Goal: Transaction & Acquisition: Purchase product/service

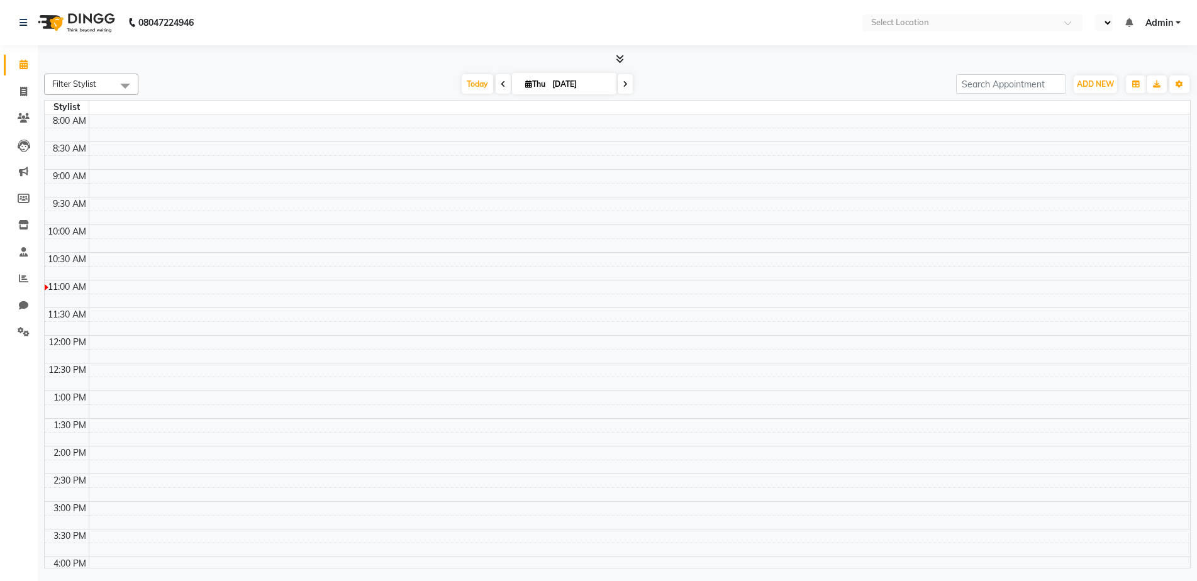
select select "en"
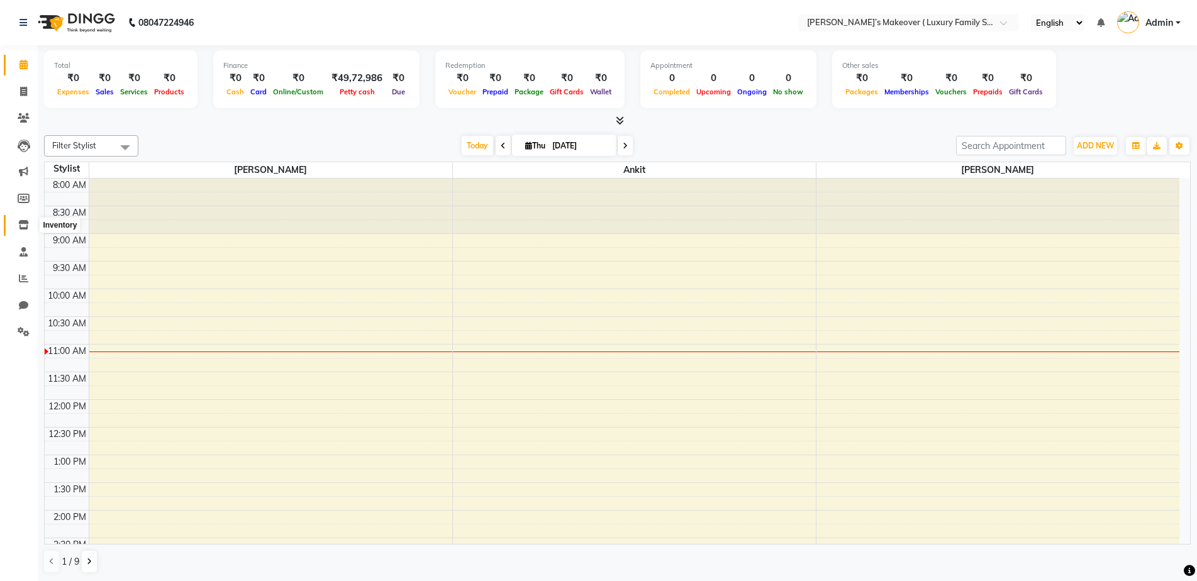
click at [21, 229] on icon at bounding box center [23, 224] width 11 height 9
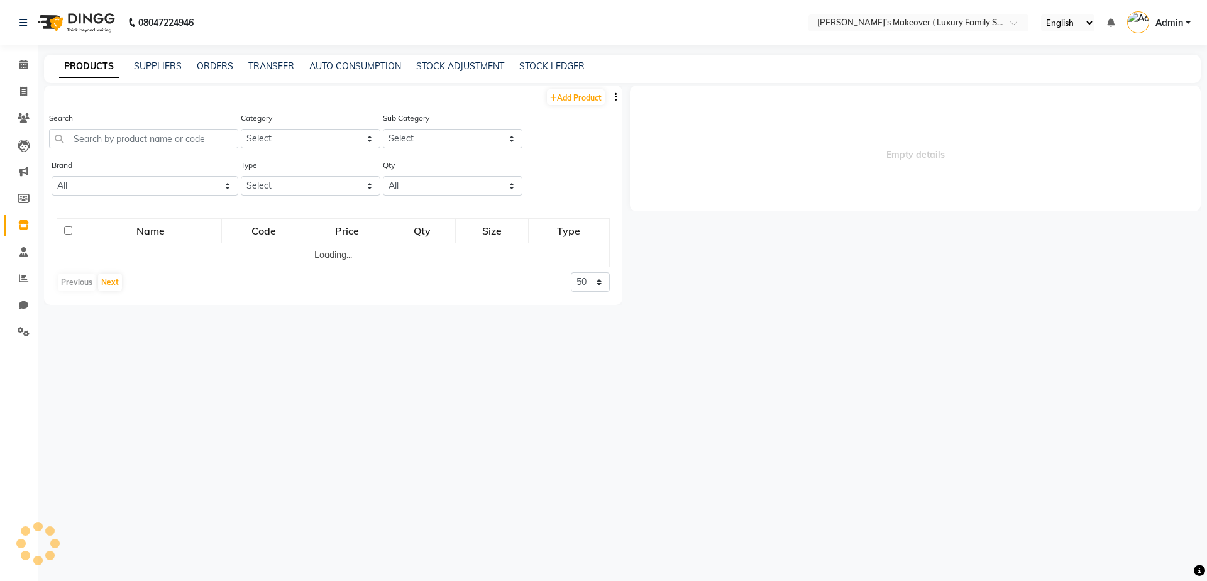
select select
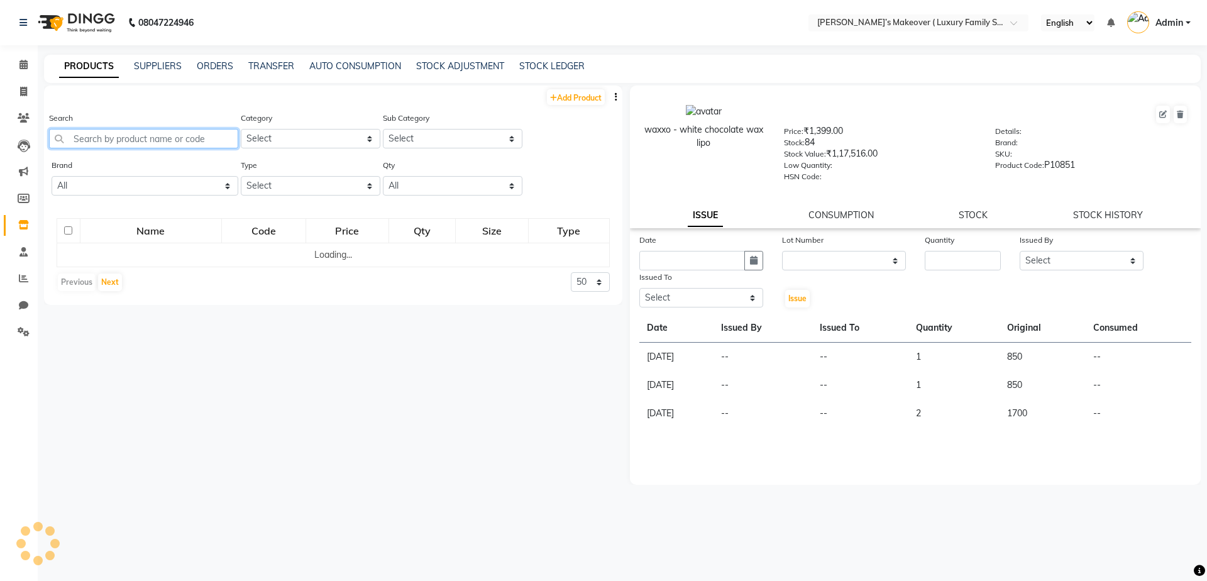
click at [187, 140] on input "text" at bounding box center [143, 138] width 189 height 19
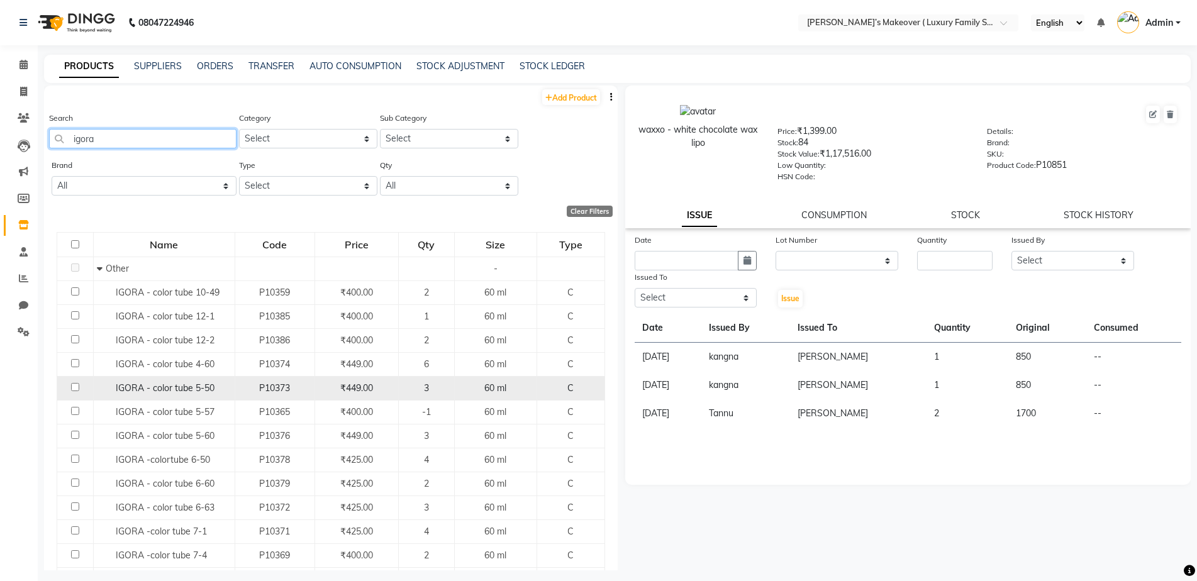
type input "igora"
click at [75, 390] on input "checkbox" at bounding box center [75, 387] width 8 height 8
checkbox input "true"
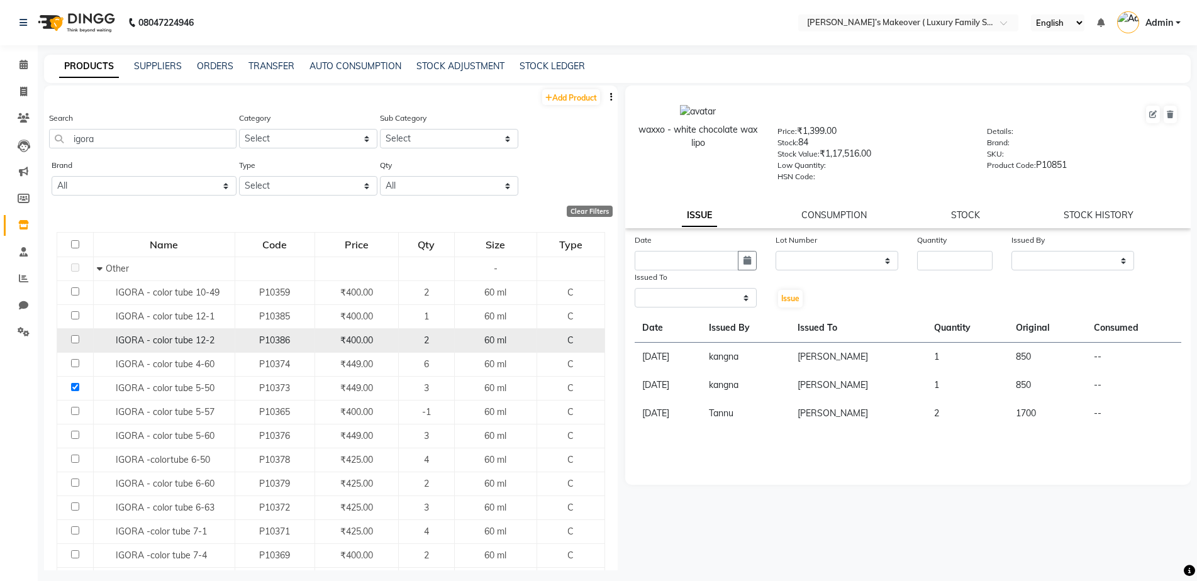
select select
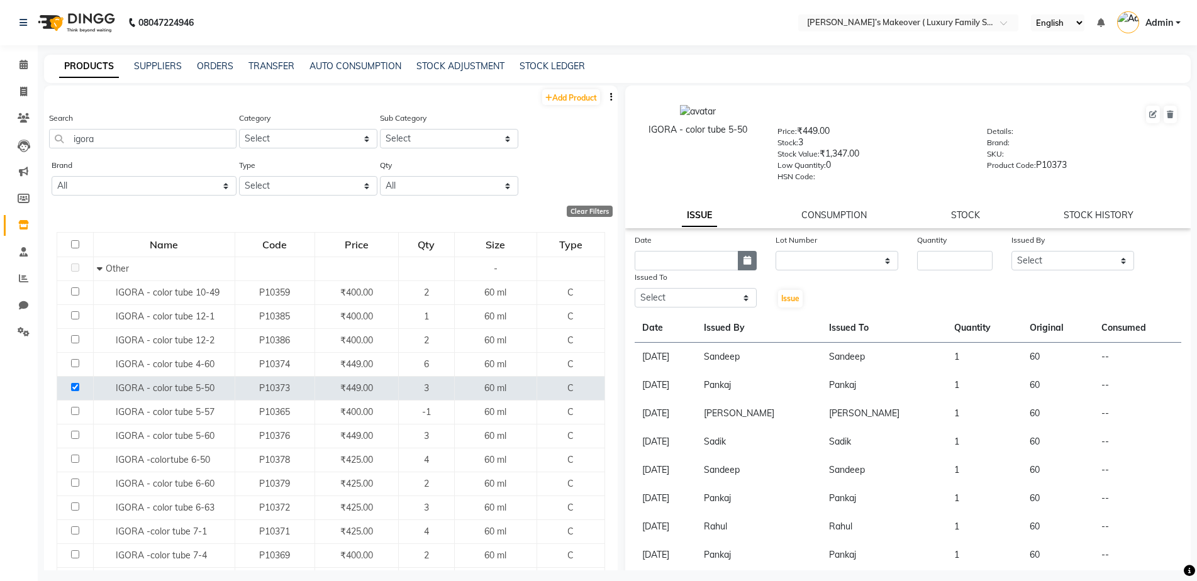
click at [746, 266] on button "button" at bounding box center [747, 260] width 19 height 19
select select "9"
select select "2025"
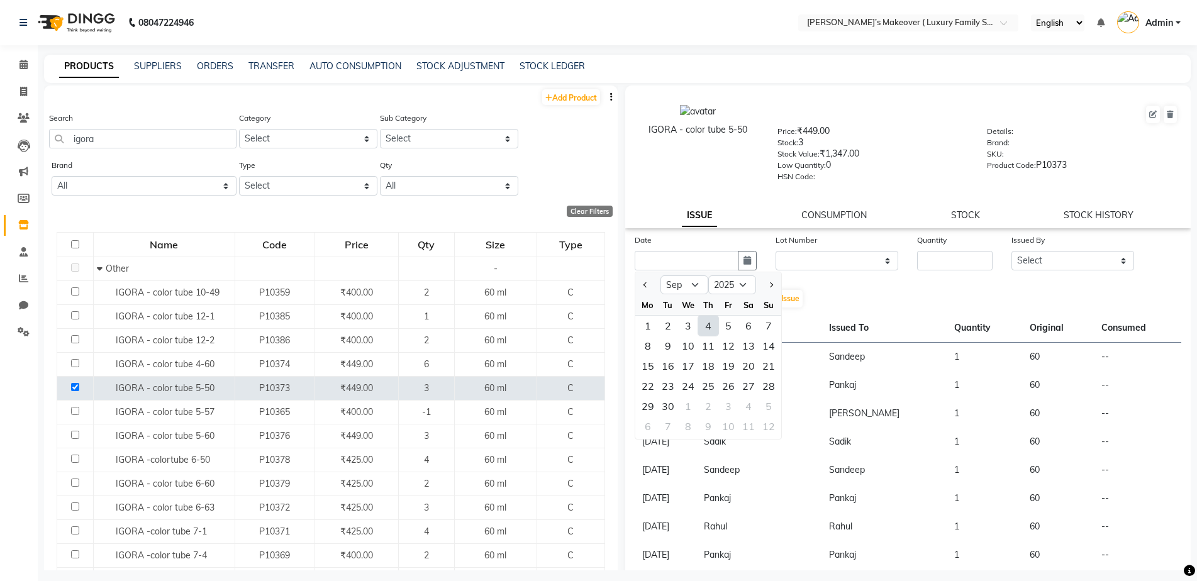
click at [707, 321] on div "4" at bounding box center [708, 326] width 20 height 20
type input "[DATE]"
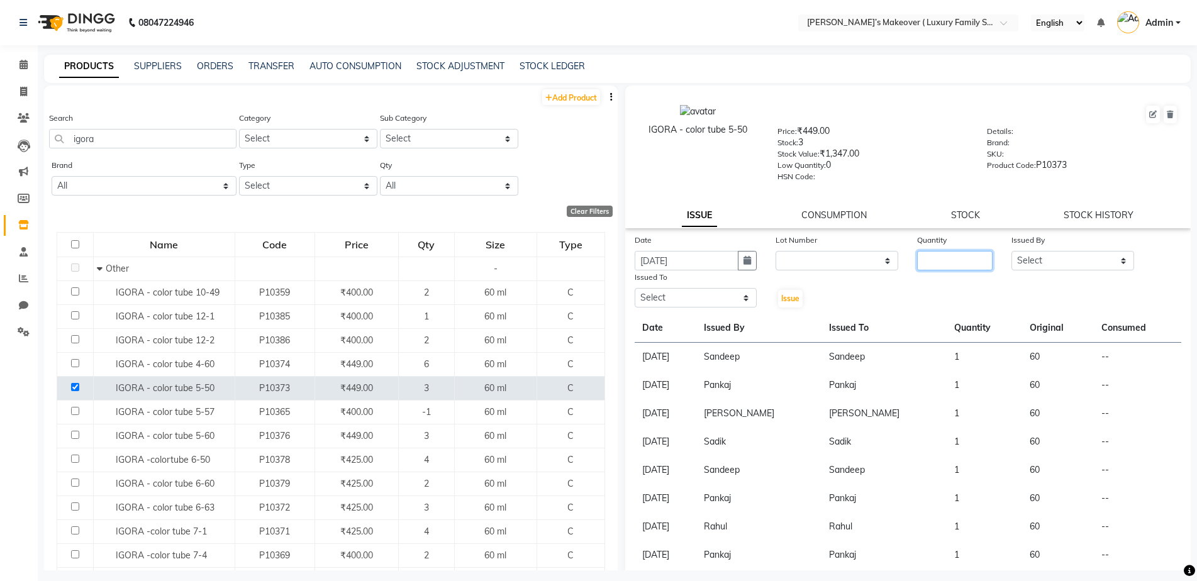
click at [924, 256] on input "number" at bounding box center [954, 260] width 75 height 19
type input "1"
click at [1062, 262] on select "Select [PERSON_NAME] [PERSON_NAME] [PERSON_NAME] [PERSON_NAME] [PERSON_NAME] [P…" at bounding box center [1072, 260] width 123 height 19
select select "69513"
click at [1011, 251] on select "Select [PERSON_NAME] [PERSON_NAME] [PERSON_NAME] [PERSON_NAME] [PERSON_NAME] [P…" at bounding box center [1072, 260] width 123 height 19
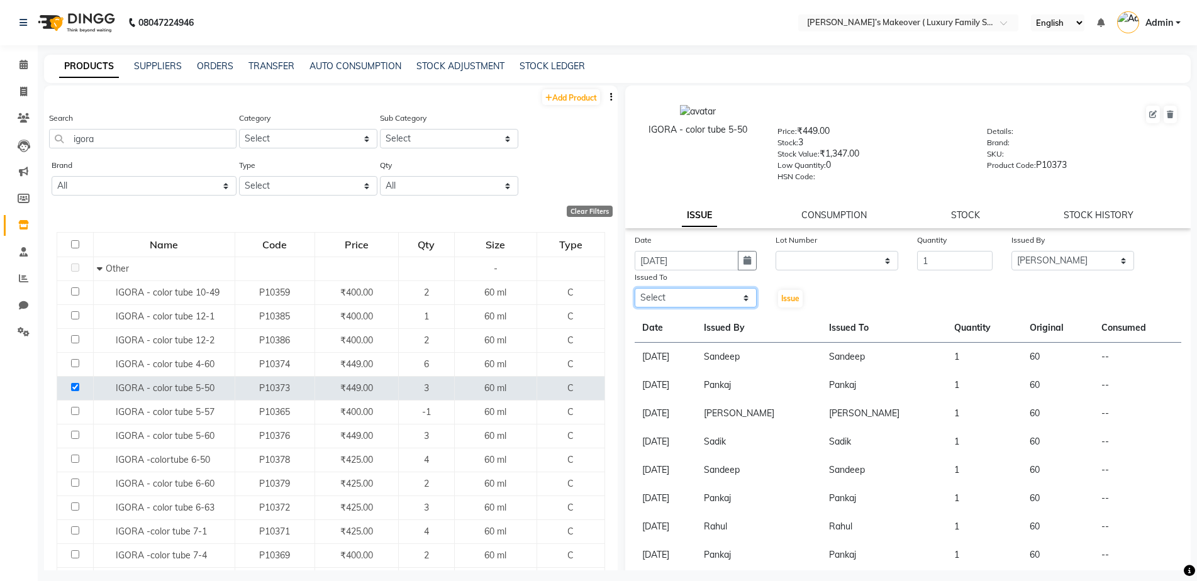
click at [696, 293] on select "Select [PERSON_NAME] [PERSON_NAME] [PERSON_NAME] [PERSON_NAME] [PERSON_NAME] [P…" at bounding box center [696, 297] width 123 height 19
select select "69513"
click at [635, 288] on select "Select [PERSON_NAME] [PERSON_NAME] [PERSON_NAME] [PERSON_NAME] [PERSON_NAME] [P…" at bounding box center [696, 297] width 123 height 19
click at [795, 287] on div "Issue" at bounding box center [789, 289] width 47 height 38
click at [786, 294] on span "Issue" at bounding box center [790, 298] width 18 height 9
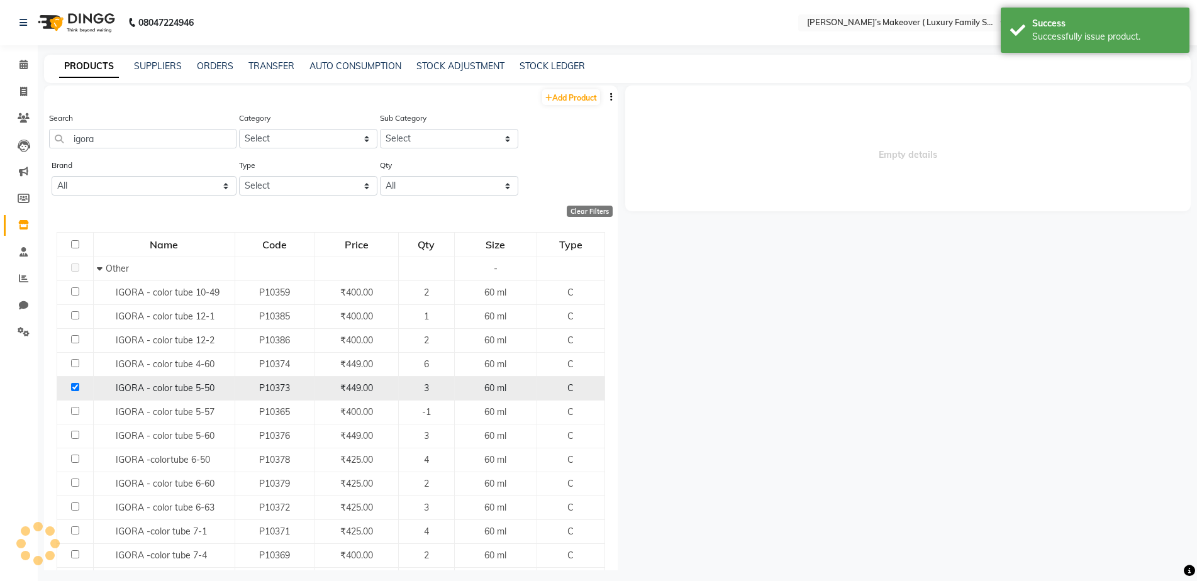
select select
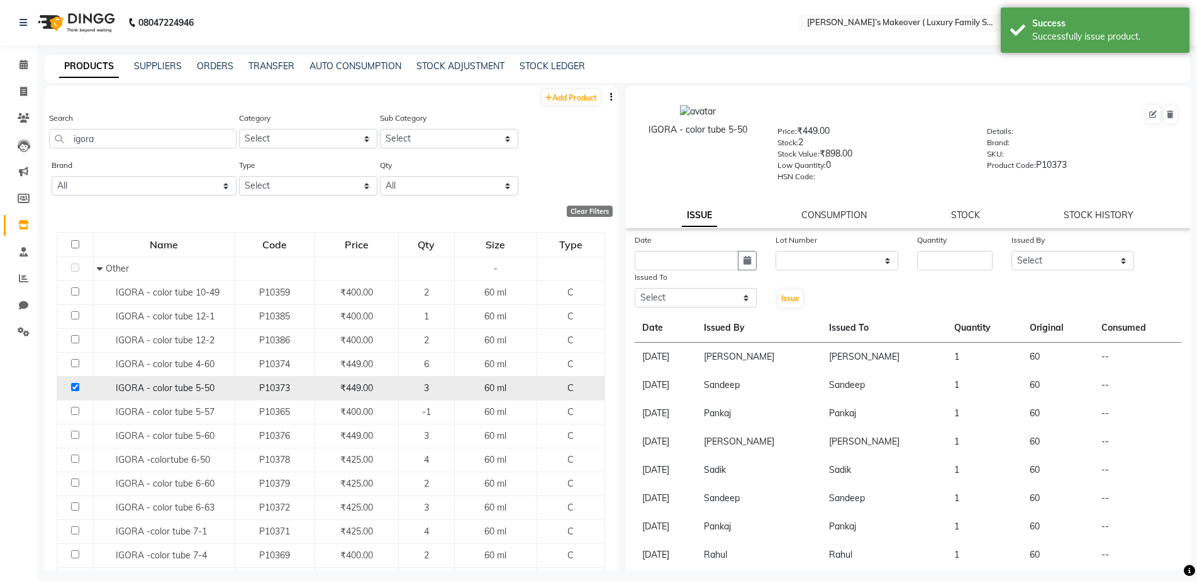
click at [78, 385] on input "checkbox" at bounding box center [75, 387] width 8 height 8
checkbox input "false"
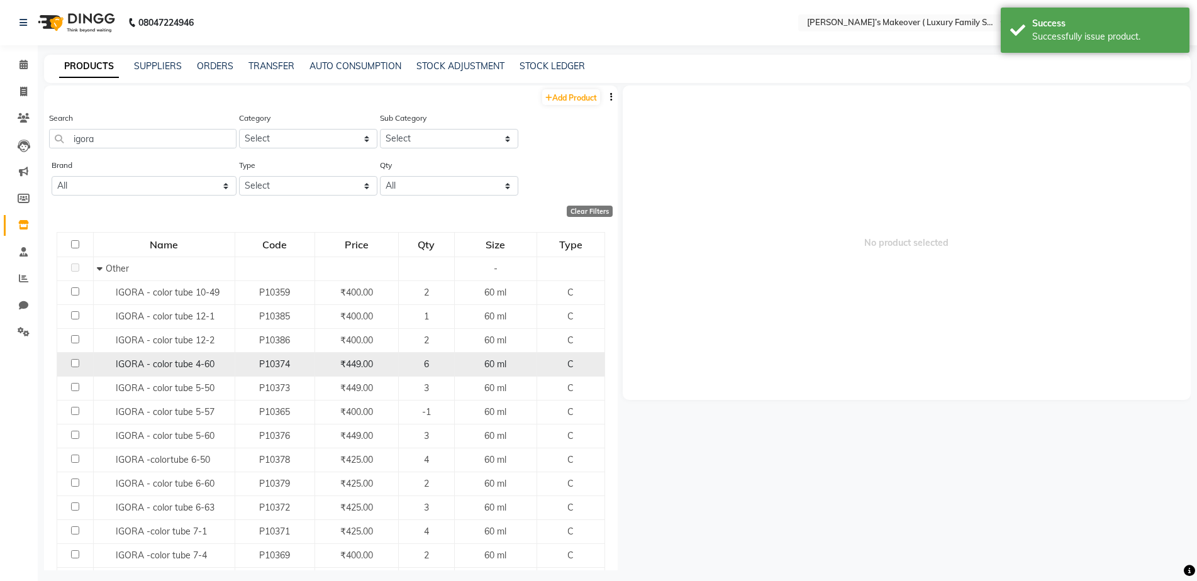
click at [72, 363] on input "checkbox" at bounding box center [75, 363] width 8 height 8
checkbox input "true"
select select
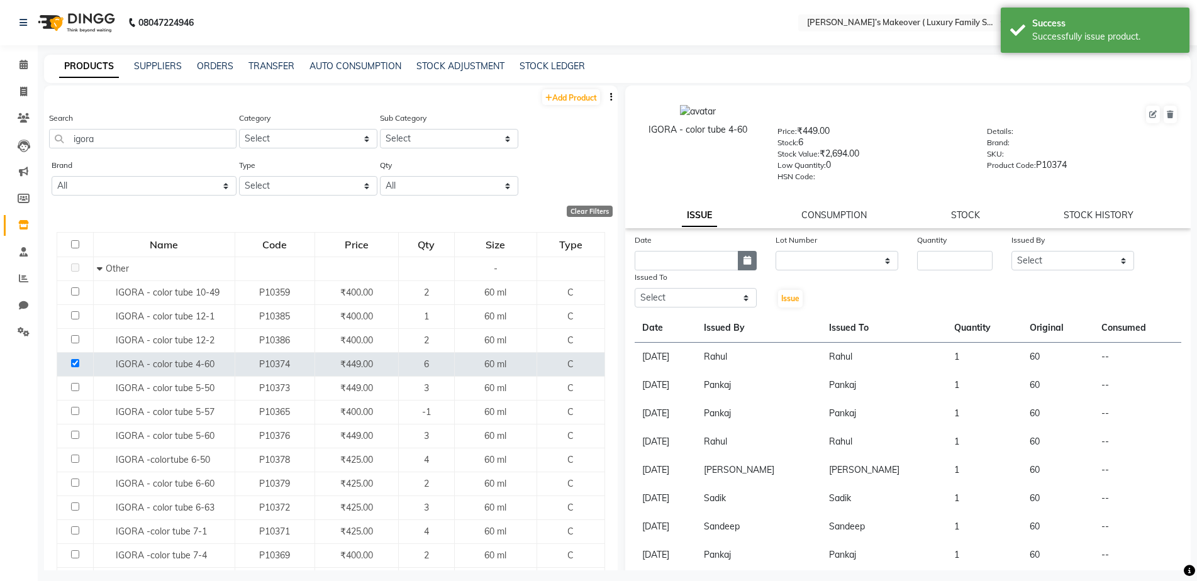
click at [745, 257] on icon "button" at bounding box center [747, 260] width 8 height 9
select select "9"
select select "2025"
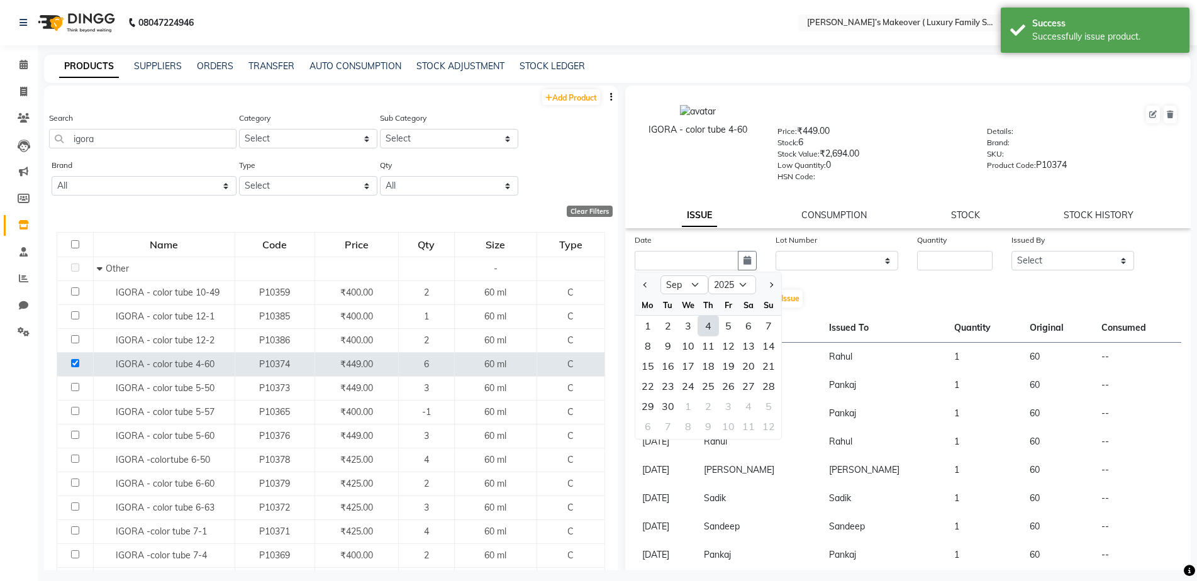
click at [704, 323] on div "4" at bounding box center [708, 326] width 20 height 20
type input "[DATE]"
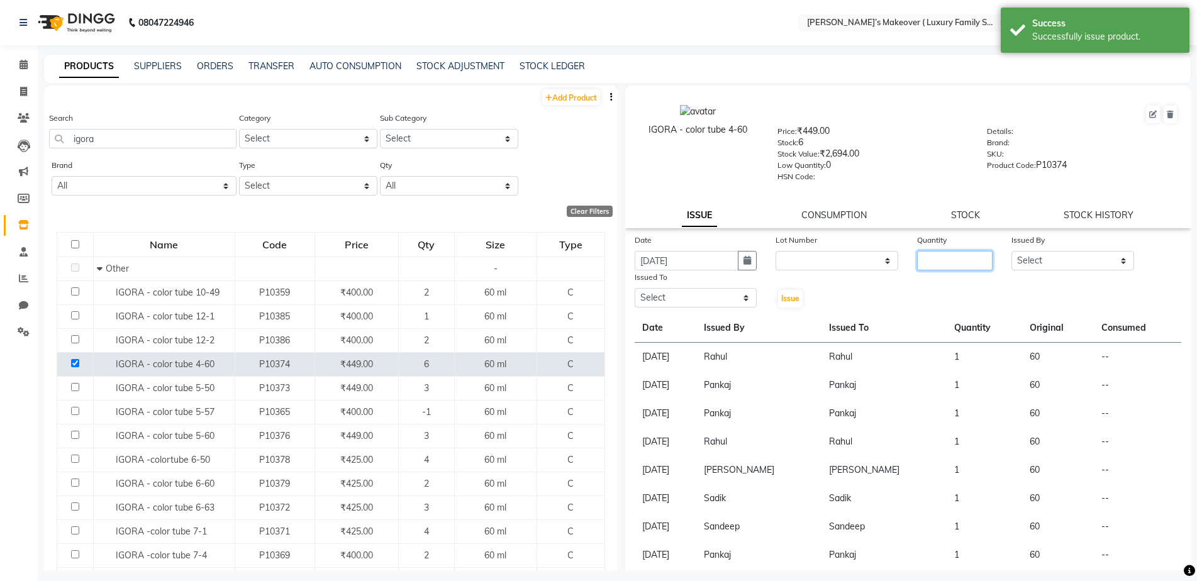
click at [935, 255] on input "number" at bounding box center [954, 260] width 75 height 19
type input "1"
click at [1028, 266] on select "Select [PERSON_NAME] [PERSON_NAME] [PERSON_NAME] [PERSON_NAME] [PERSON_NAME] [P…" at bounding box center [1072, 260] width 123 height 19
select select "69513"
click at [1011, 251] on select "Select [PERSON_NAME] [PERSON_NAME] [PERSON_NAME] [PERSON_NAME] [PERSON_NAME] [P…" at bounding box center [1072, 260] width 123 height 19
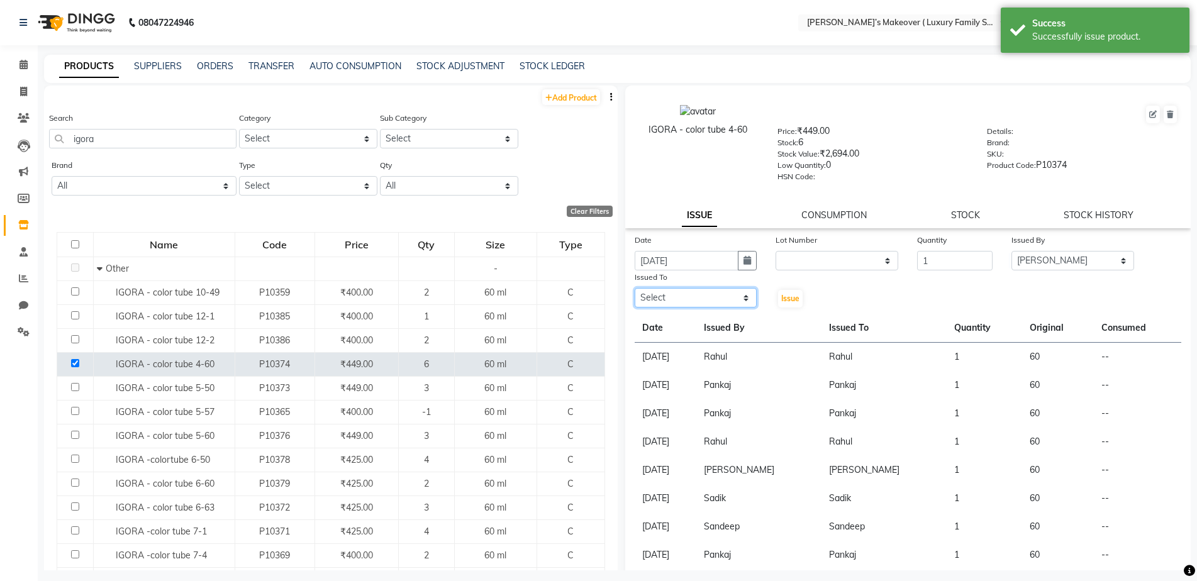
click at [682, 301] on select "Select [PERSON_NAME] [PERSON_NAME] [PERSON_NAME] [PERSON_NAME] [PERSON_NAME] [P…" at bounding box center [696, 297] width 123 height 19
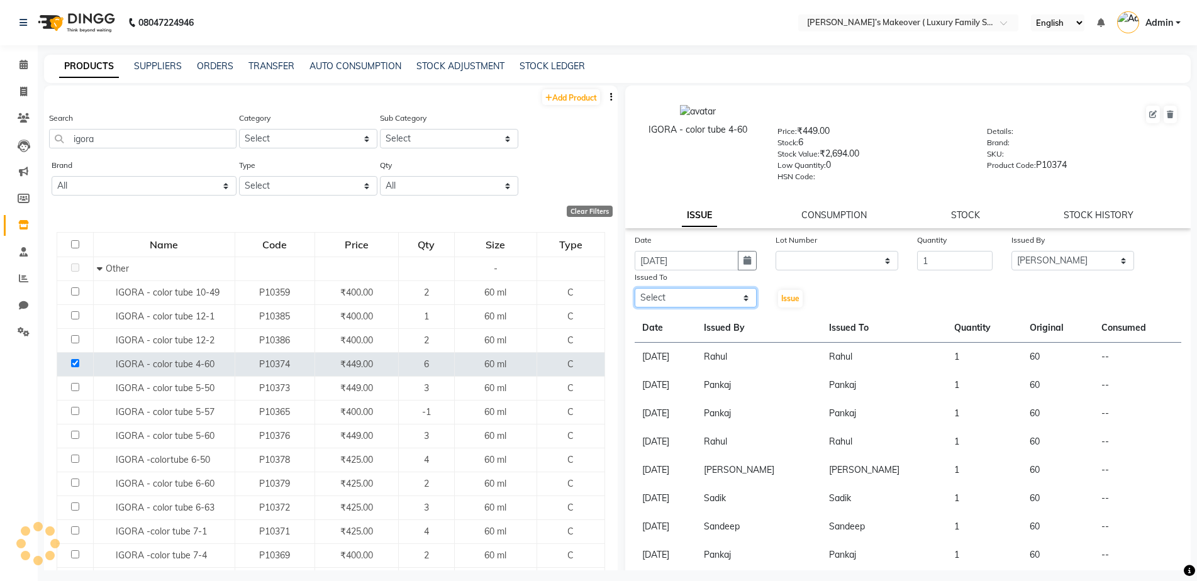
select select "69513"
click at [635, 288] on select "Select [PERSON_NAME] [PERSON_NAME] [PERSON_NAME] [PERSON_NAME] [PERSON_NAME] [P…" at bounding box center [696, 297] width 123 height 19
click at [786, 299] on span "Issue" at bounding box center [790, 298] width 18 height 9
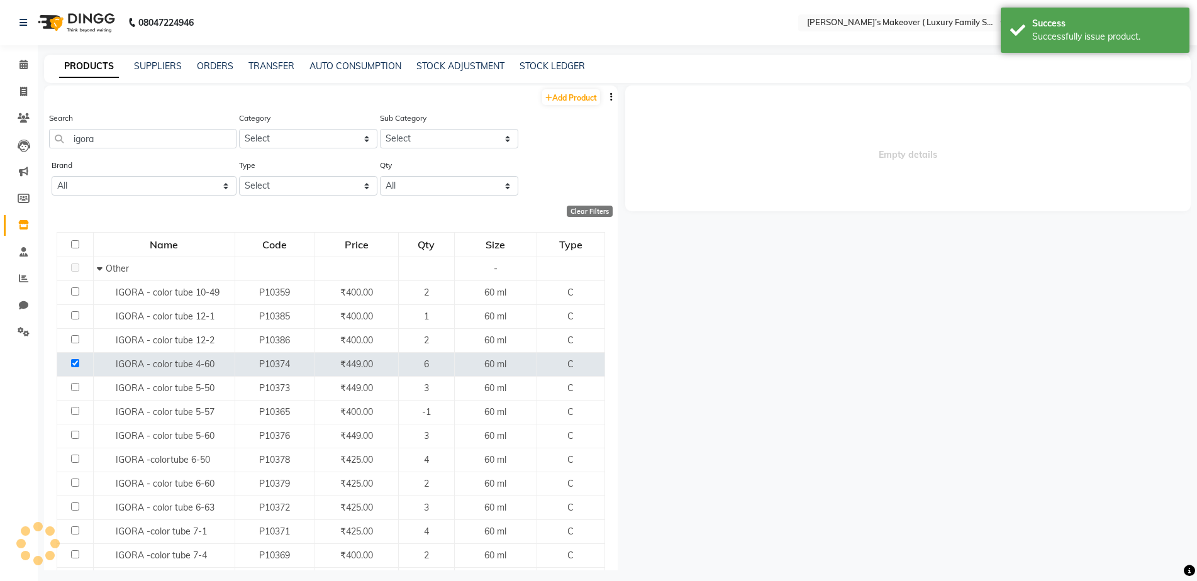
select select
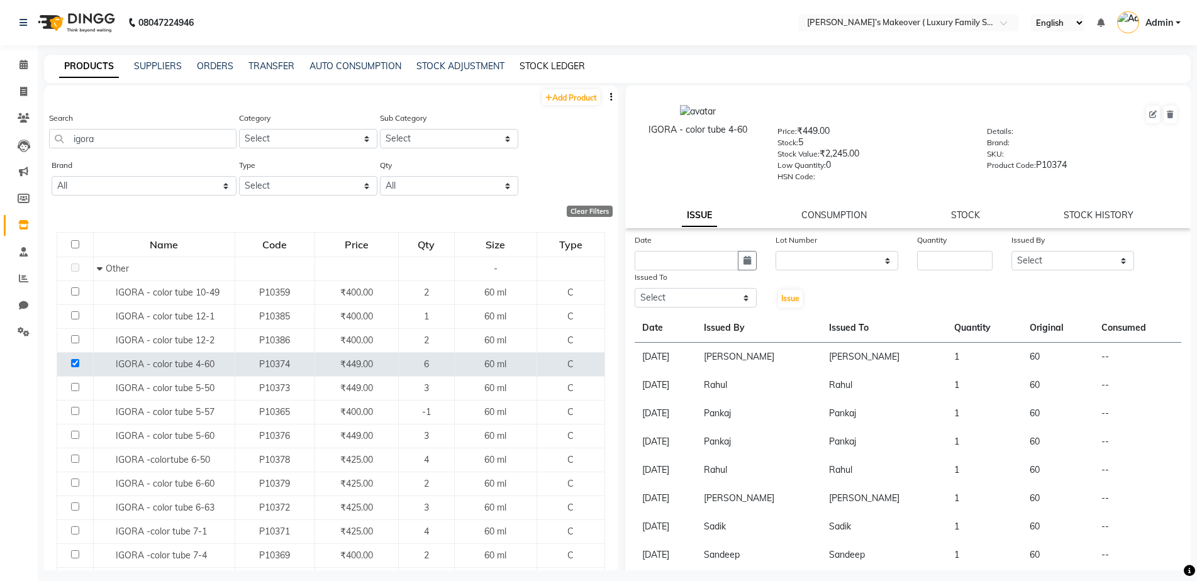
click at [574, 62] on link "STOCK LEDGER" at bounding box center [551, 65] width 65 height 11
select select "all"
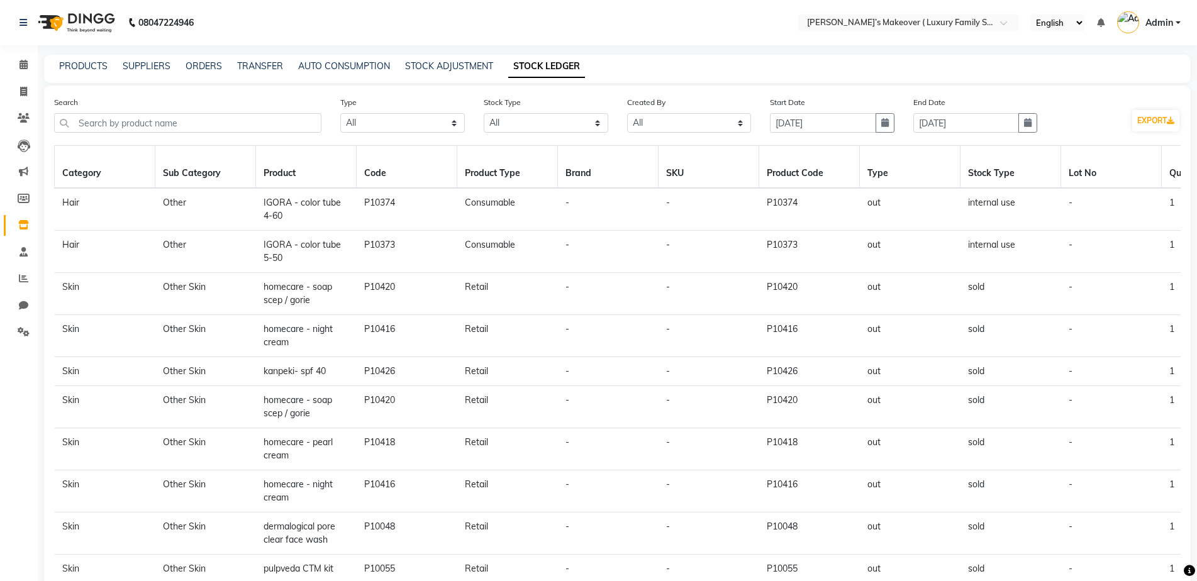
click at [21, 80] on li "Invoice" at bounding box center [19, 92] width 38 height 27
click at [26, 96] on icon at bounding box center [23, 91] width 7 height 9
select select "service"
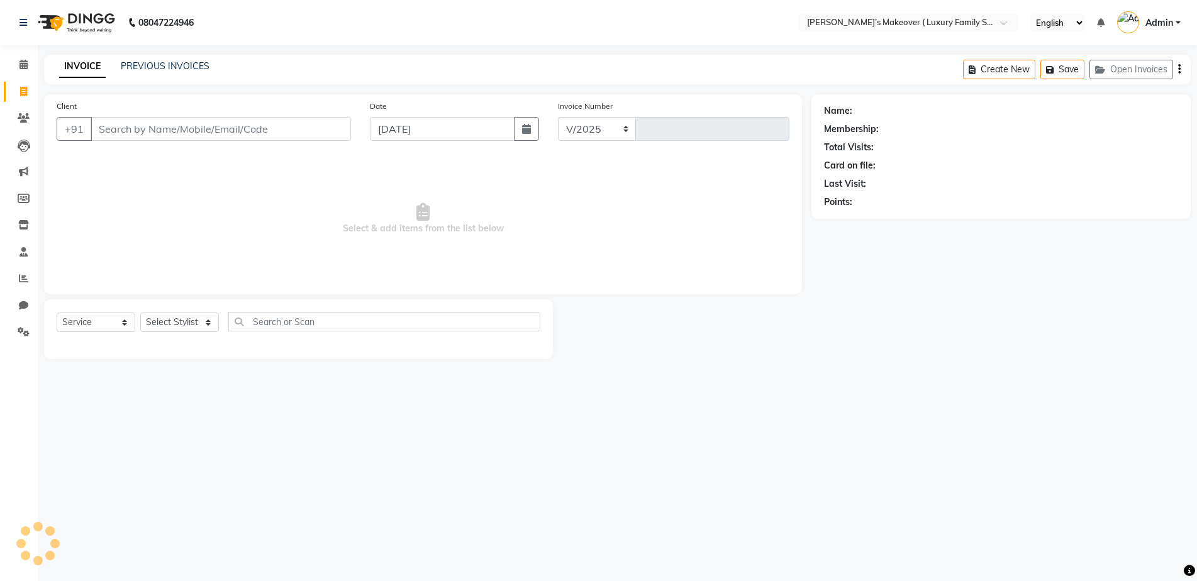
select select "7777"
type input "4121"
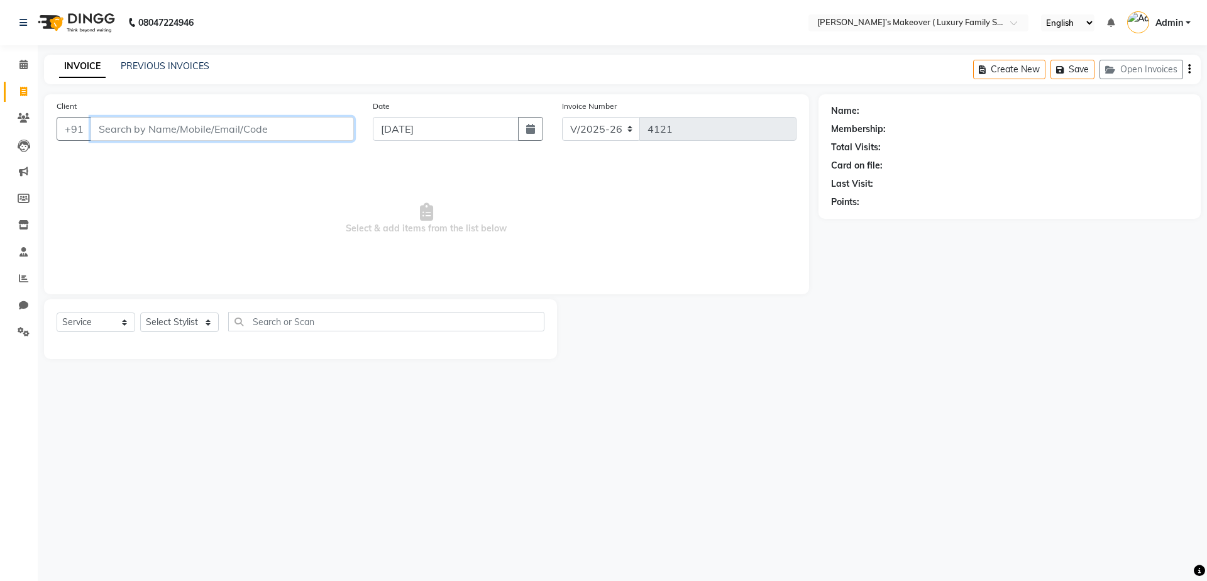
click at [235, 123] on input "Client" at bounding box center [222, 129] width 263 height 24
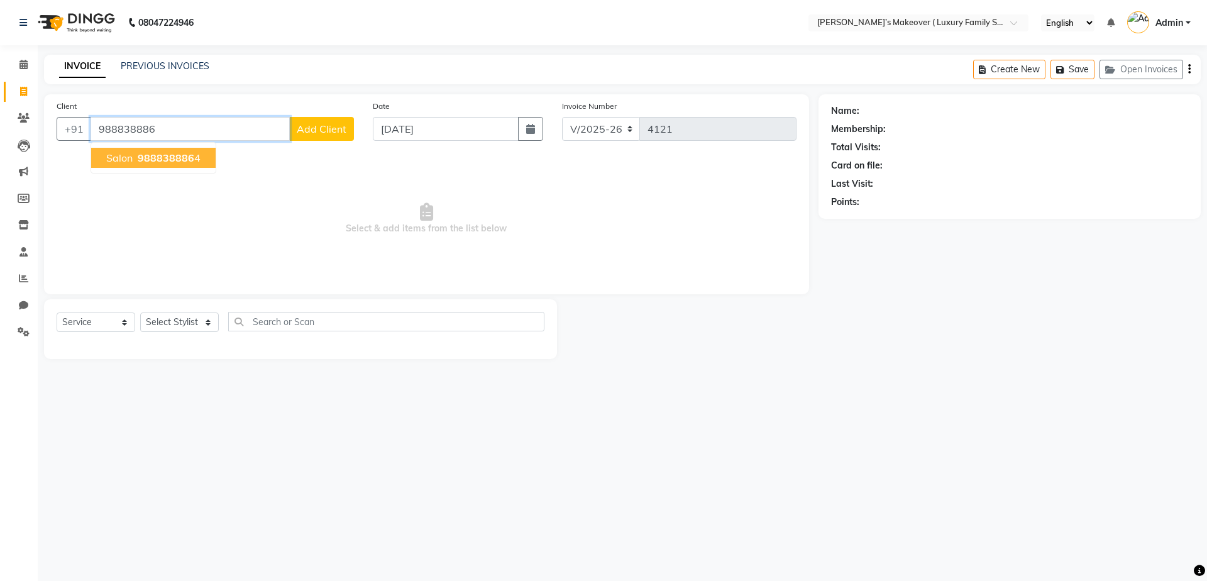
click at [208, 150] on button "salon 988838886 4" at bounding box center [153, 158] width 125 height 20
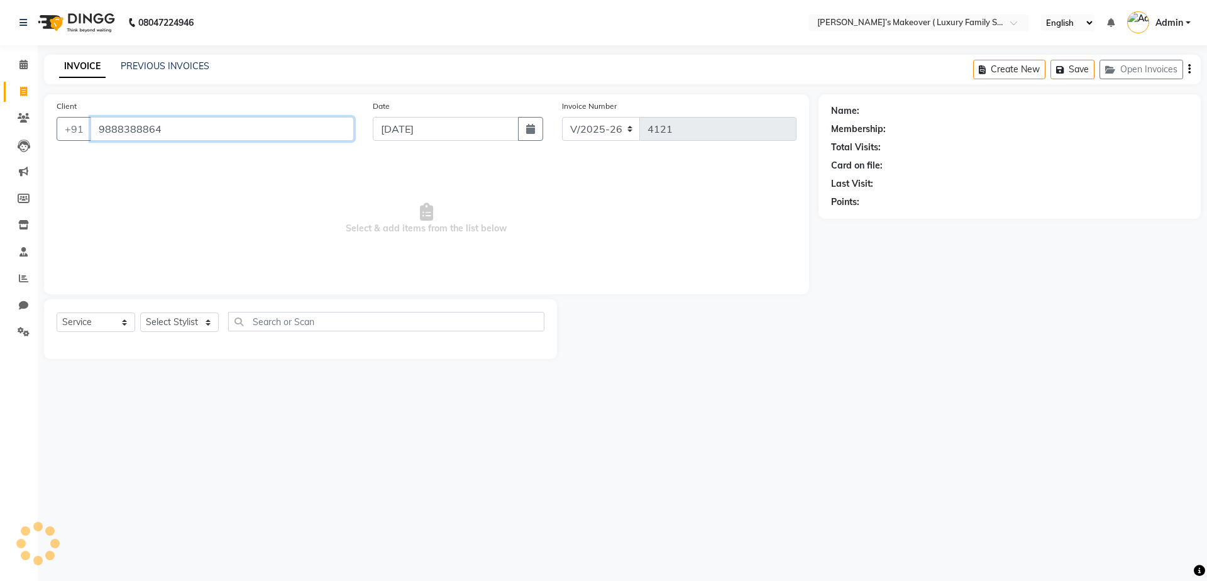
type input "9888388864"
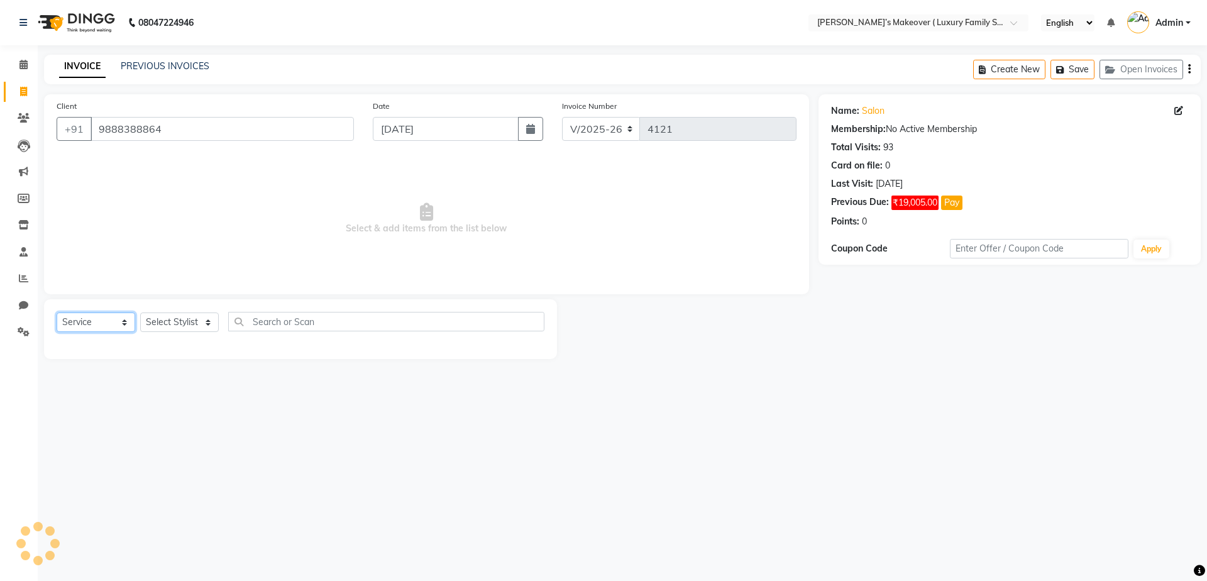
drag, startPoint x: 106, startPoint y: 316, endPoint x: 105, endPoint y: 331, distance: 14.5
click at [106, 316] on select "Select Service Product Membership Package Voucher Prepaid Gift Card" at bounding box center [96, 322] width 79 height 19
click at [57, 313] on select "Select Service Product Membership Package Voucher Prepaid Gift Card" at bounding box center [96, 322] width 79 height 19
click at [174, 327] on select "Select Stylist [PERSON_NAME] [PERSON_NAME] [PERSON_NAME] [PERSON_NAME] [PERSON_…" at bounding box center [179, 322] width 79 height 19
select select "69498"
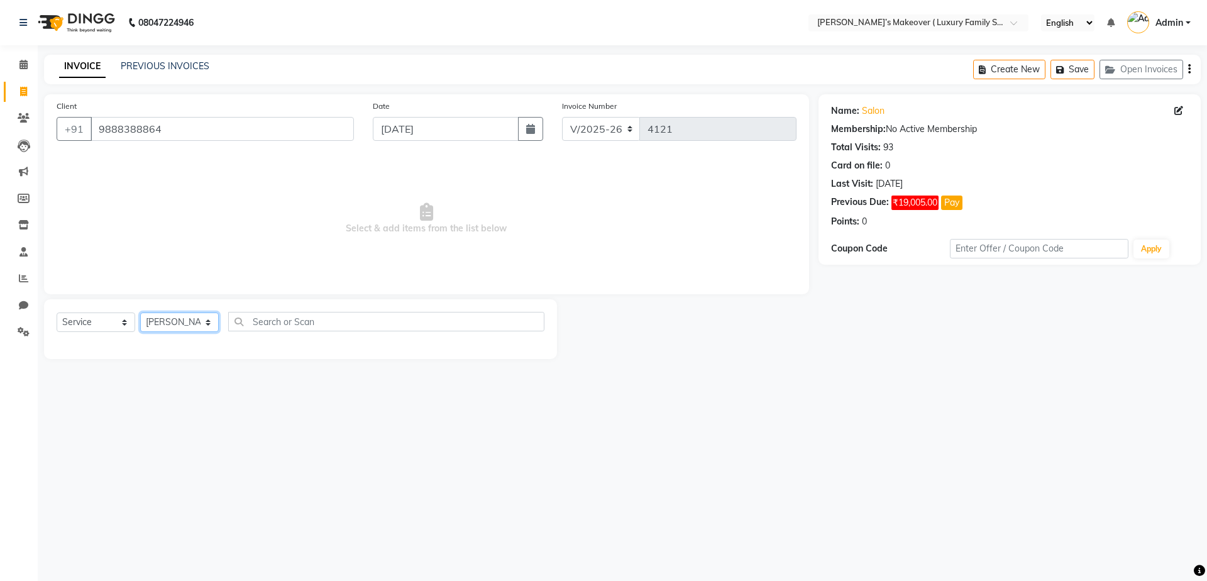
click at [140, 313] on select "Select Stylist [PERSON_NAME] [PERSON_NAME] [PERSON_NAME] [PERSON_NAME] [PERSON_…" at bounding box center [179, 322] width 79 height 19
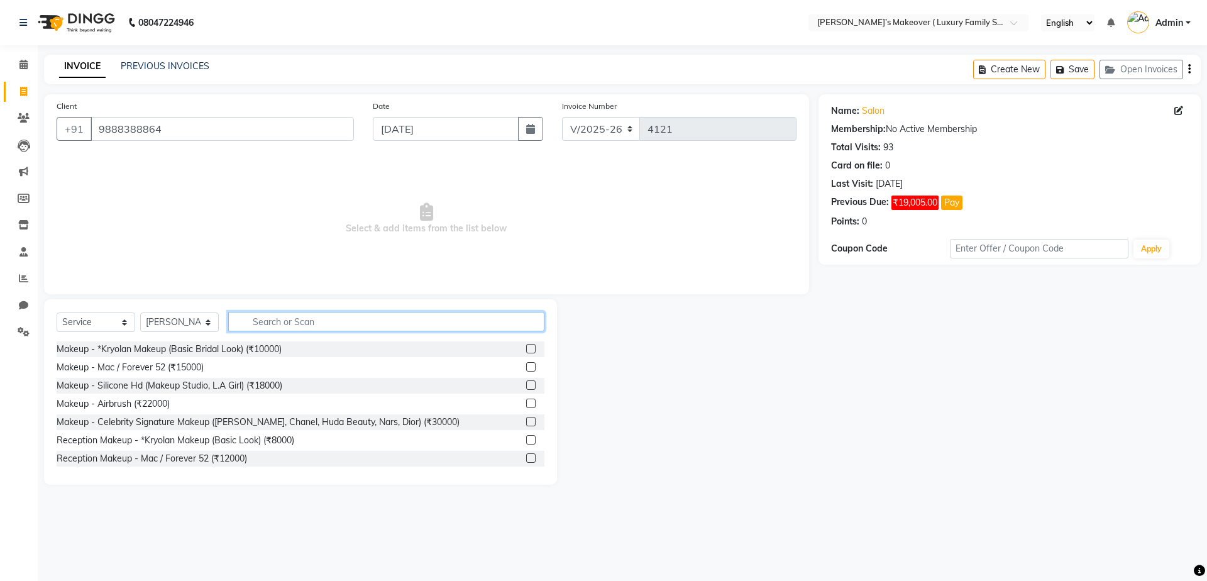
click at [270, 319] on input "text" at bounding box center [386, 321] width 316 height 19
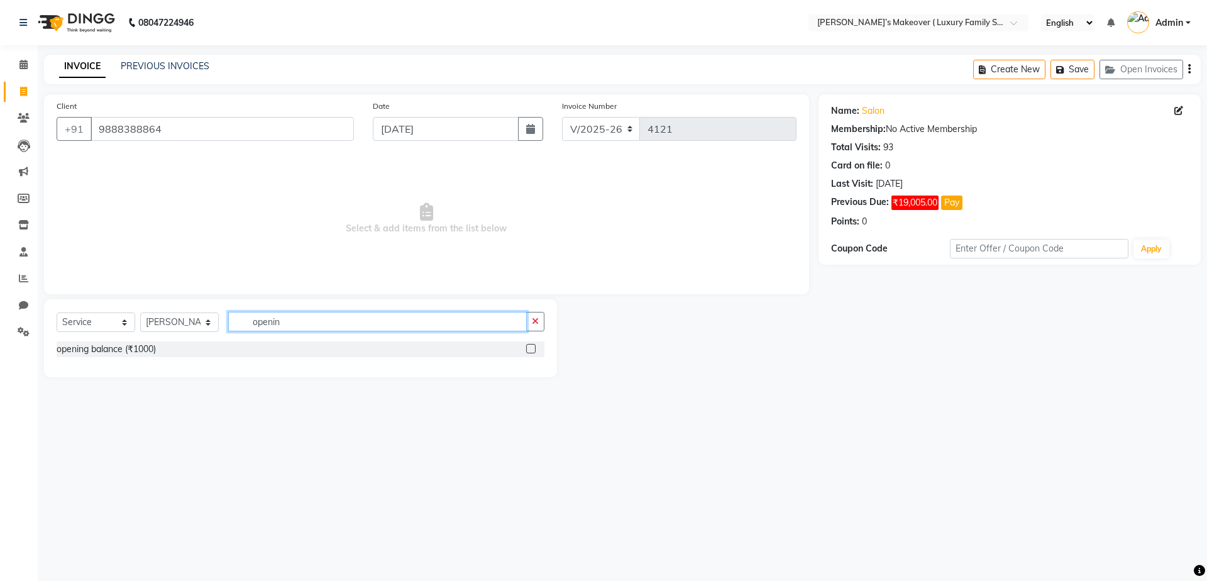
type input "openin"
click at [524, 347] on div "opening balance (₹1000)" at bounding box center [301, 349] width 488 height 16
click at [526, 347] on label at bounding box center [530, 348] width 9 height 9
click at [526, 347] on input "checkbox" at bounding box center [530, 349] width 8 height 8
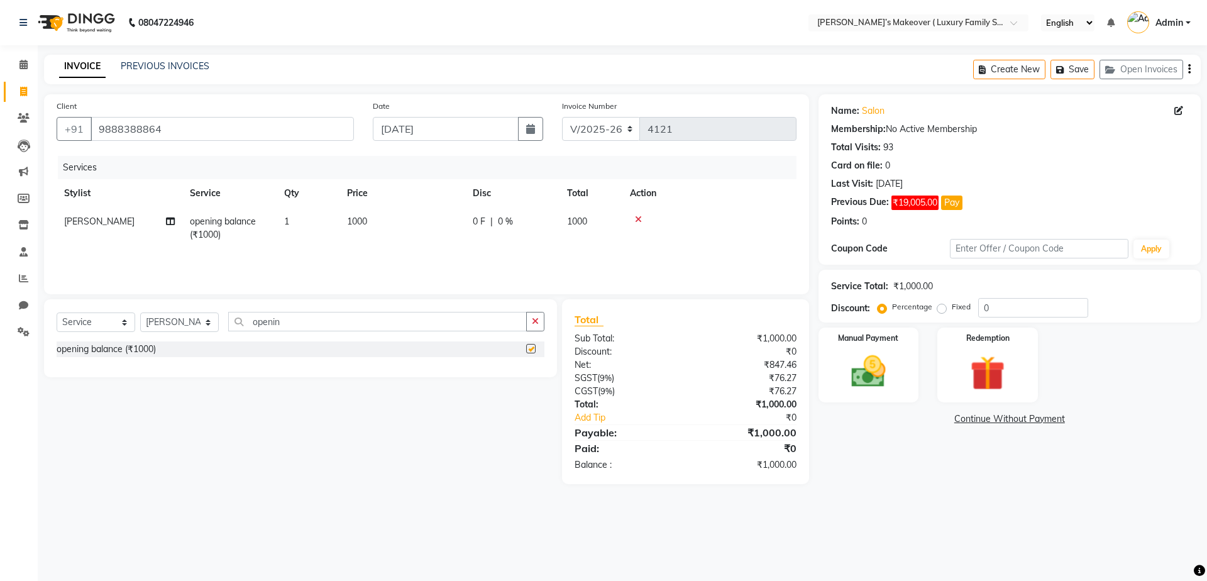
checkbox input "false"
click at [386, 216] on td "1000" at bounding box center [403, 229] width 126 height 42
select select "69498"
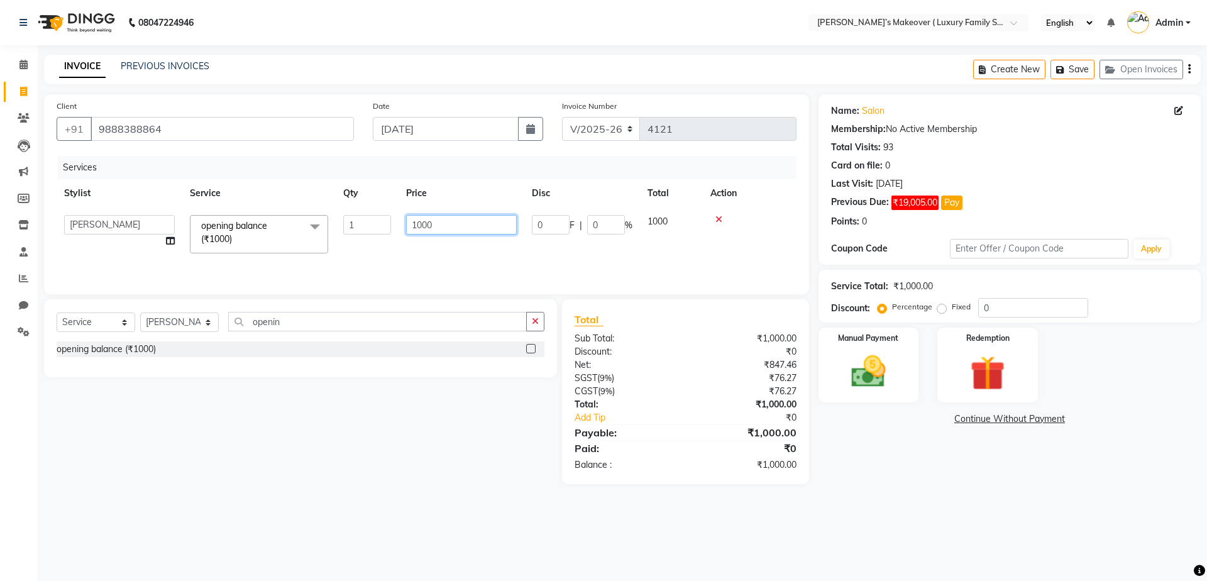
click at [448, 221] on input "1000" at bounding box center [461, 224] width 111 height 19
type input "1"
type input "6690"
click at [741, 413] on div "₹0" at bounding box center [756, 417] width 100 height 13
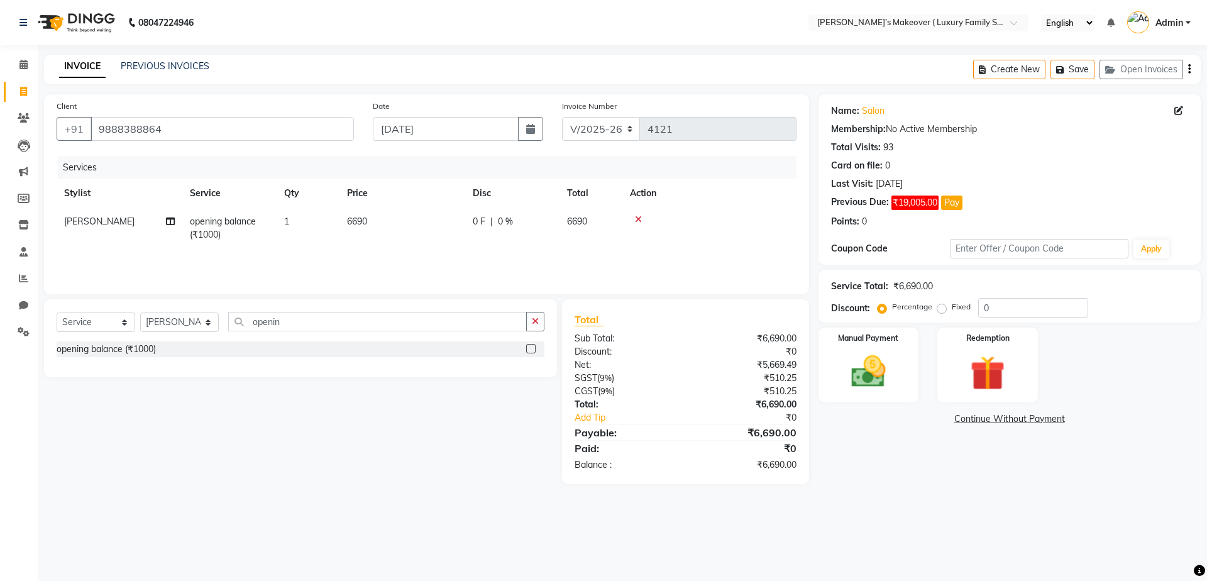
click at [1189, 69] on icon "button" at bounding box center [1190, 69] width 3 height 1
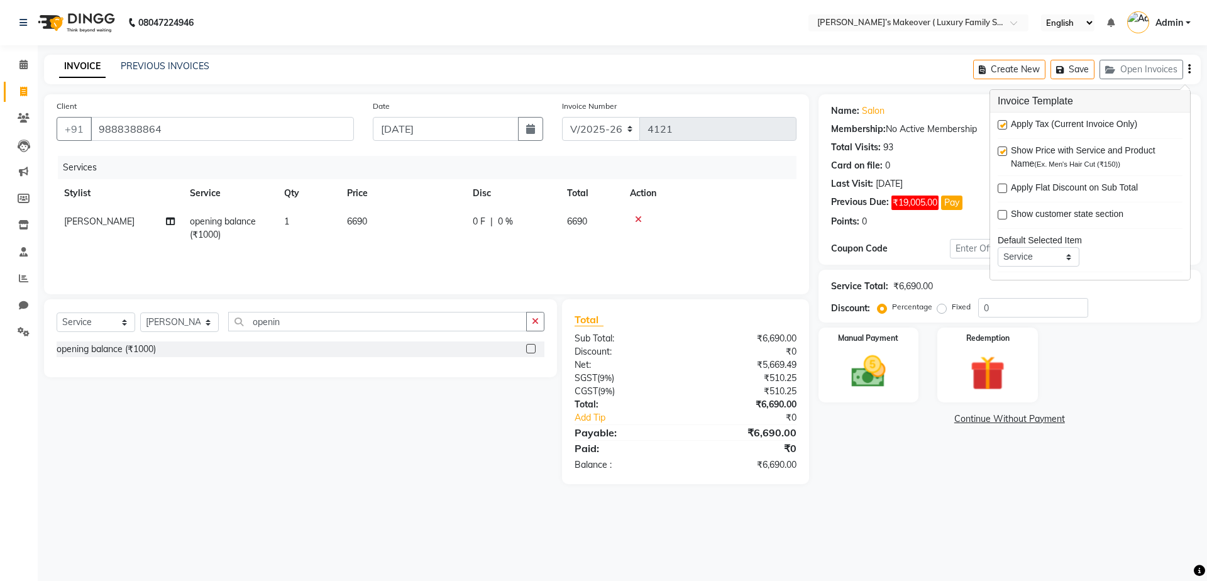
click at [1004, 127] on label at bounding box center [1002, 124] width 9 height 9
click at [1004, 127] on input "checkbox" at bounding box center [1002, 125] width 8 height 8
checkbox input "false"
click at [853, 357] on img at bounding box center [869, 372] width 58 height 42
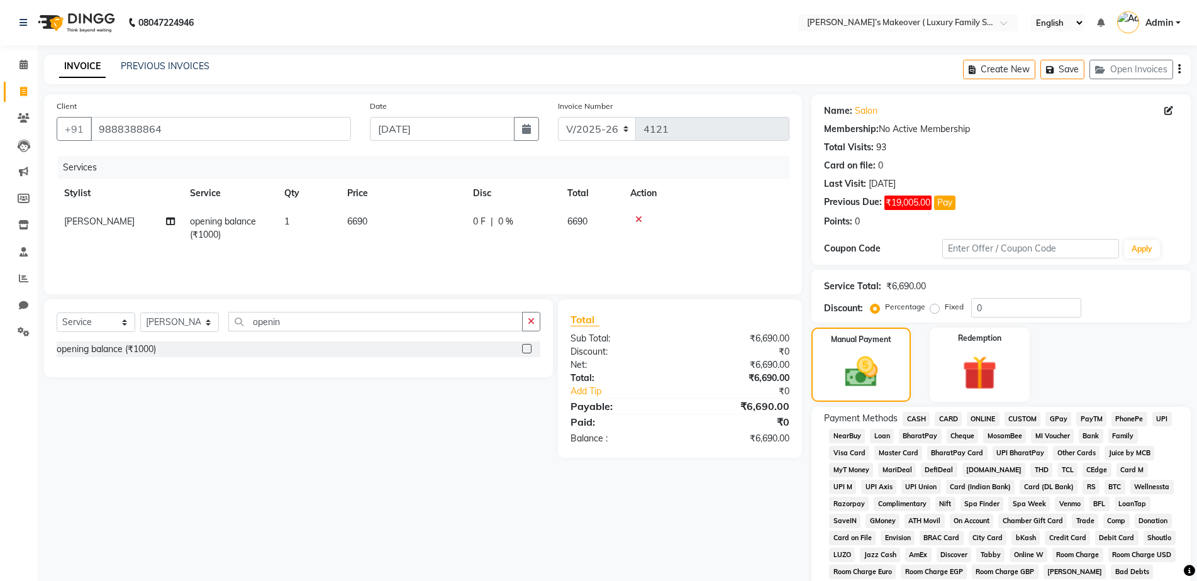
click at [919, 415] on span "CASH" at bounding box center [915, 419] width 27 height 14
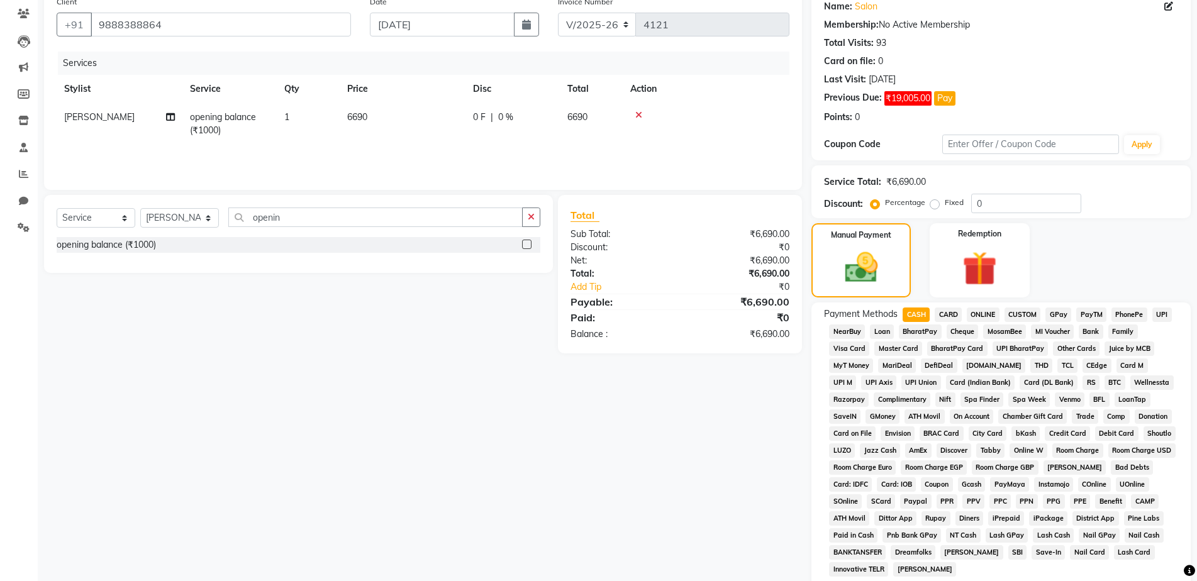
scroll to position [267, 0]
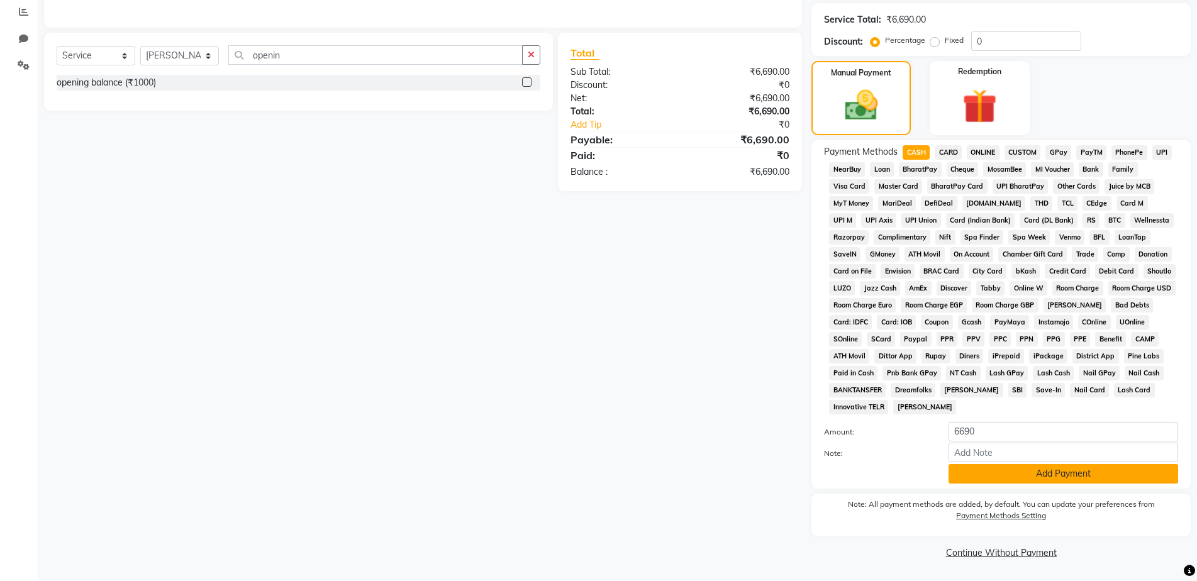
click at [1010, 476] on button "Add Payment" at bounding box center [1063, 473] width 230 height 19
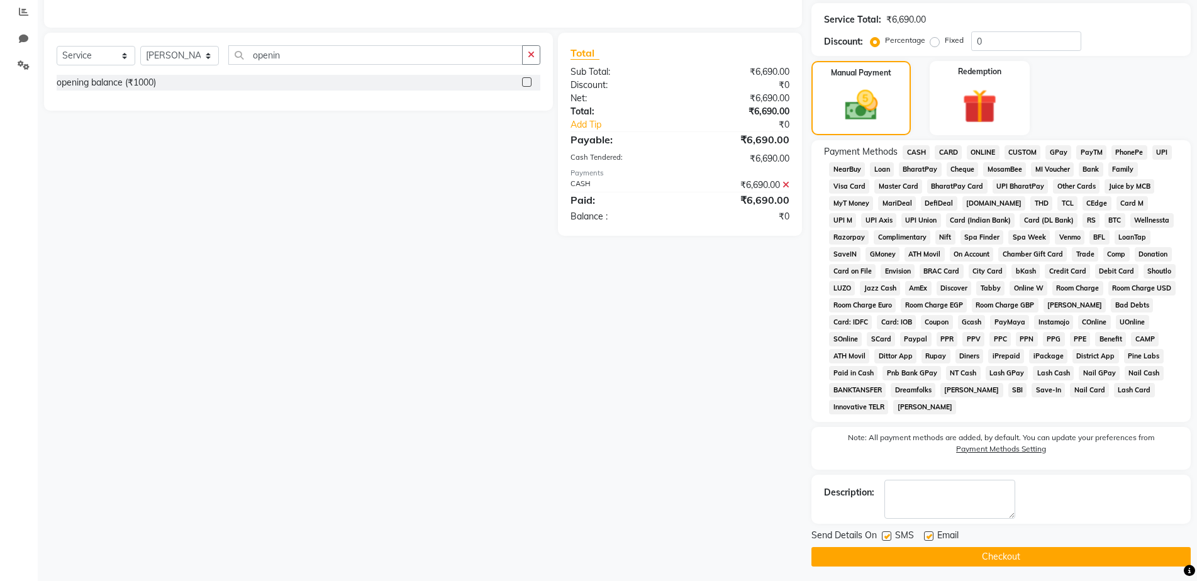
click at [1019, 552] on button "Checkout" at bounding box center [1000, 556] width 379 height 19
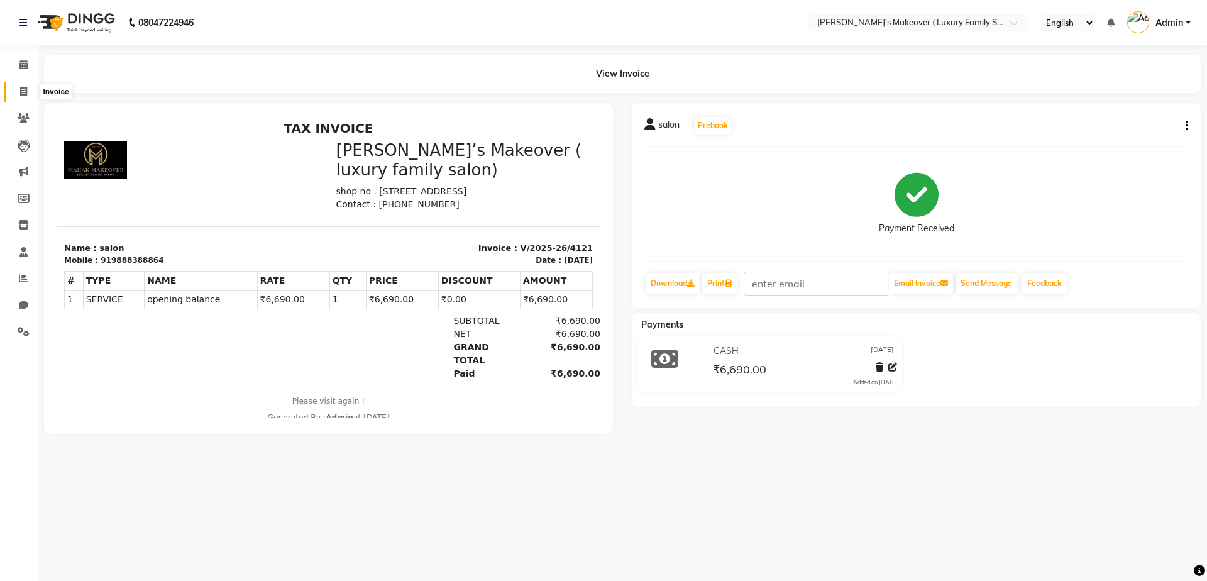
click at [27, 92] on icon at bounding box center [23, 91] width 7 height 9
select select "service"
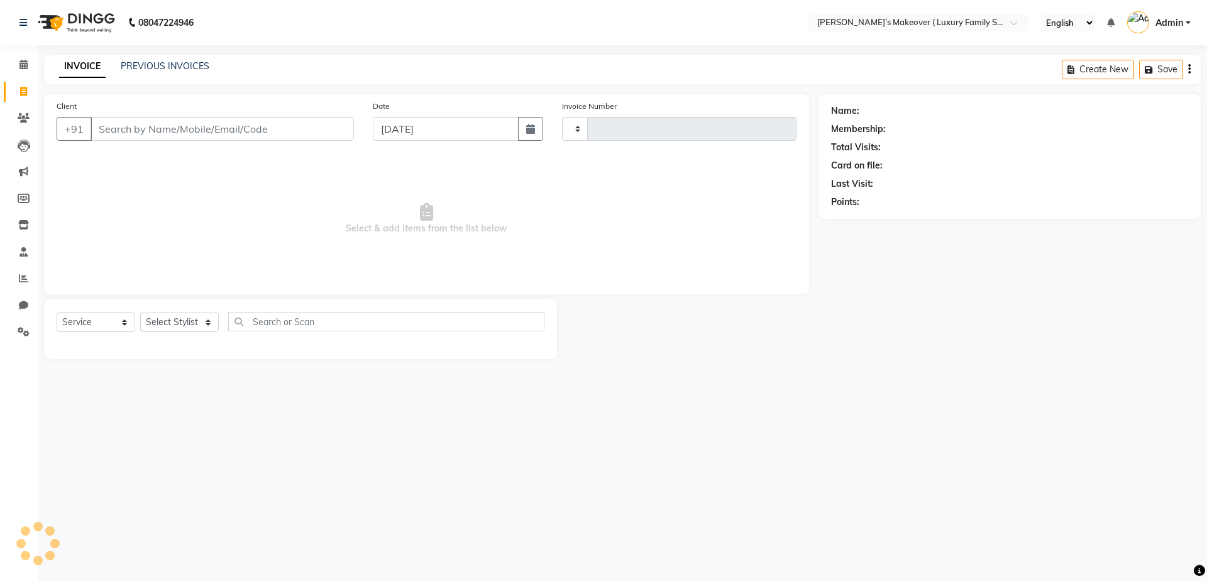
click at [218, 128] on input "Client" at bounding box center [222, 129] width 263 height 24
select select "7777"
type input "4122"
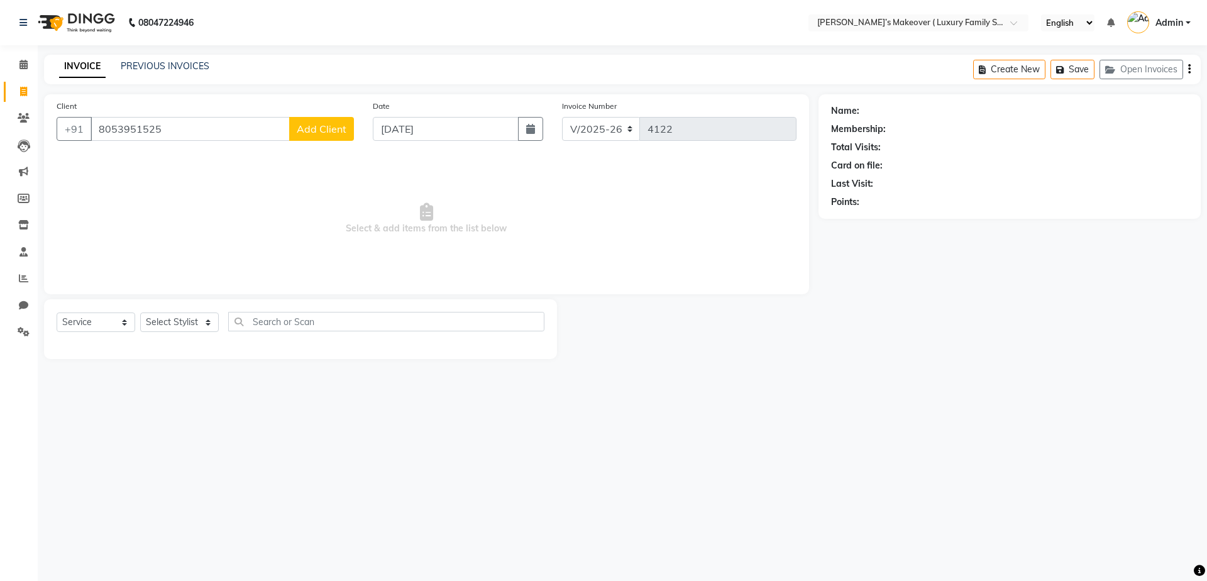
type input "8053951525"
click at [311, 135] on span "Add Client" at bounding box center [322, 129] width 50 height 13
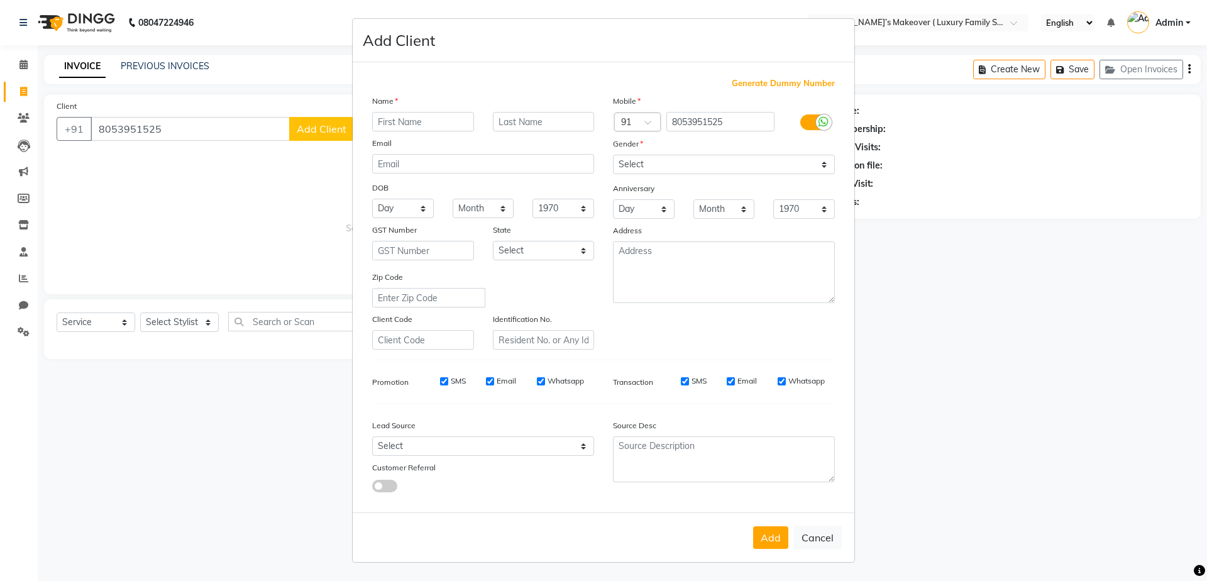
click at [445, 126] on input "text" at bounding box center [423, 121] width 102 height 19
type input "[PERSON_NAME]"
click at [716, 168] on select "Select [DEMOGRAPHIC_DATA] [DEMOGRAPHIC_DATA] Other Prefer Not To Say" at bounding box center [724, 164] width 222 height 19
select select "[DEMOGRAPHIC_DATA]"
click at [613, 155] on select "Select [DEMOGRAPHIC_DATA] [DEMOGRAPHIC_DATA] Other Prefer Not To Say" at bounding box center [724, 164] width 222 height 19
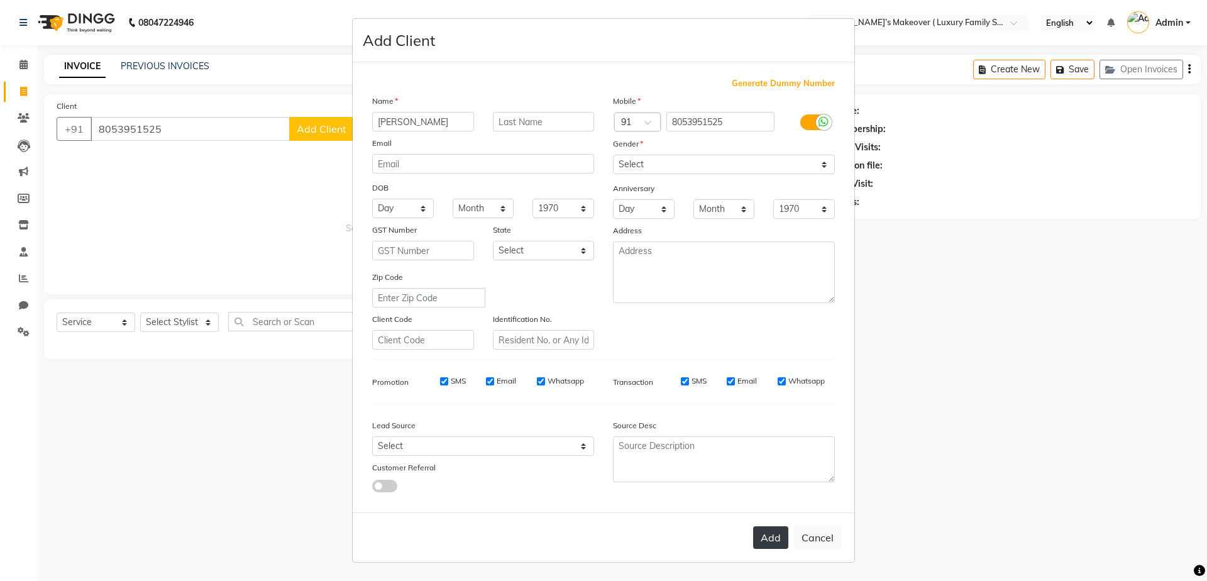
click at [780, 537] on button "Add" at bounding box center [770, 537] width 35 height 23
select select
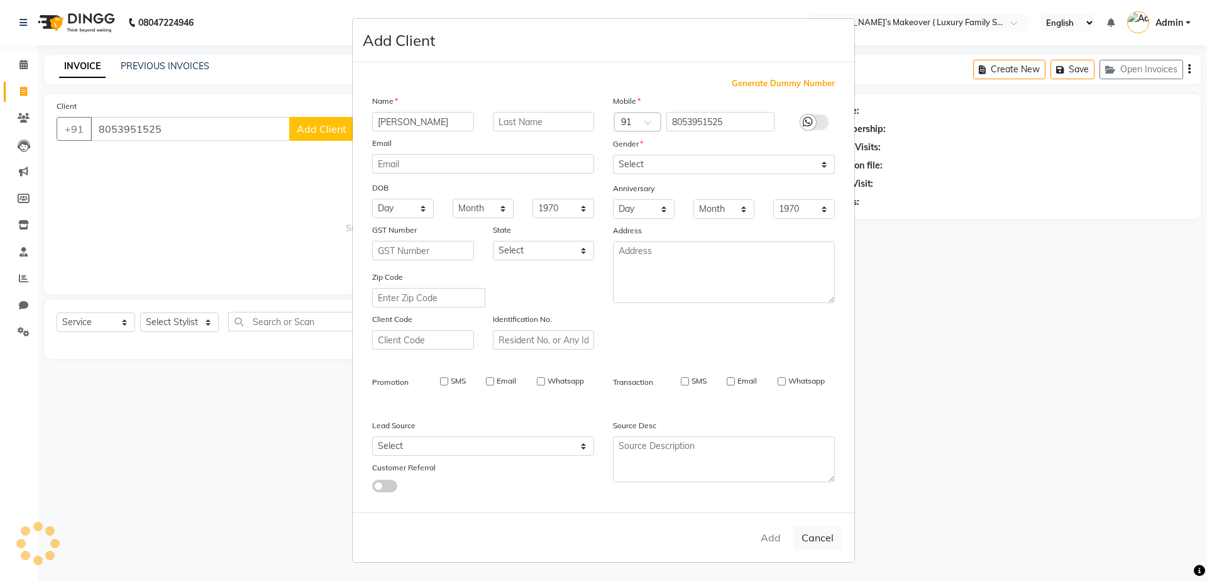
select select
checkbox input "false"
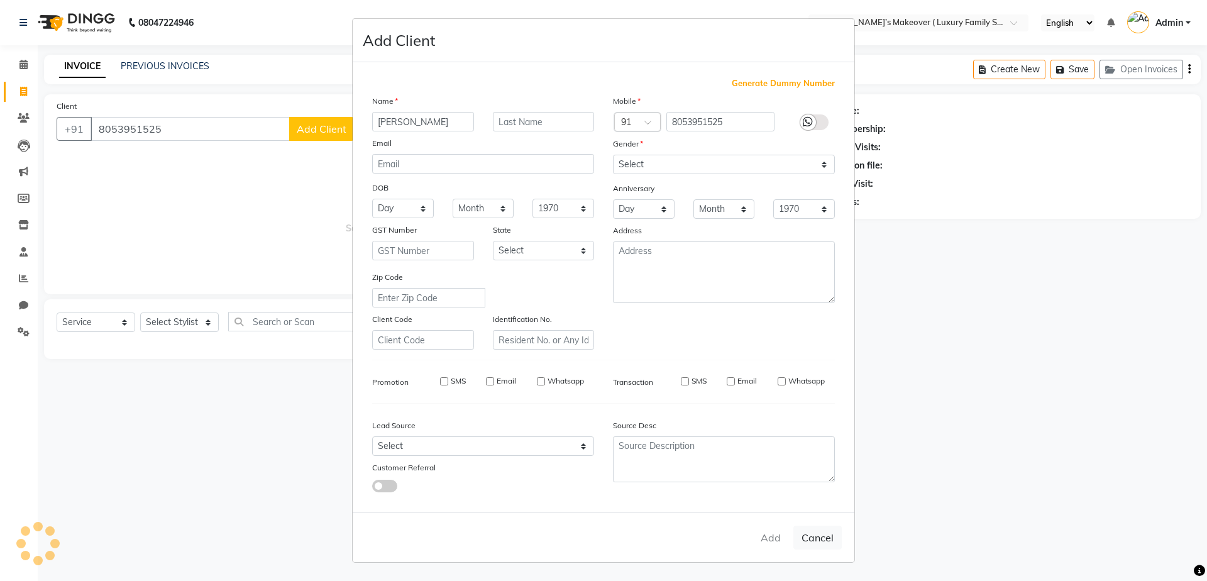
checkbox input "false"
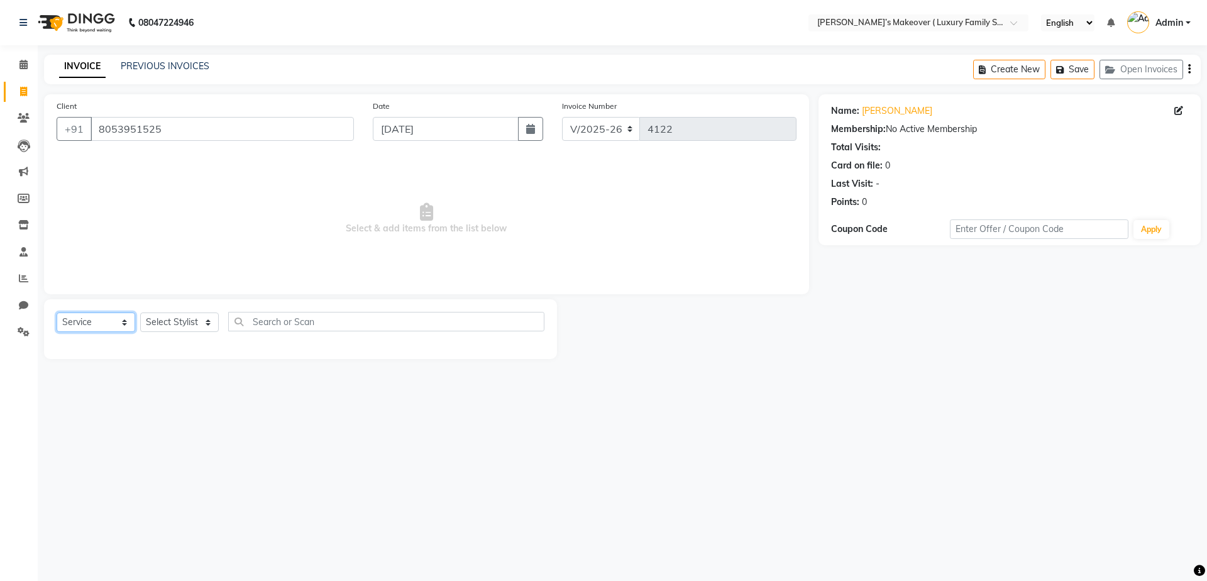
click at [77, 326] on select "Select Service Product Membership Package Voucher Prepaid Gift Card" at bounding box center [96, 322] width 79 height 19
click at [57, 313] on select "Select Service Product Membership Package Voucher Prepaid Gift Card" at bounding box center [96, 322] width 79 height 19
click at [165, 325] on select "Select Stylist [PERSON_NAME] [PERSON_NAME] [PERSON_NAME] [PERSON_NAME] [PERSON_…" at bounding box center [179, 322] width 79 height 19
select select "69498"
click at [140, 313] on select "Select Stylist [PERSON_NAME] [PERSON_NAME] [PERSON_NAME] [PERSON_NAME] [PERSON_…" at bounding box center [179, 322] width 79 height 19
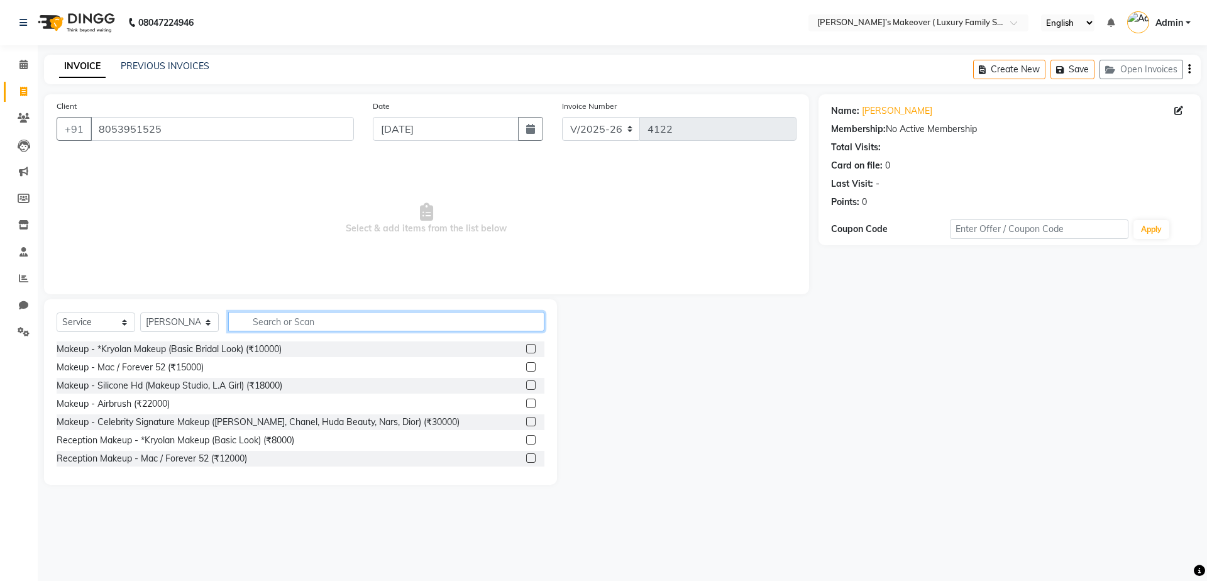
click at [328, 326] on input "text" at bounding box center [386, 321] width 316 height 19
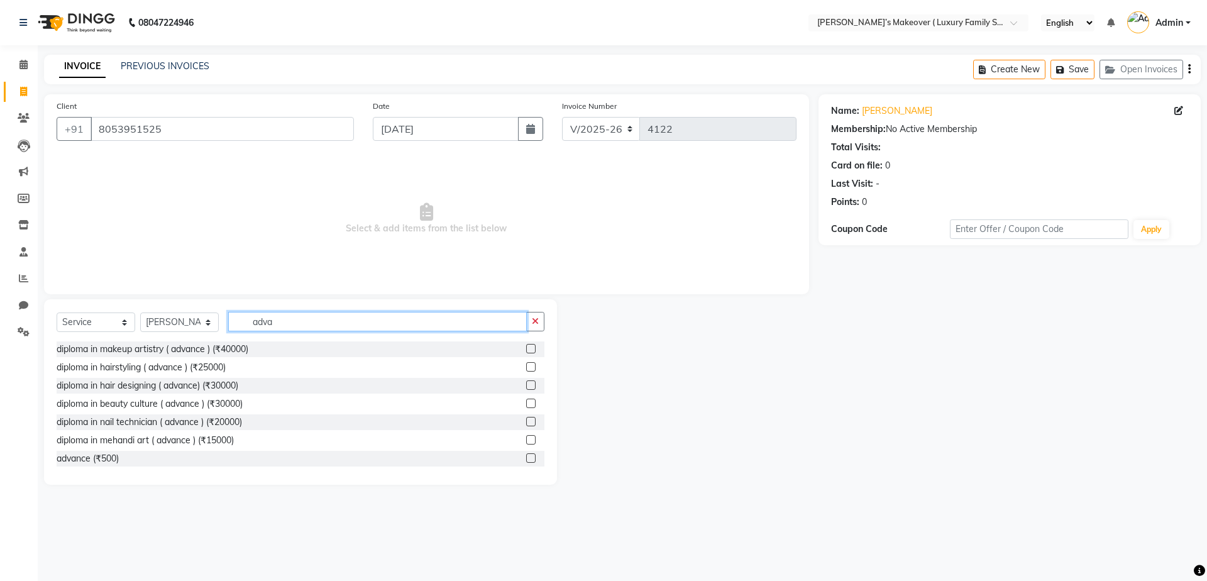
type input "adva"
click at [526, 454] on label at bounding box center [530, 457] width 9 height 9
click at [526, 455] on input "checkbox" at bounding box center [530, 459] width 8 height 8
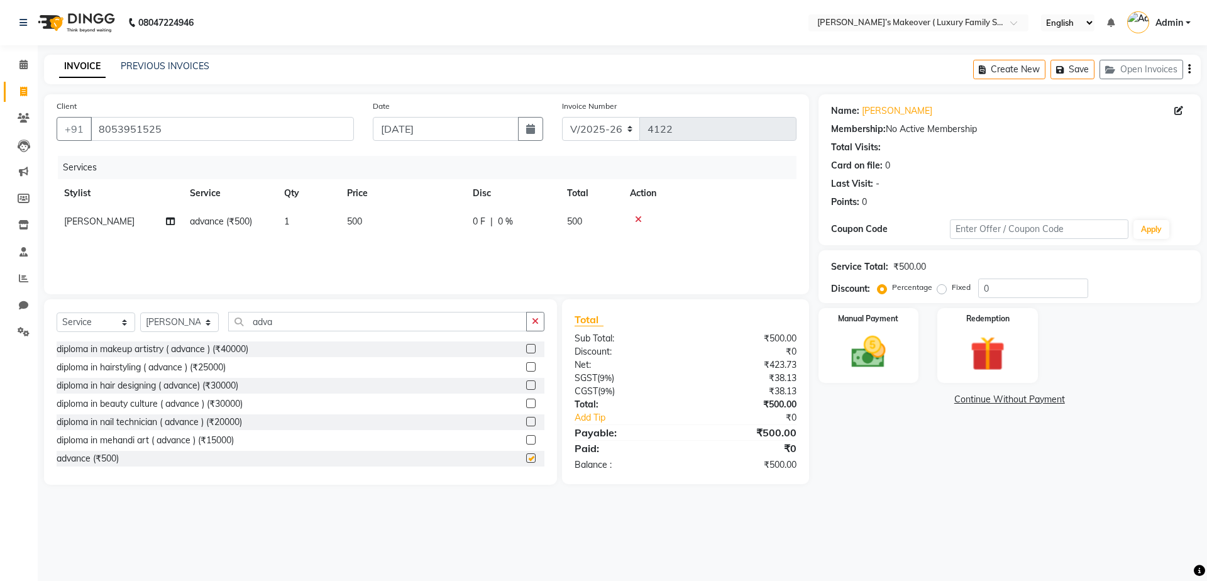
checkbox input "false"
click at [378, 211] on td "500" at bounding box center [403, 222] width 126 height 28
select select "69498"
click at [377, 224] on input "1" at bounding box center [367, 224] width 48 height 19
click at [417, 228] on td "500" at bounding box center [403, 222] width 126 height 28
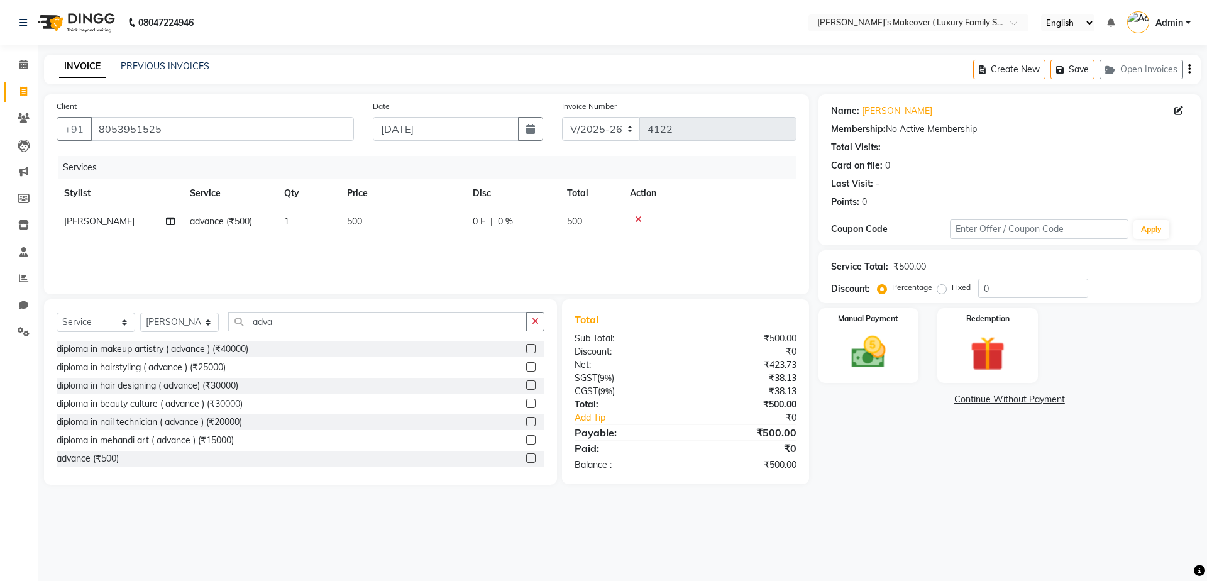
select select "69498"
click at [435, 224] on input "500" at bounding box center [461, 224] width 111 height 19
type input "5"
type input "2000"
click at [717, 410] on div "₹500.00" at bounding box center [745, 404] width 120 height 13
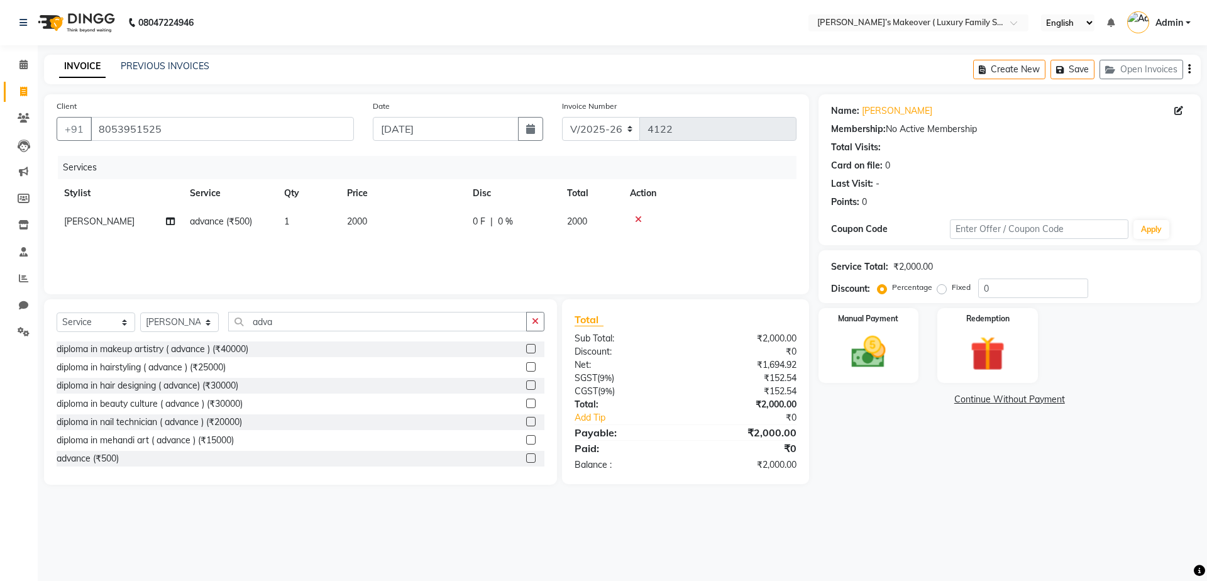
click at [1189, 69] on icon "button" at bounding box center [1190, 69] width 3 height 1
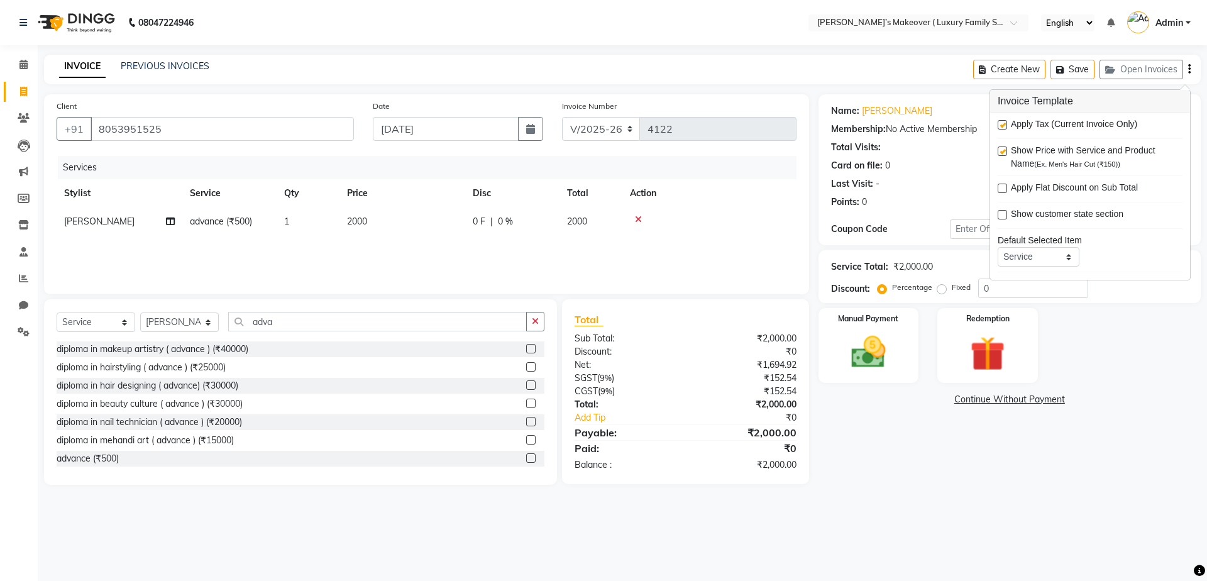
click at [1003, 126] on label at bounding box center [1002, 124] width 9 height 9
click at [1003, 126] on input "checkbox" at bounding box center [1002, 125] width 8 height 8
checkbox input "false"
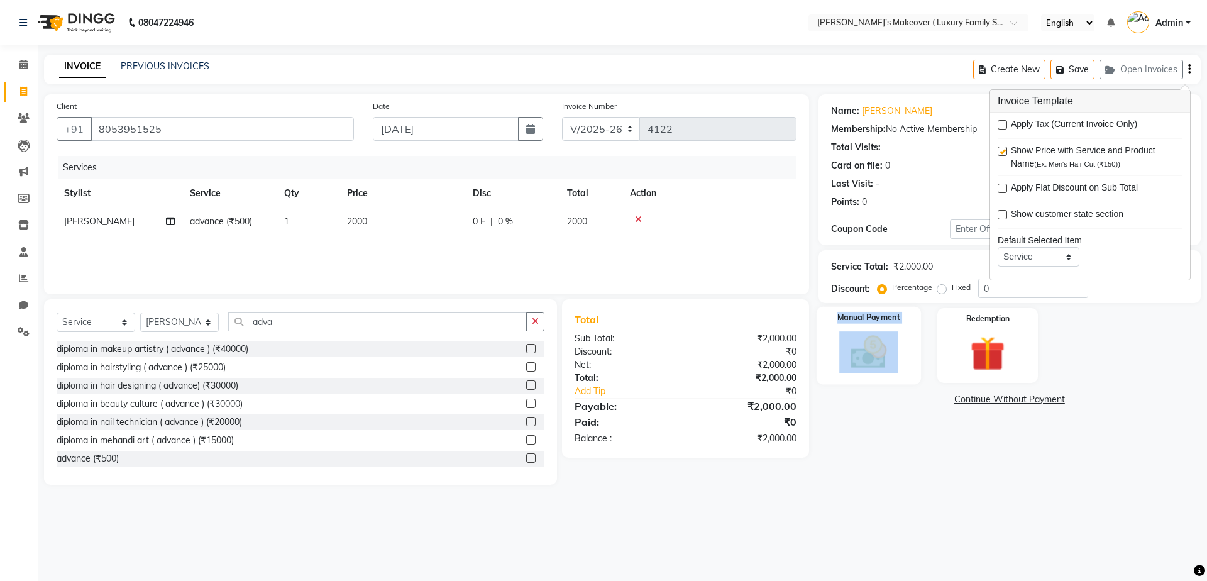
click at [901, 335] on div "Manual Payment" at bounding box center [868, 345] width 104 height 77
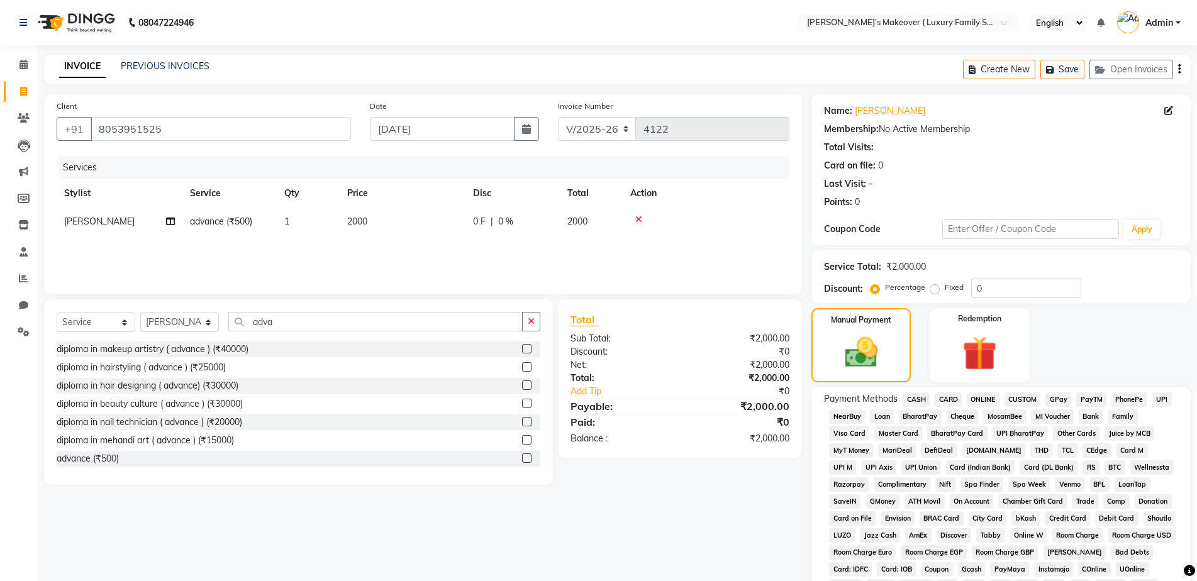
click at [982, 397] on span "ONLINE" at bounding box center [983, 399] width 33 height 14
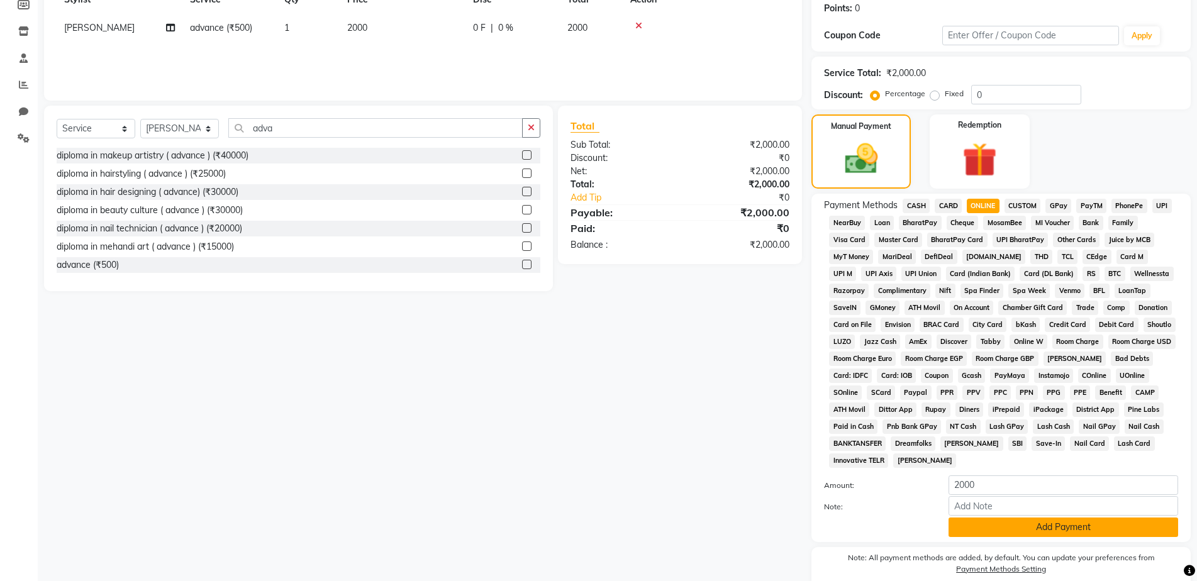
scroll to position [247, 0]
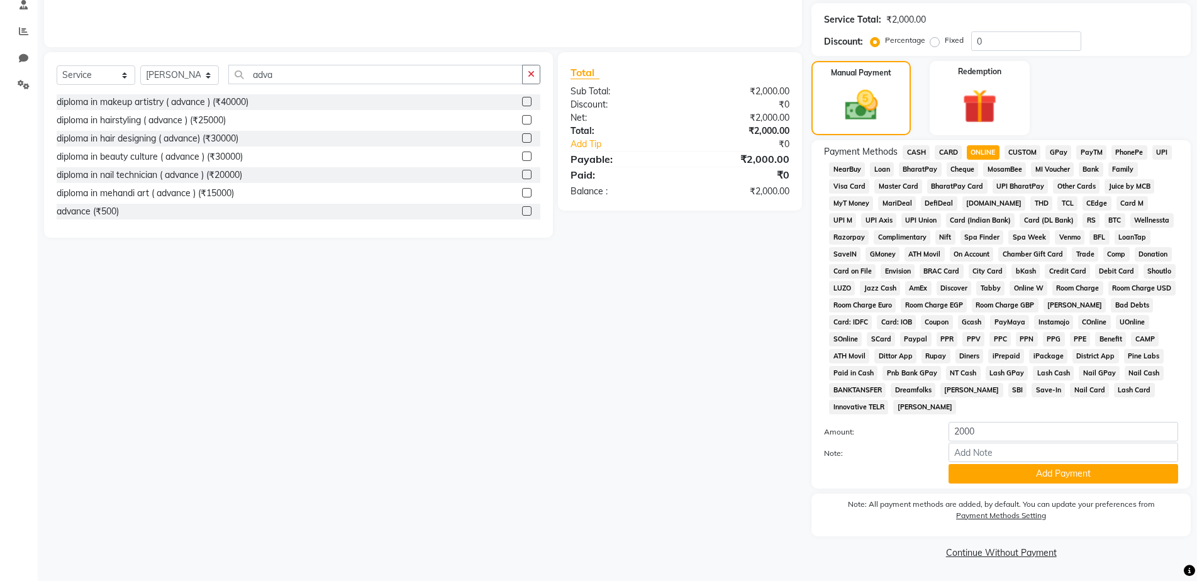
drag, startPoint x: 1004, startPoint y: 469, endPoint x: 957, endPoint y: 524, distance: 72.8
click at [999, 471] on button "Add Payment" at bounding box center [1063, 473] width 230 height 19
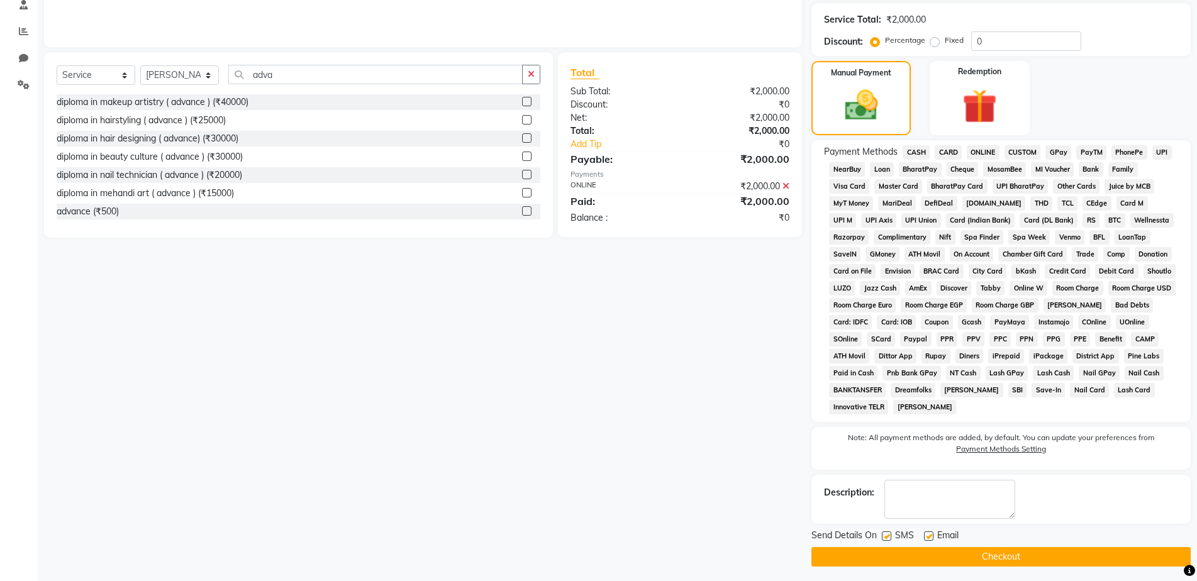
click at [926, 553] on button "Checkout" at bounding box center [1000, 556] width 379 height 19
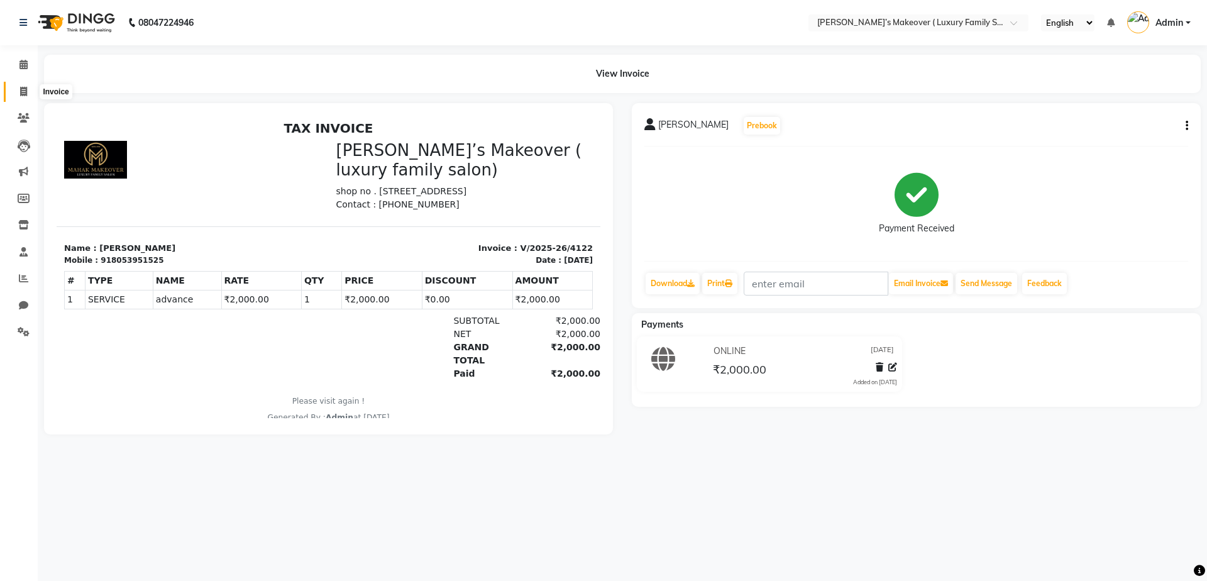
click at [30, 93] on span at bounding box center [24, 92] width 22 height 14
select select "service"
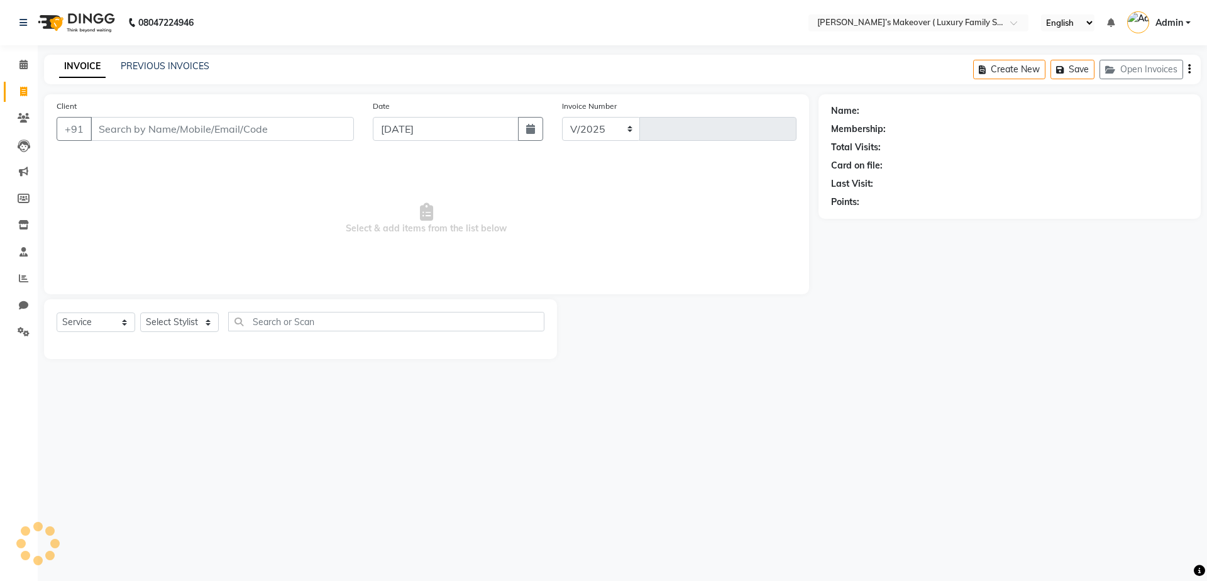
select select "7777"
type input "4123"
click at [157, 121] on input "Client" at bounding box center [222, 129] width 263 height 24
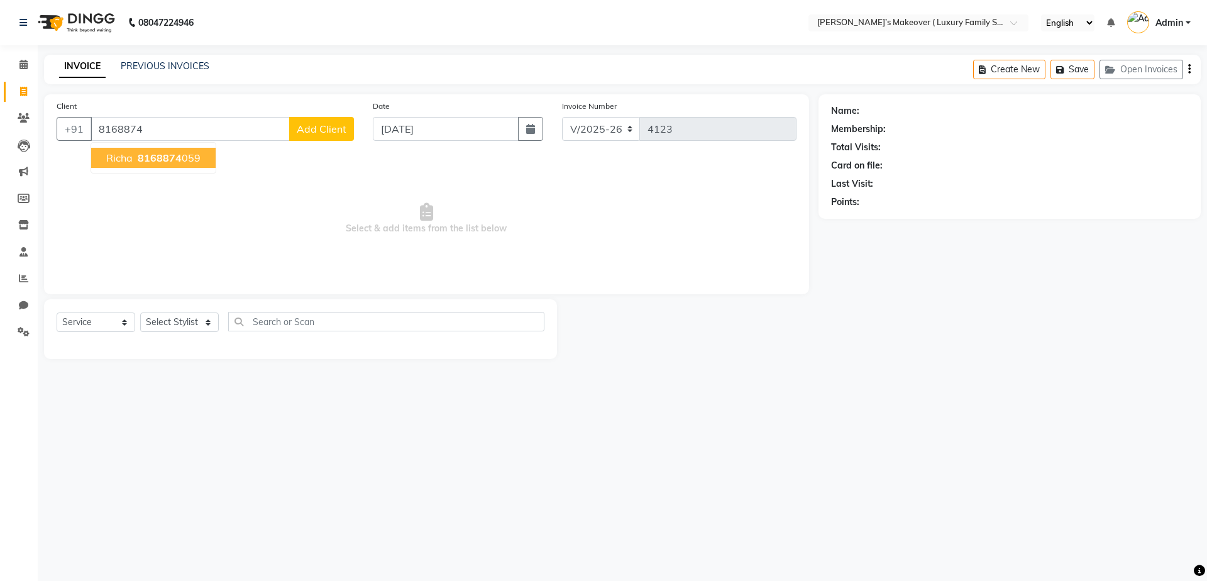
click at [154, 152] on span "8168874" at bounding box center [160, 158] width 44 height 13
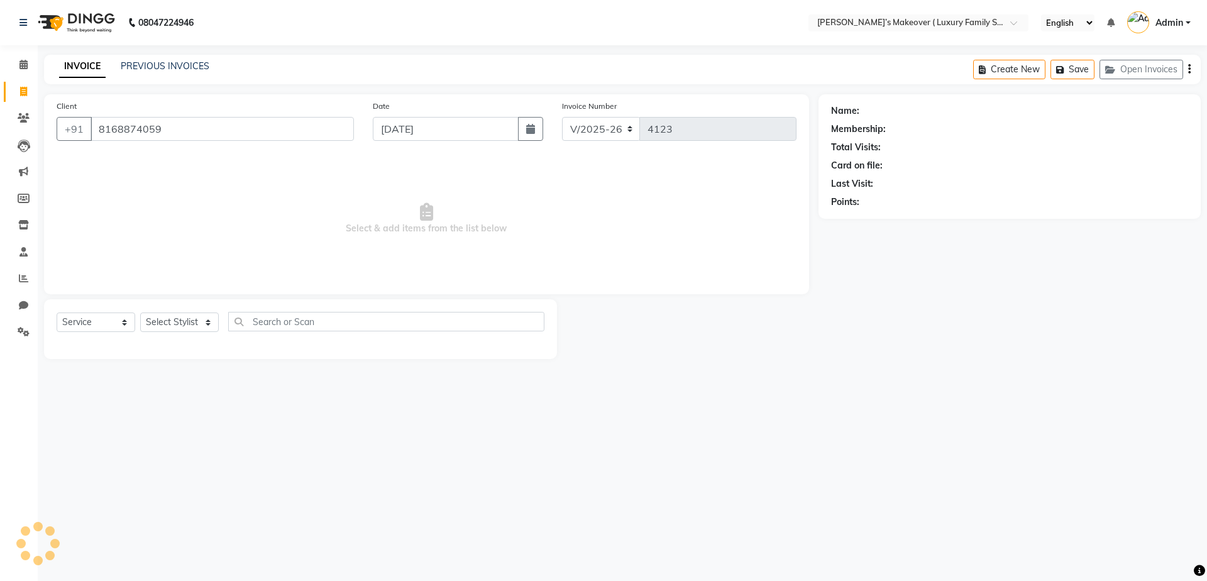
type input "8168874059"
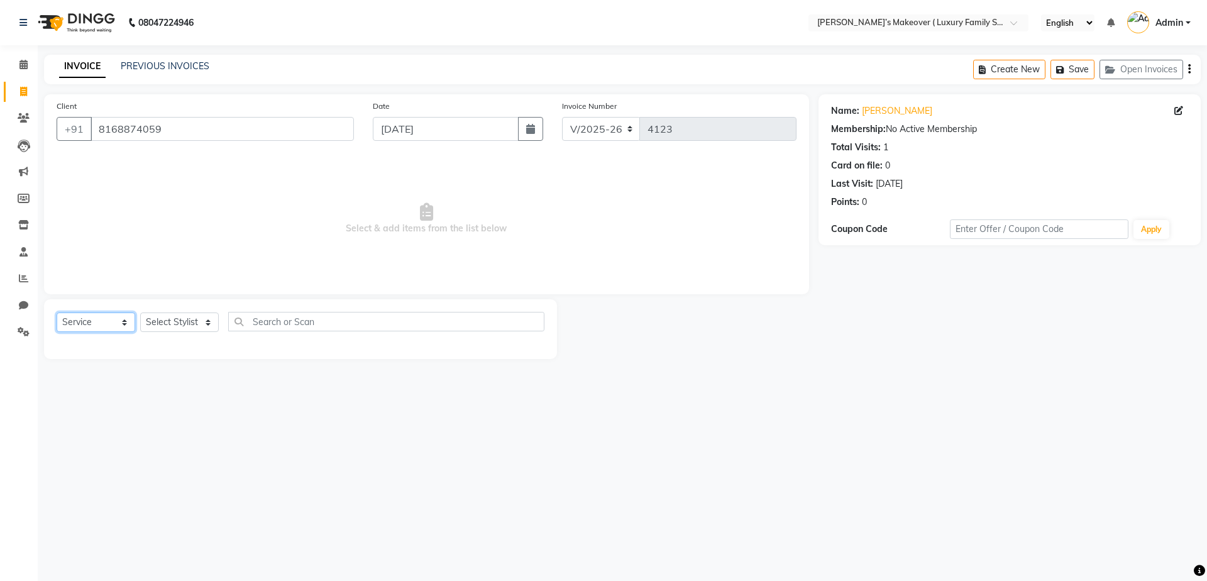
click at [101, 319] on select "Select Service Product Membership Package Voucher Prepaid Gift Card" at bounding box center [96, 322] width 79 height 19
click at [57, 313] on select "Select Service Product Membership Package Voucher Prepaid Gift Card" at bounding box center [96, 322] width 79 height 19
click at [205, 322] on select "Select Stylist [PERSON_NAME] [PERSON_NAME] [PERSON_NAME] [PERSON_NAME] [PERSON_…" at bounding box center [179, 322] width 79 height 19
select select "69498"
click at [140, 313] on select "Select Stylist [PERSON_NAME] [PERSON_NAME] [PERSON_NAME] [PERSON_NAME] [PERSON_…" at bounding box center [179, 322] width 79 height 19
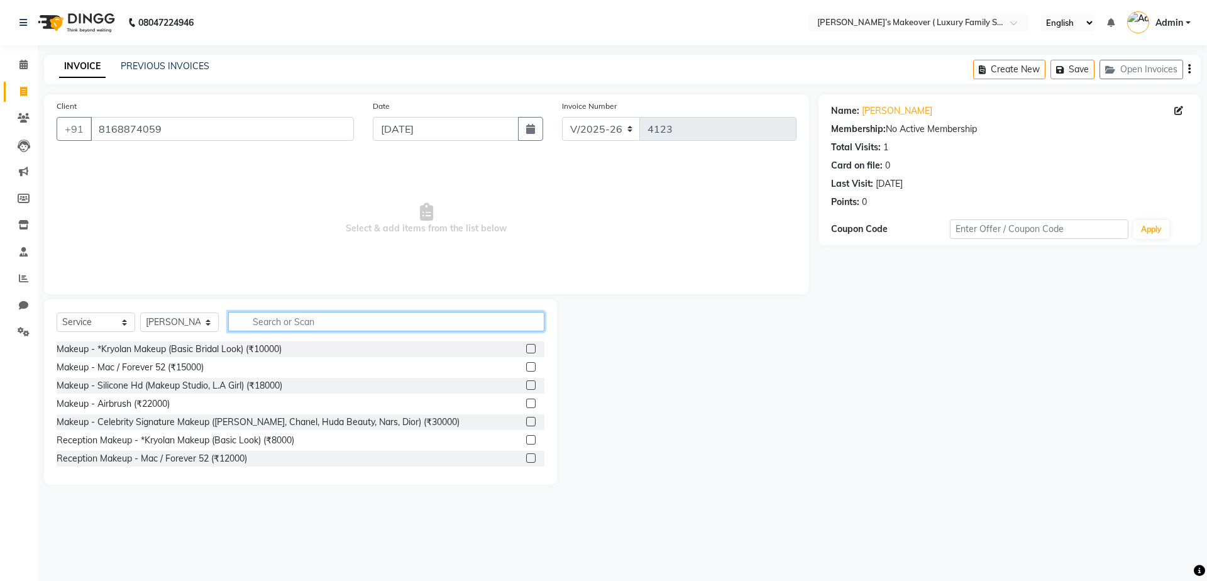
click at [336, 318] on input "text" at bounding box center [386, 321] width 316 height 19
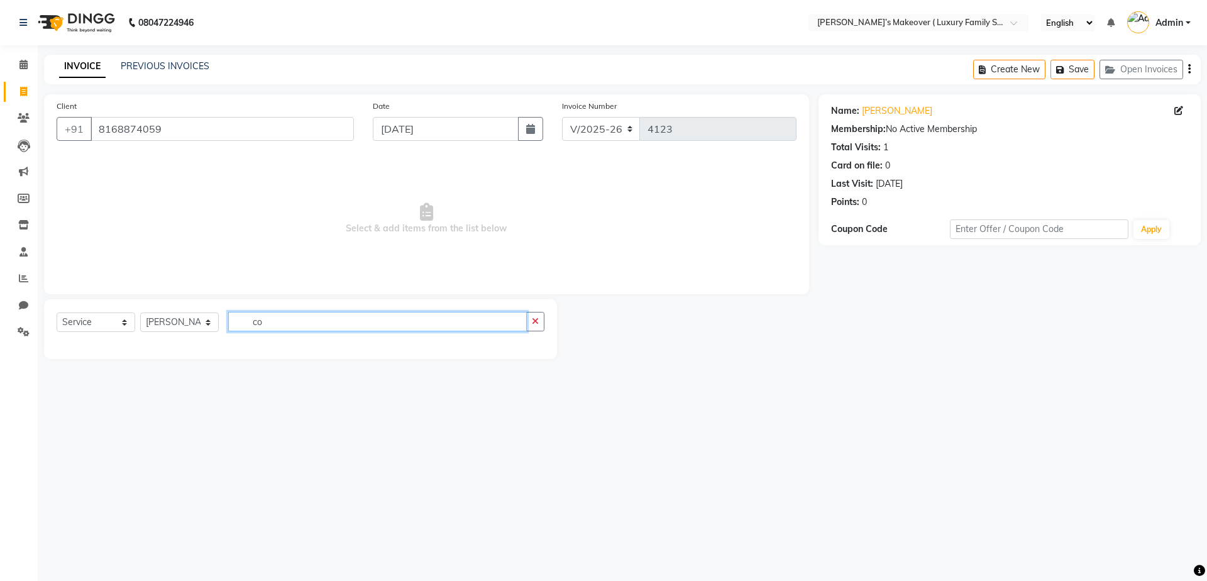
type input "c"
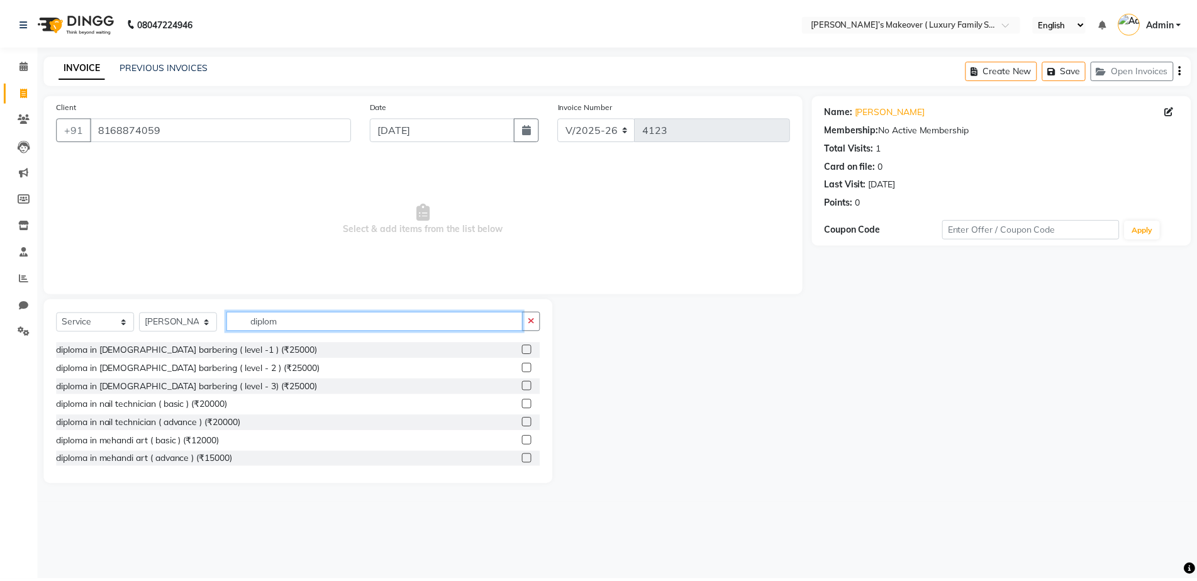
scroll to position [148, 0]
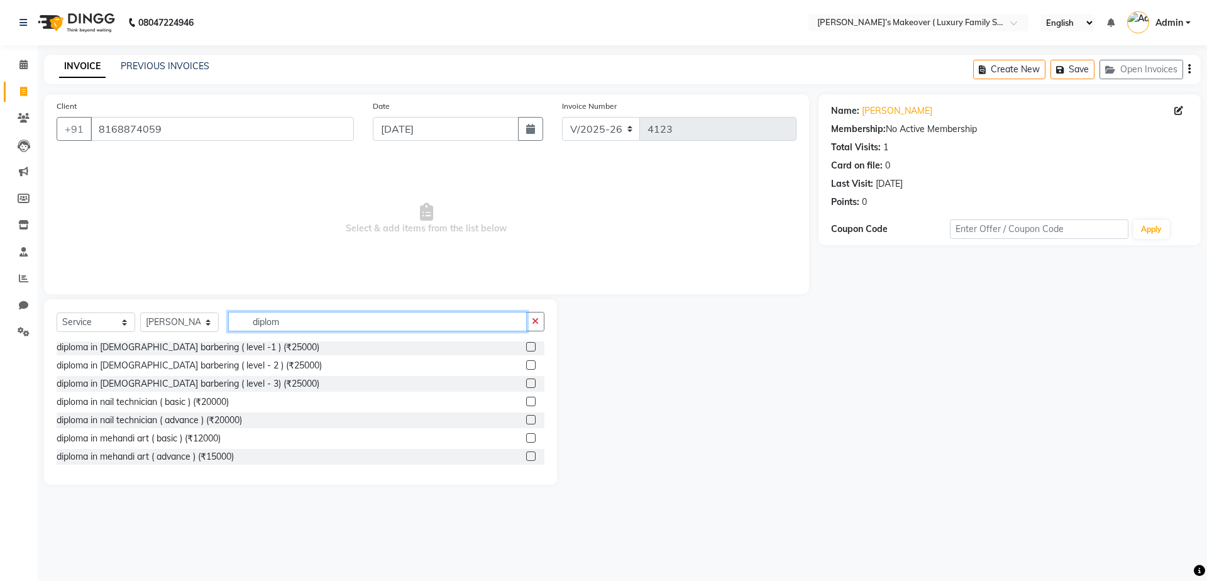
type input "diplom"
drag, startPoint x: 521, startPoint y: 404, endPoint x: 504, endPoint y: 389, distance: 23.2
click at [526, 404] on label at bounding box center [530, 401] width 9 height 9
click at [526, 404] on input "checkbox" at bounding box center [530, 402] width 8 height 8
checkbox input "true"
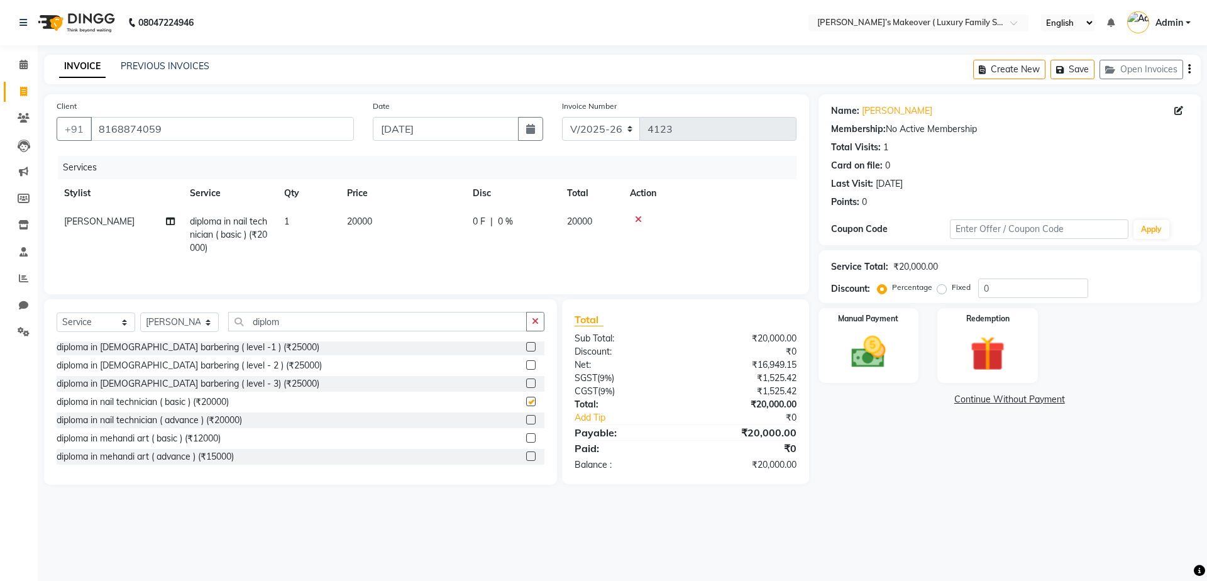
click at [347, 235] on td "20000" at bounding box center [403, 235] width 126 height 55
select select "69498"
checkbox input "false"
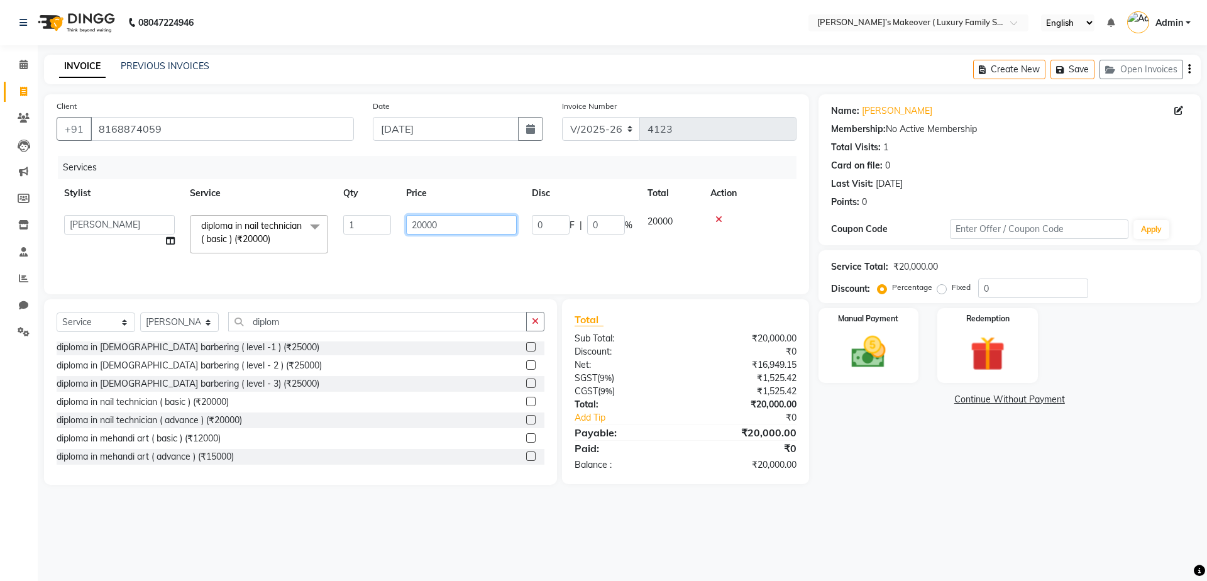
click at [423, 221] on input "20000" at bounding box center [461, 224] width 111 height 19
type input "4000"
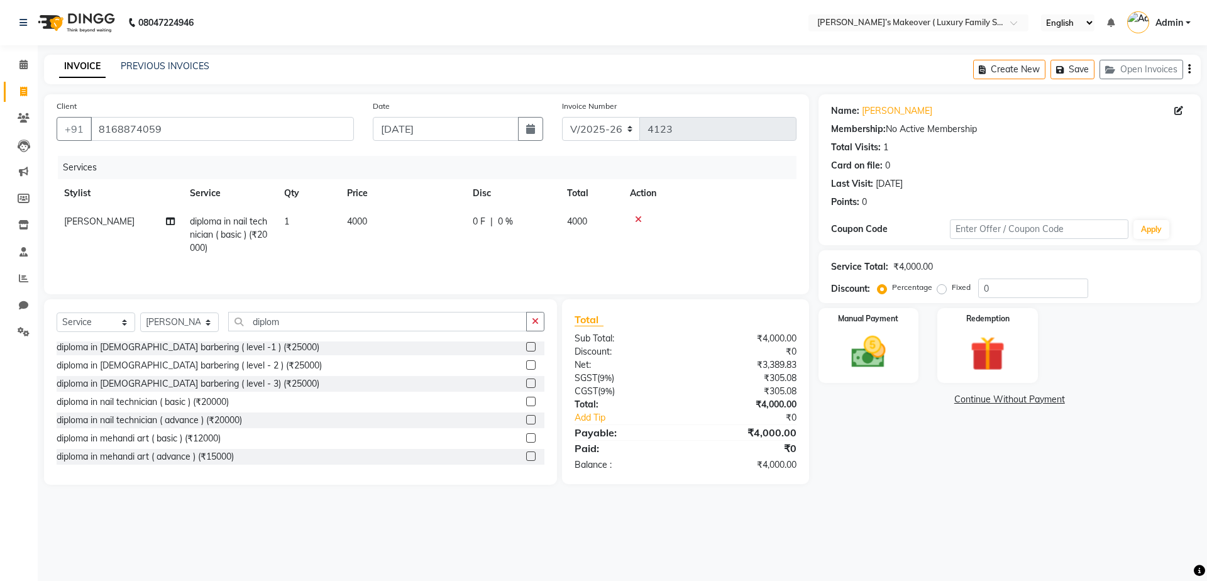
click at [1189, 70] on icon "button" at bounding box center [1190, 69] width 3 height 1
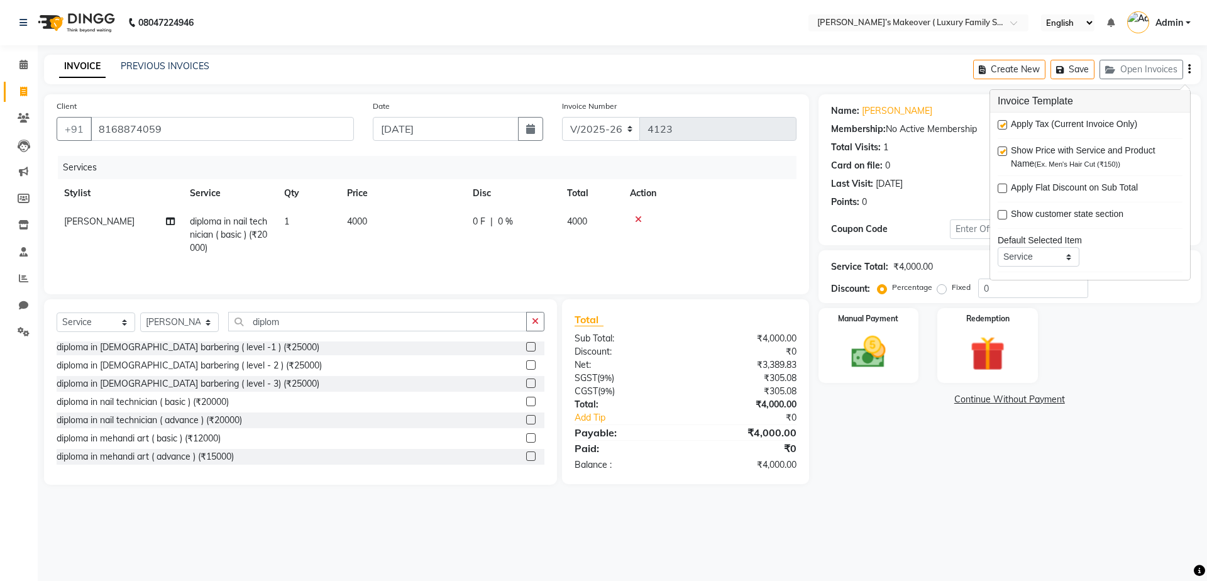
click at [1006, 125] on label at bounding box center [1002, 124] width 9 height 9
click at [1006, 125] on input "checkbox" at bounding box center [1002, 125] width 8 height 8
checkbox input "false"
click at [892, 356] on img at bounding box center [869, 352] width 58 height 42
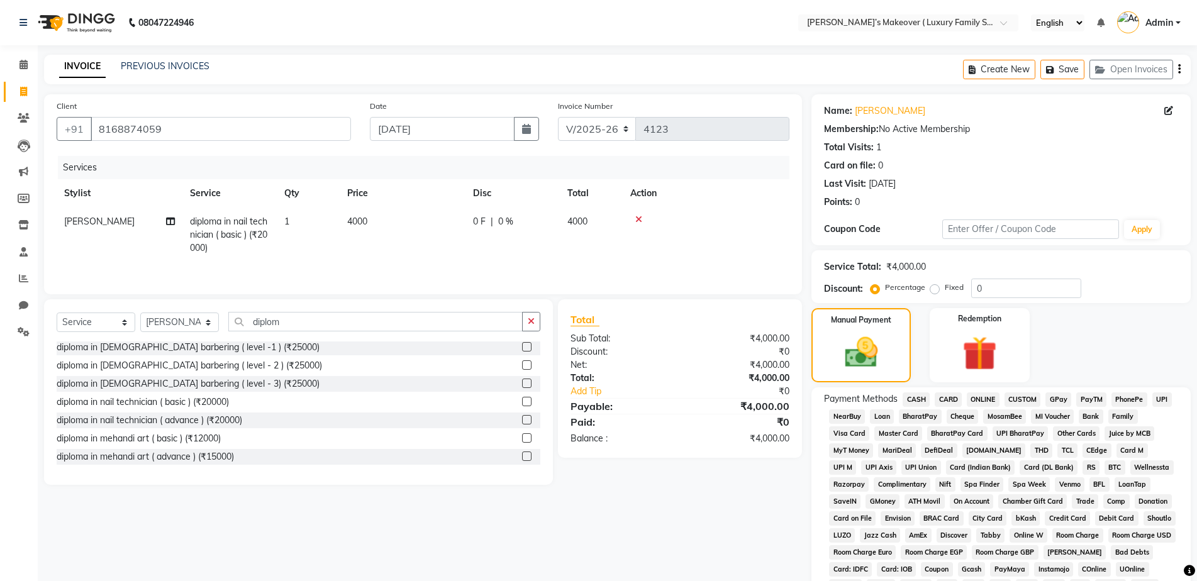
click at [974, 394] on span "ONLINE" at bounding box center [983, 399] width 33 height 14
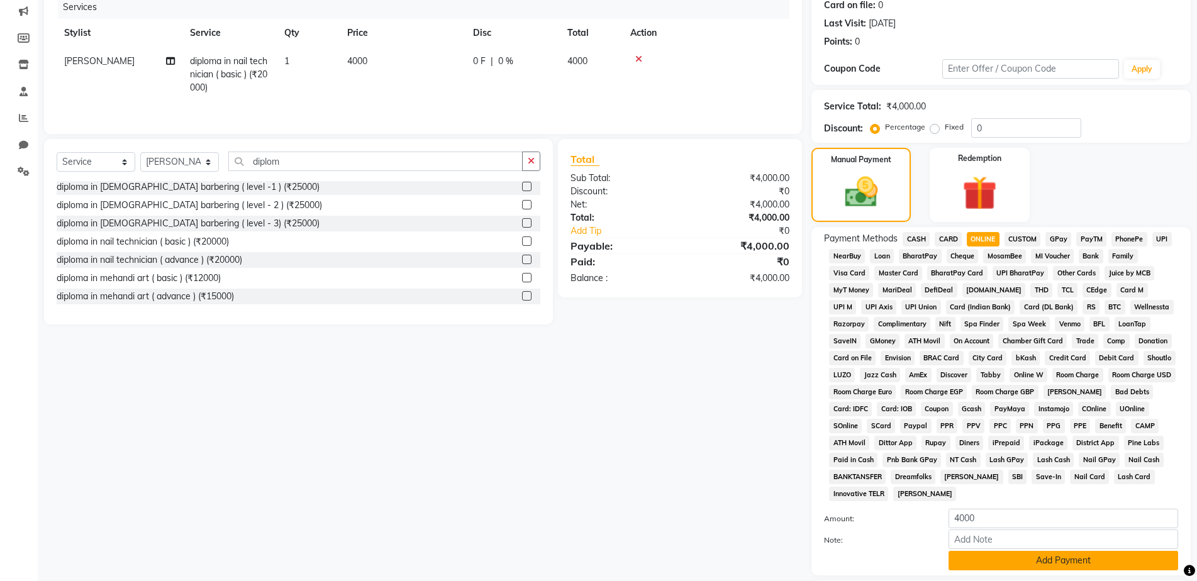
scroll to position [247, 0]
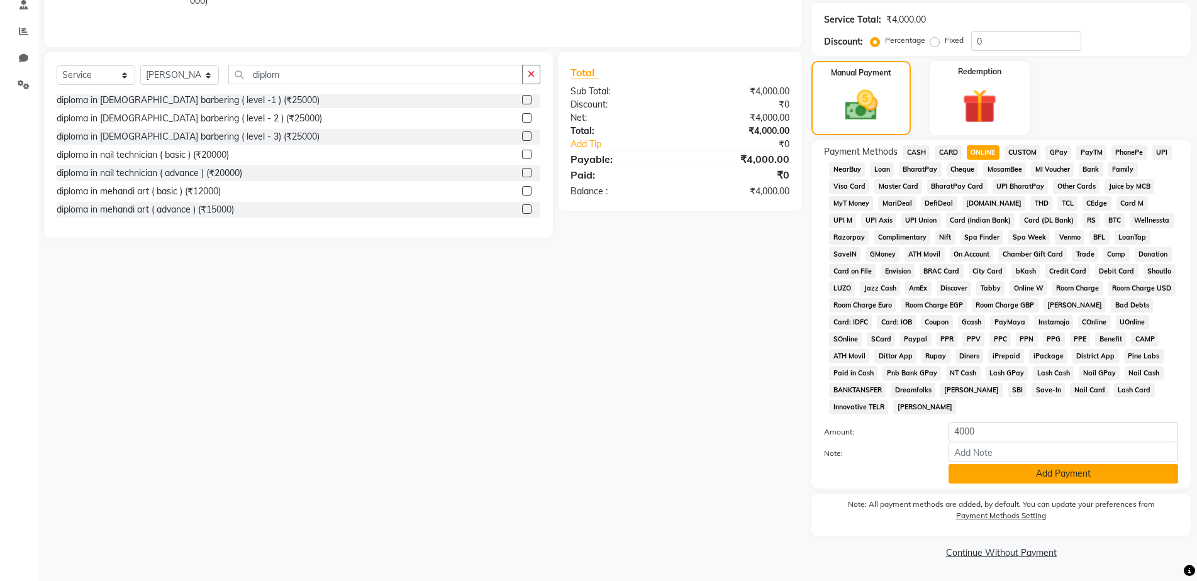
click at [1022, 476] on button "Add Payment" at bounding box center [1063, 473] width 230 height 19
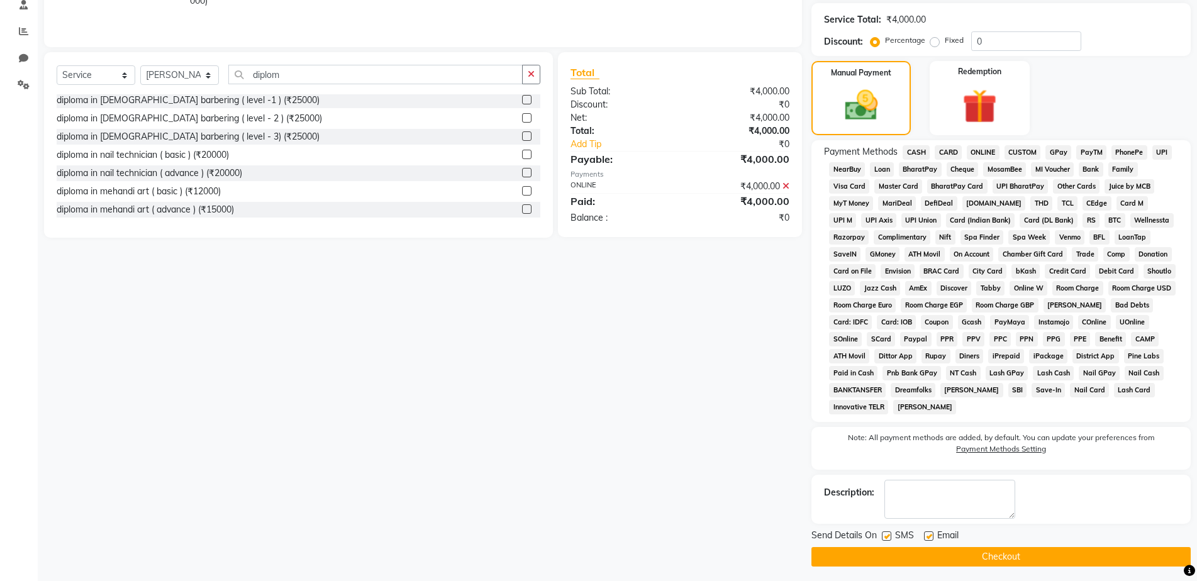
click at [1040, 546] on div "Send Details On SMS Email Checkout" at bounding box center [1000, 548] width 379 height 38
click at [1040, 554] on button "Checkout" at bounding box center [1000, 556] width 379 height 19
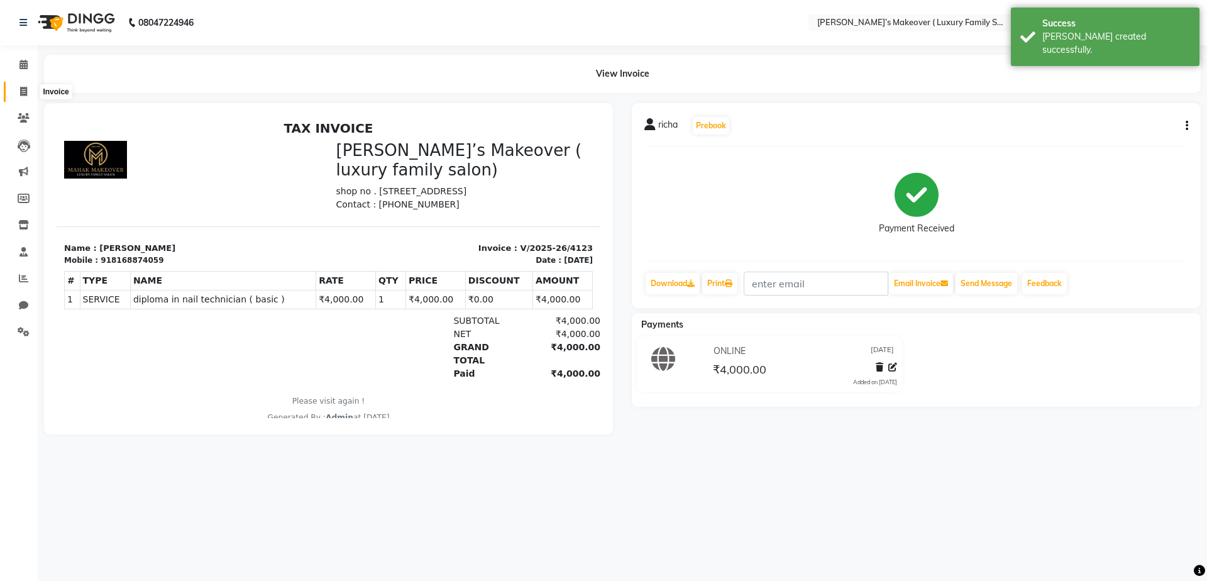
click at [30, 96] on span at bounding box center [24, 92] width 22 height 14
select select "service"
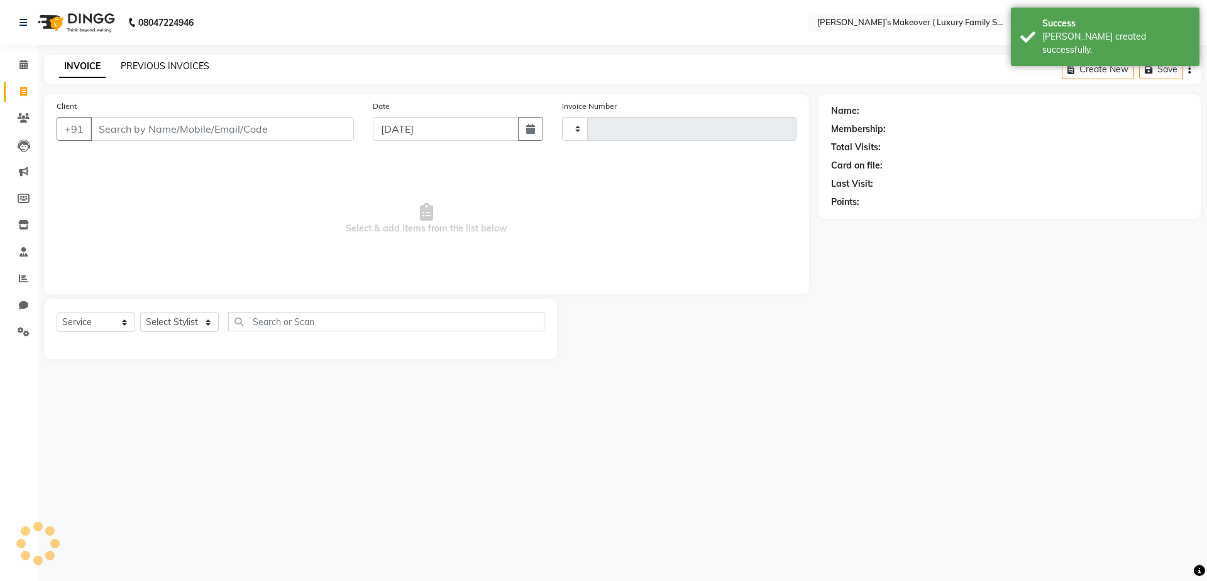
click at [190, 63] on link "PREVIOUS INVOICES" at bounding box center [165, 65] width 89 height 11
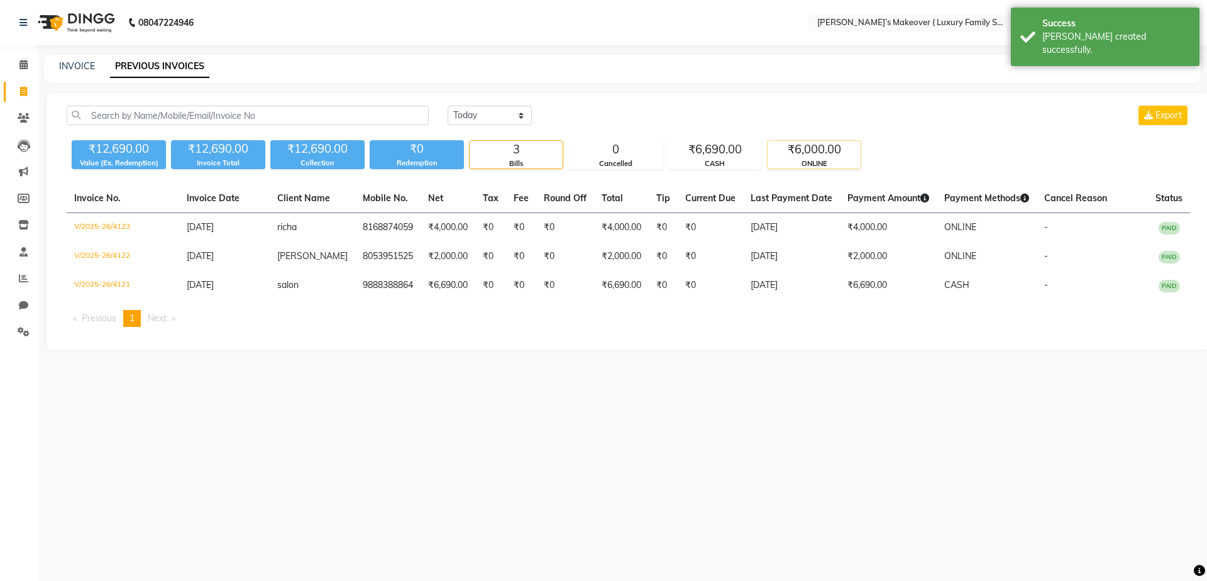
click at [808, 153] on div "₹6,000.00" at bounding box center [814, 150] width 93 height 18
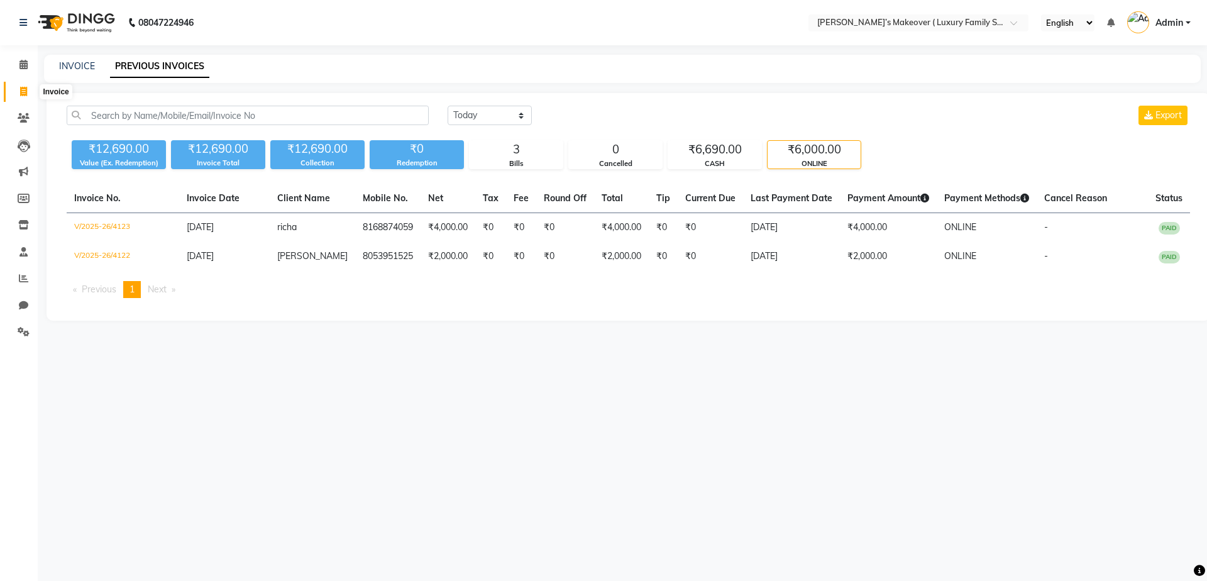
click at [31, 92] on span at bounding box center [24, 92] width 22 height 14
select select "service"
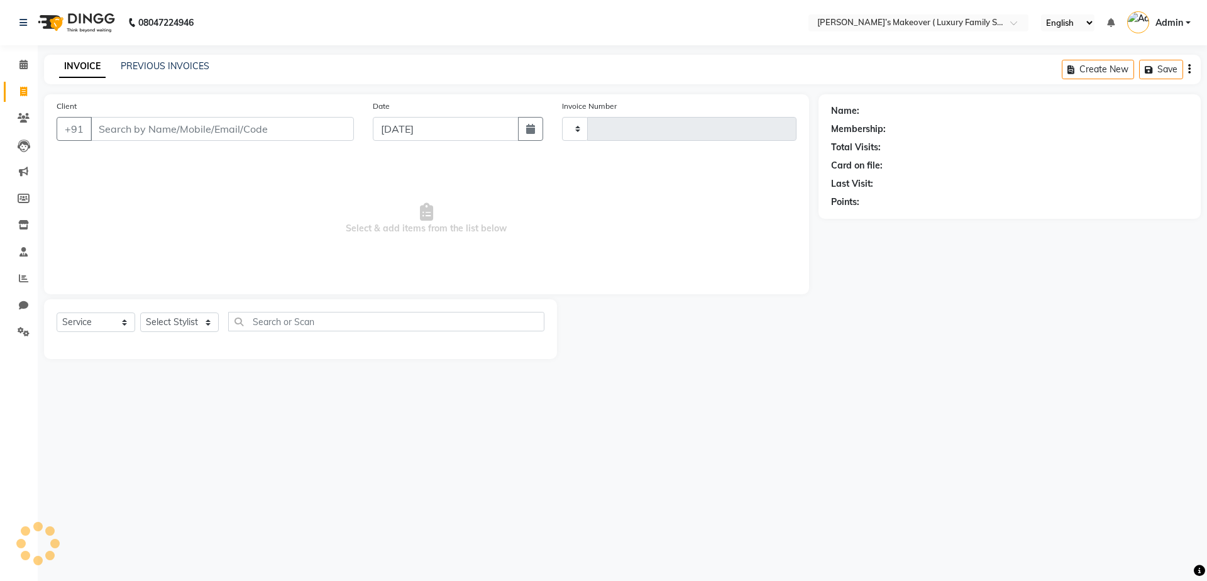
click at [332, 125] on input "Client" at bounding box center [222, 129] width 263 height 24
select select "7777"
type input "4124"
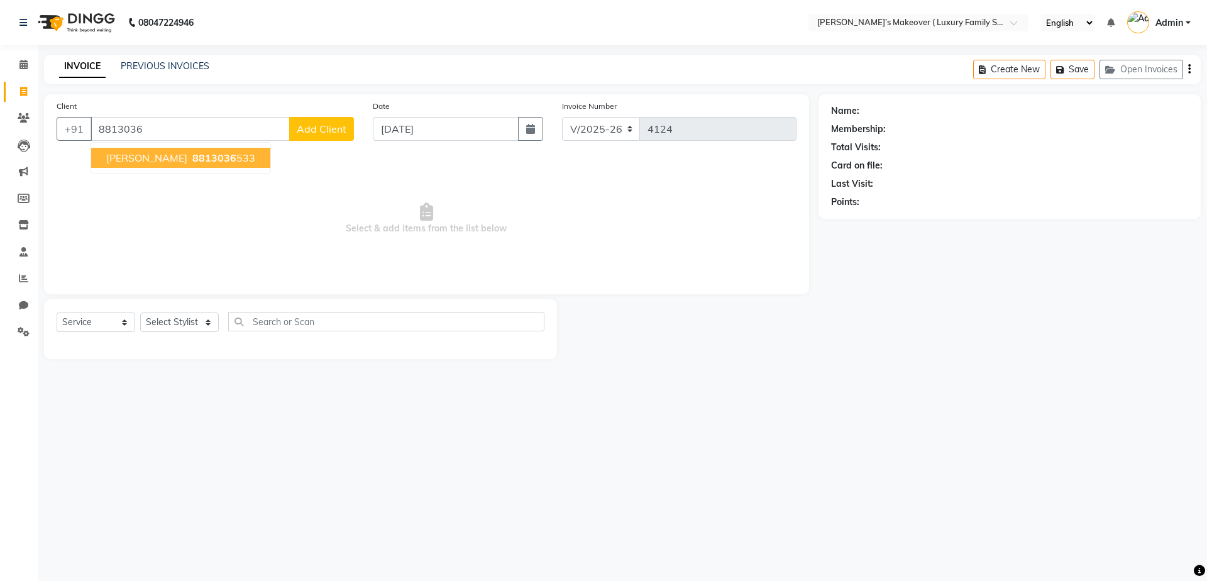
click at [165, 153] on span "[PERSON_NAME]" at bounding box center [146, 158] width 81 height 13
type input "8813036533"
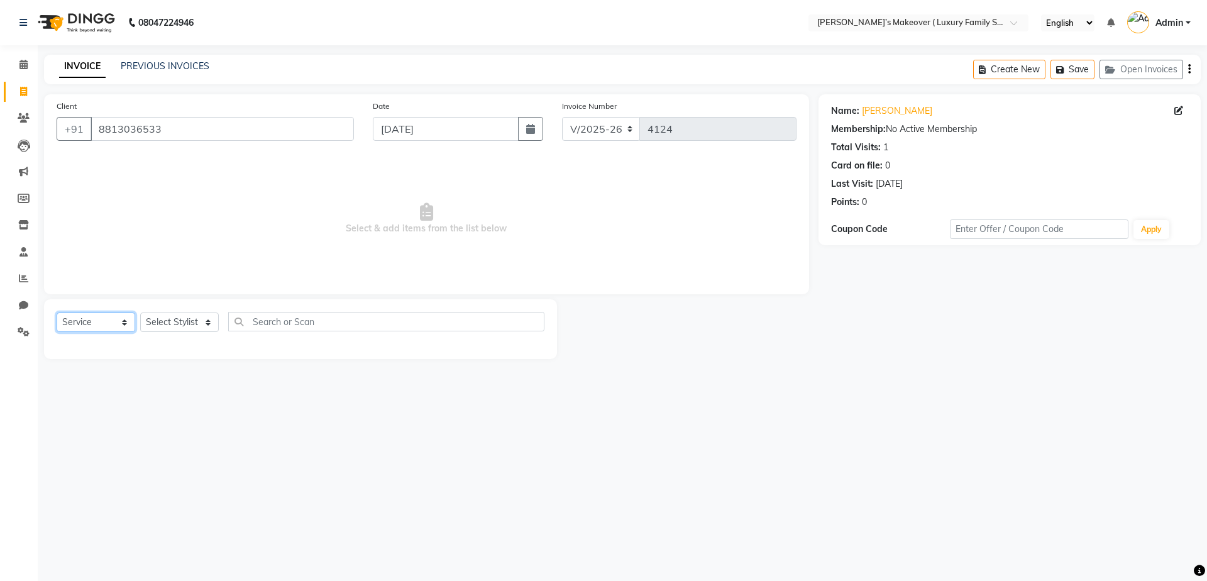
drag, startPoint x: 114, startPoint y: 315, endPoint x: 112, endPoint y: 330, distance: 15.2
click at [114, 316] on select "Select Service Product Membership Package Voucher Prepaid Gift Card" at bounding box center [96, 322] width 79 height 19
click at [57, 313] on select "Select Service Product Membership Package Voucher Prepaid Gift Card" at bounding box center [96, 322] width 79 height 19
click at [167, 324] on select "Select Stylist [PERSON_NAME] [PERSON_NAME] [PERSON_NAME] [PERSON_NAME] [PERSON_…" at bounding box center [179, 322] width 79 height 19
click at [140, 313] on select "Select Stylist [PERSON_NAME] [PERSON_NAME] [PERSON_NAME] [PERSON_NAME] [PERSON_…" at bounding box center [179, 322] width 79 height 19
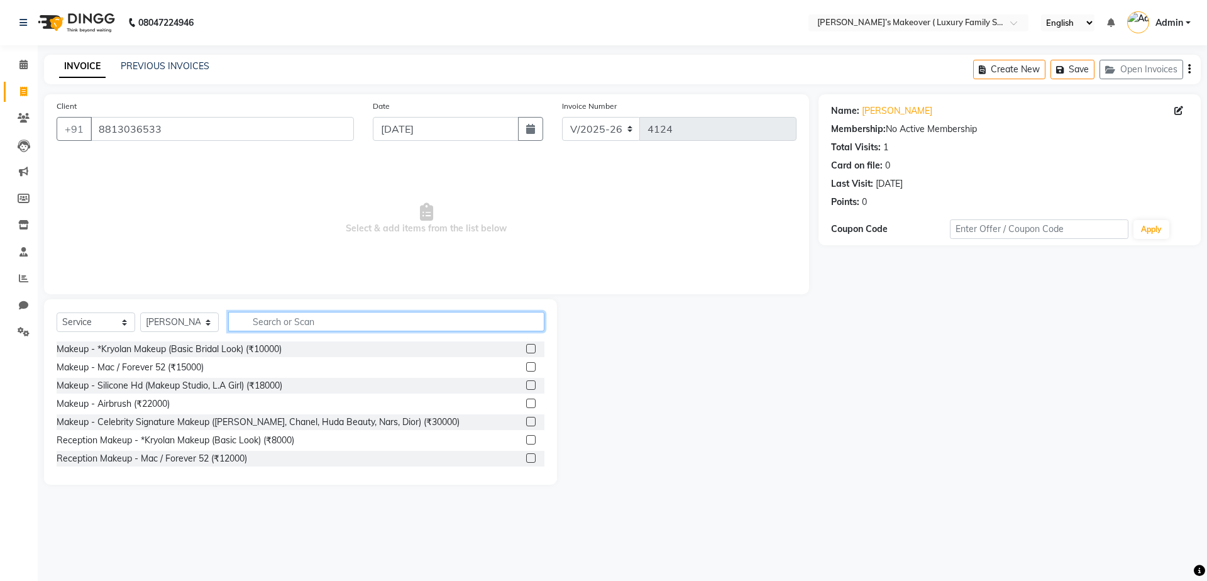
click at [279, 319] on input "text" at bounding box center [386, 321] width 316 height 19
click at [165, 326] on select "Select Stylist [PERSON_NAME] [PERSON_NAME] [PERSON_NAME] [PERSON_NAME] [PERSON_…" at bounding box center [179, 322] width 79 height 19
select select "69498"
click at [140, 313] on select "Select Stylist [PERSON_NAME] [PERSON_NAME] [PERSON_NAME] [PERSON_NAME] [PERSON_…" at bounding box center [179, 322] width 79 height 19
click at [284, 319] on input "text" at bounding box center [386, 321] width 316 height 19
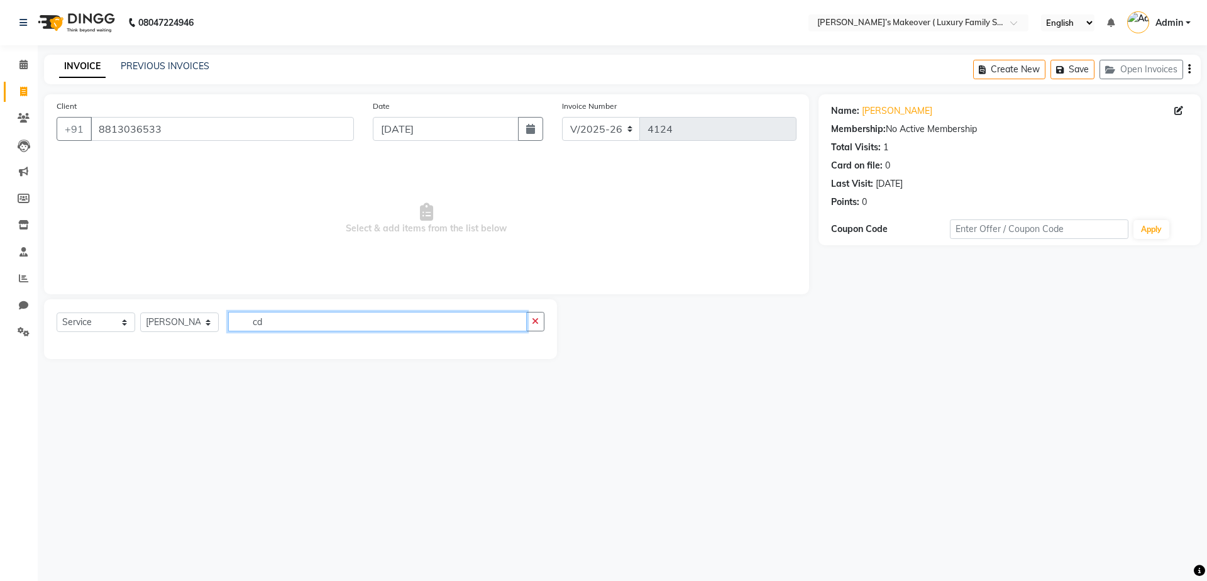
type input "c"
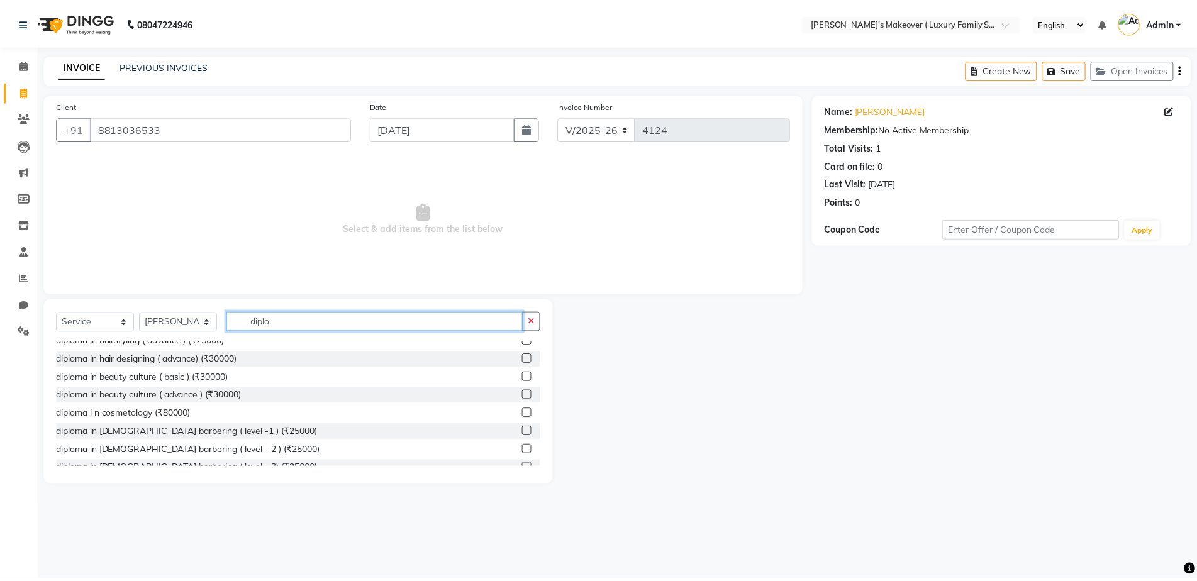
scroll to position [148, 0]
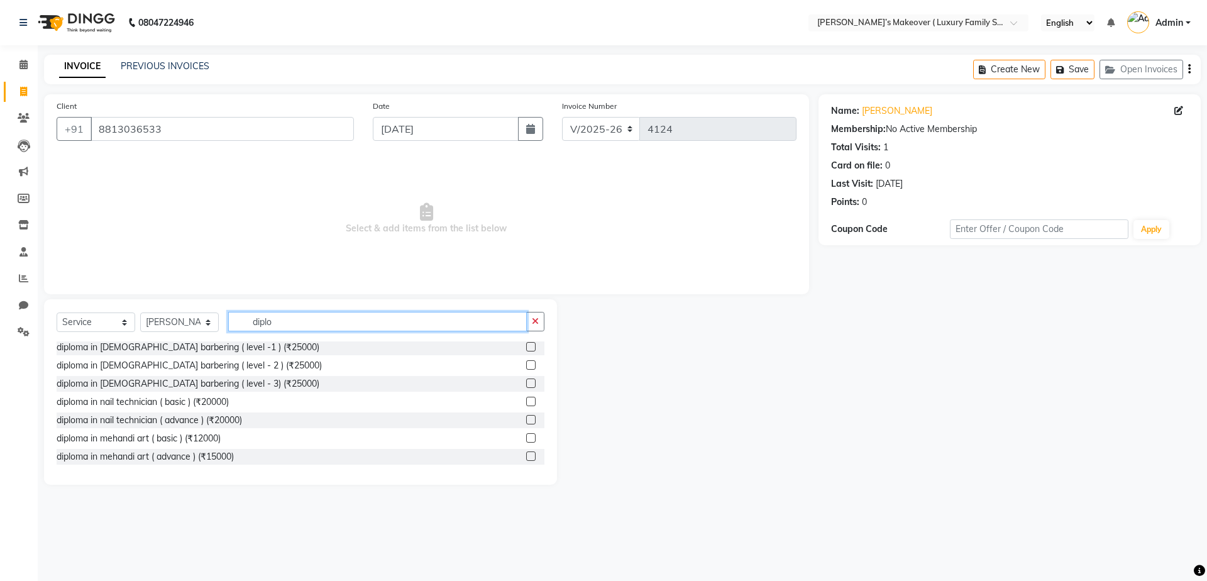
type input "diplo"
click at [526, 402] on label at bounding box center [530, 401] width 9 height 9
click at [526, 402] on input "checkbox" at bounding box center [530, 402] width 8 height 8
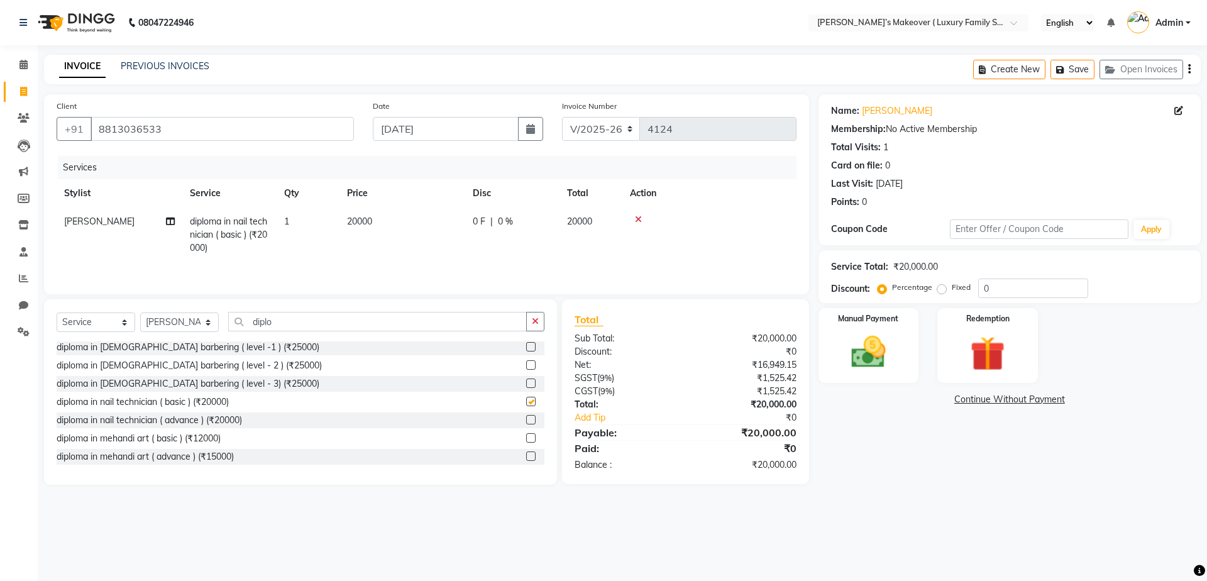
checkbox input "false"
click at [370, 227] on td "20000" at bounding box center [403, 235] width 126 height 55
select select "69498"
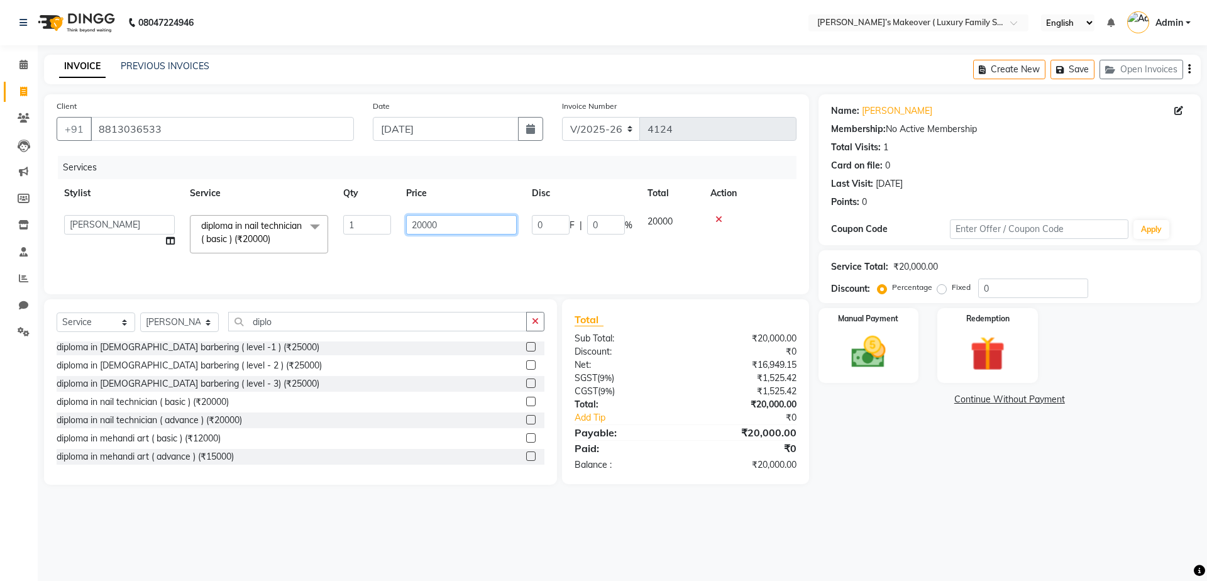
click at [422, 222] on input "20000" at bounding box center [461, 224] width 111 height 19
type input "5000"
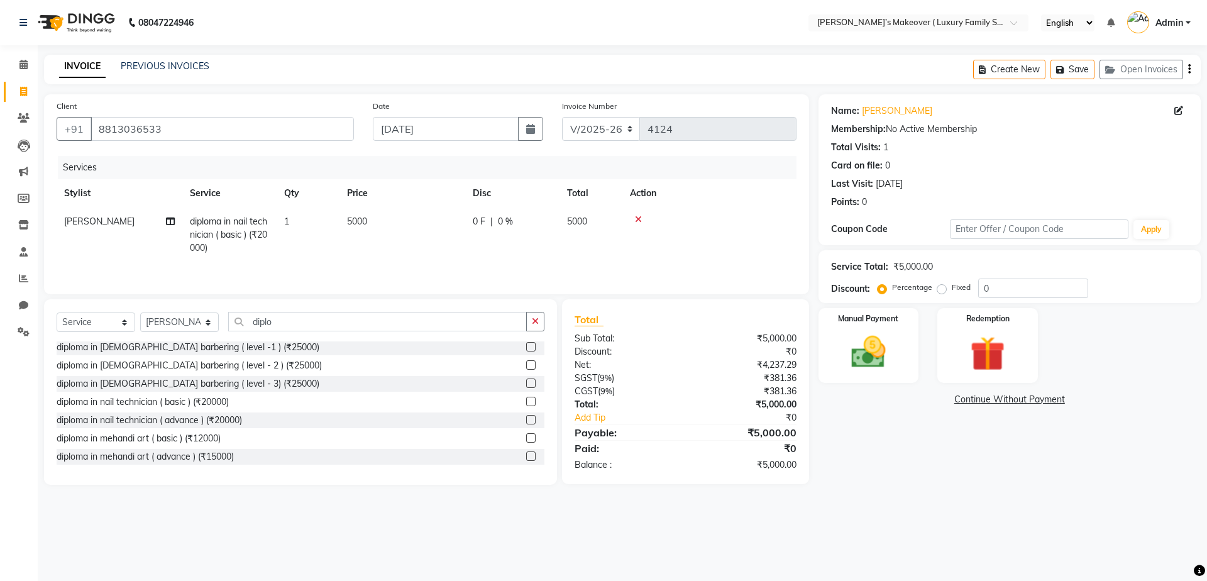
drag, startPoint x: 709, startPoint y: 465, endPoint x: 668, endPoint y: 475, distance: 42.7
click at [709, 467] on div "₹5,000.00" at bounding box center [745, 464] width 120 height 13
click at [1189, 70] on icon "button" at bounding box center [1190, 69] width 3 height 1
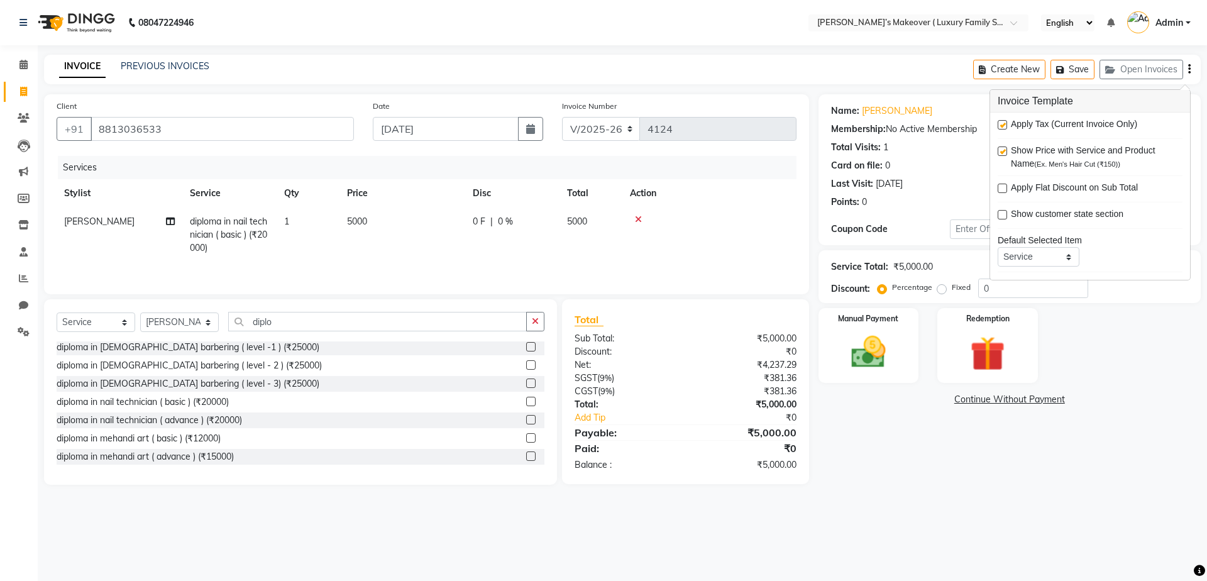
click at [1003, 126] on label at bounding box center [1002, 124] width 9 height 9
click at [1003, 126] on input "checkbox" at bounding box center [1002, 125] width 8 height 8
checkbox input "false"
click at [876, 336] on img at bounding box center [869, 352] width 58 height 42
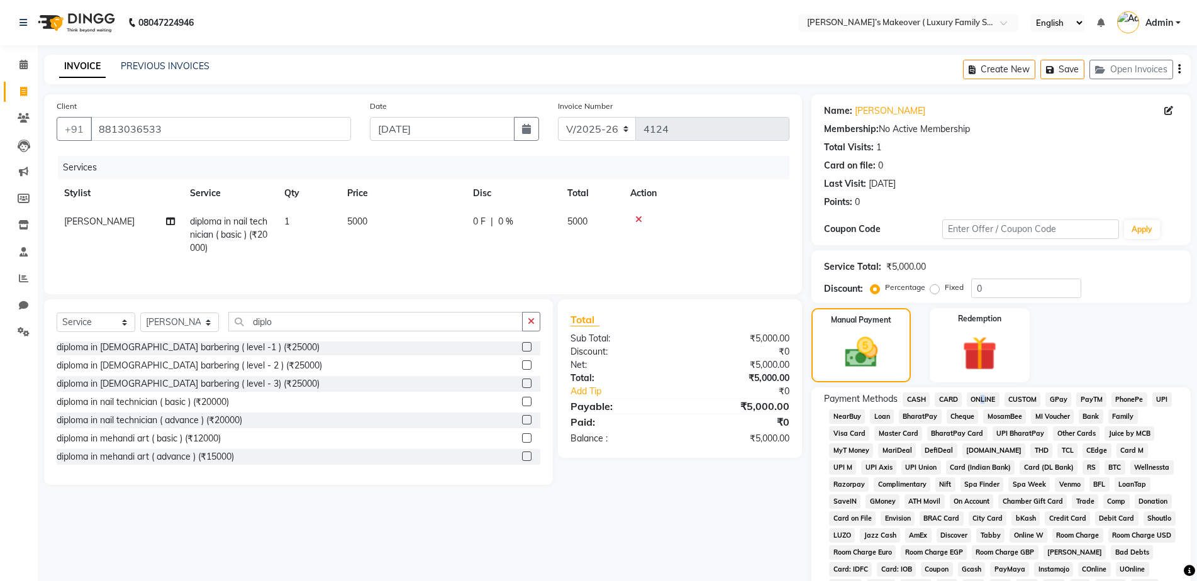
click at [980, 394] on span "ONLINE" at bounding box center [983, 399] width 33 height 14
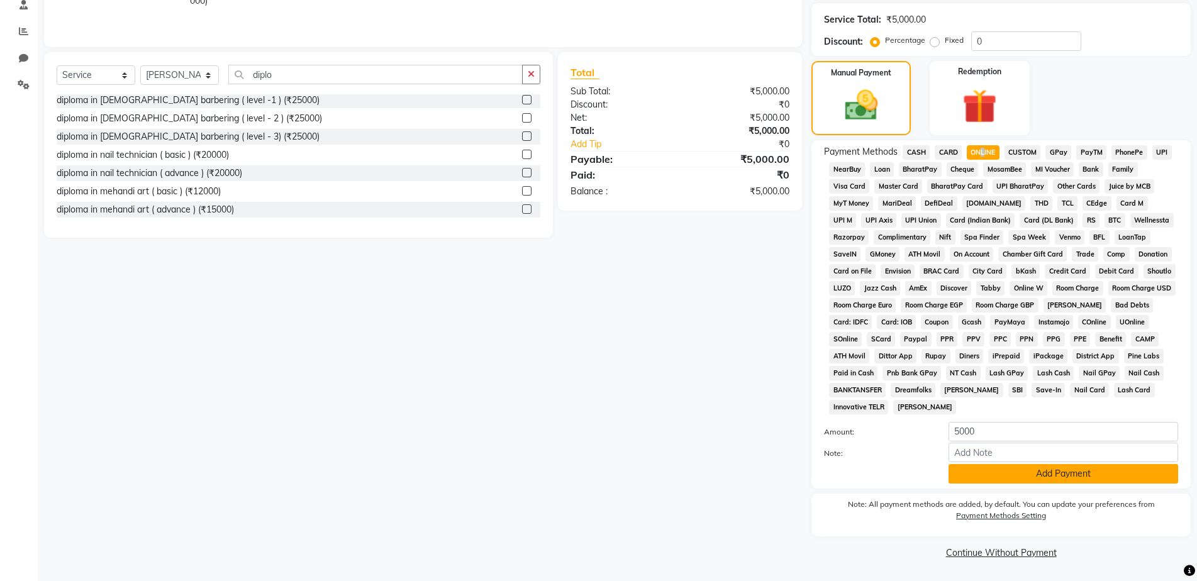
click at [1026, 466] on button "Add Payment" at bounding box center [1063, 473] width 230 height 19
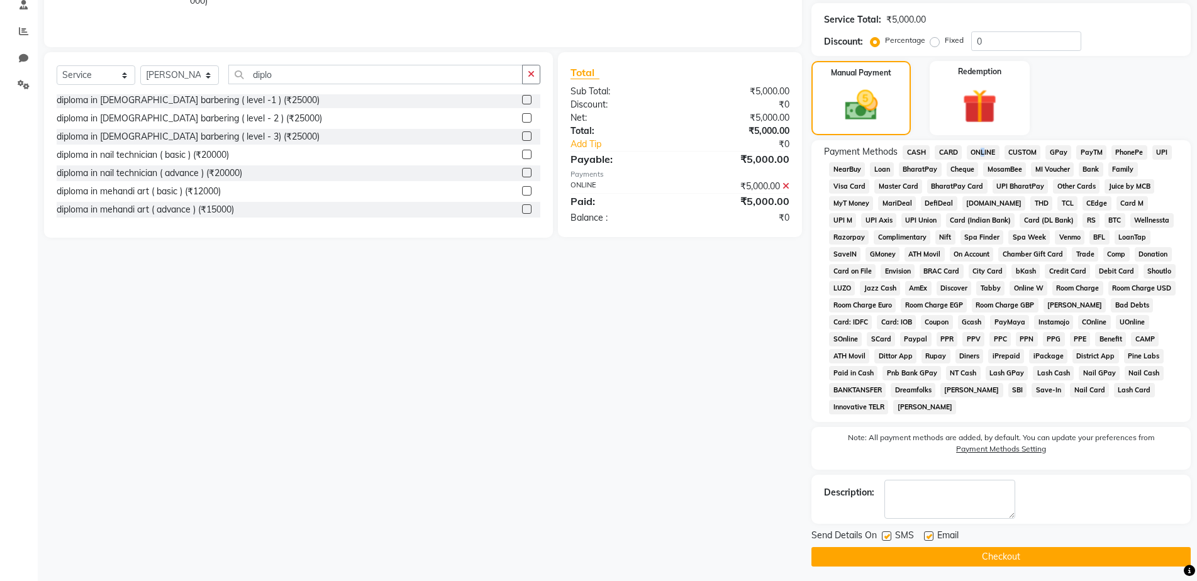
click at [1055, 552] on button "Checkout" at bounding box center [1000, 556] width 379 height 19
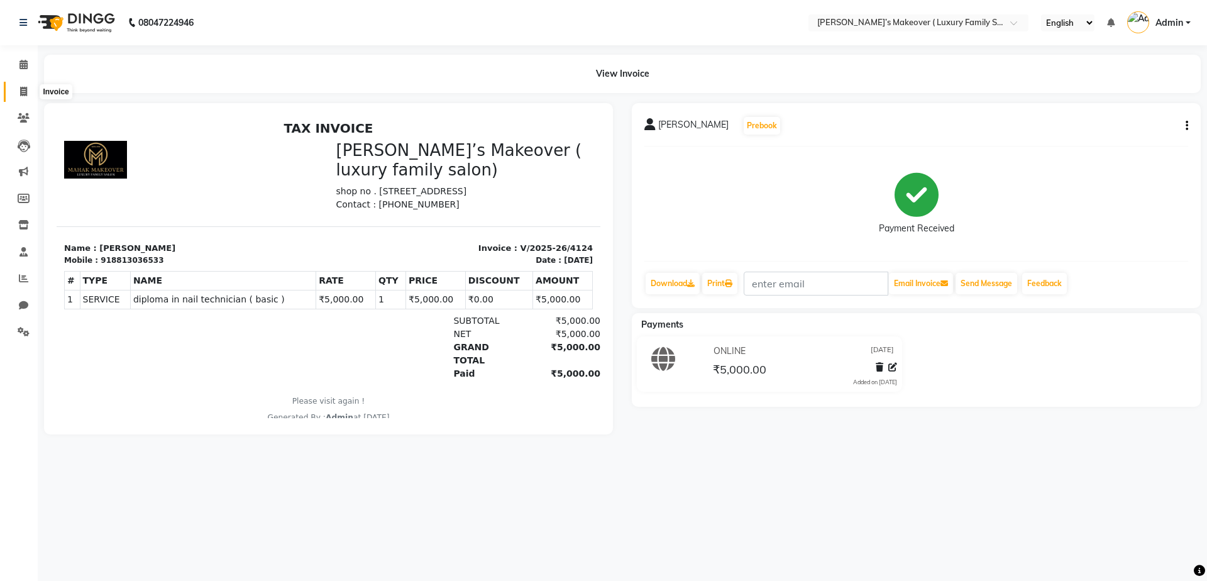
click at [18, 96] on span at bounding box center [24, 92] width 22 height 14
select select "service"
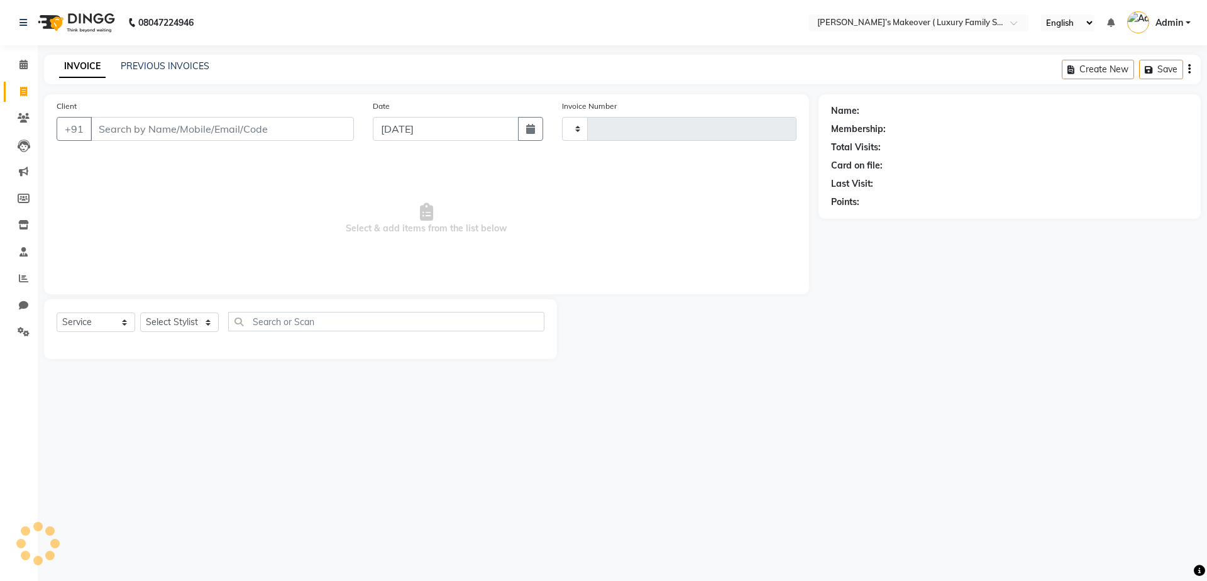
click at [187, 131] on input "Client" at bounding box center [222, 129] width 263 height 24
type input "4125"
select select "7777"
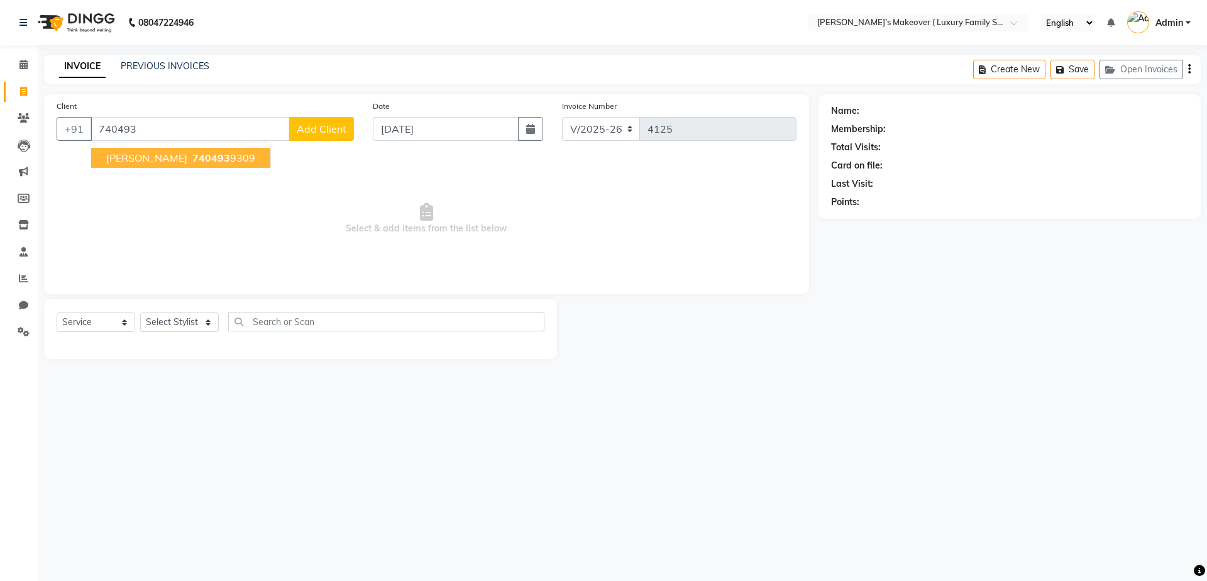
click at [146, 161] on span "[PERSON_NAME]" at bounding box center [146, 158] width 81 height 13
type input "7404939309"
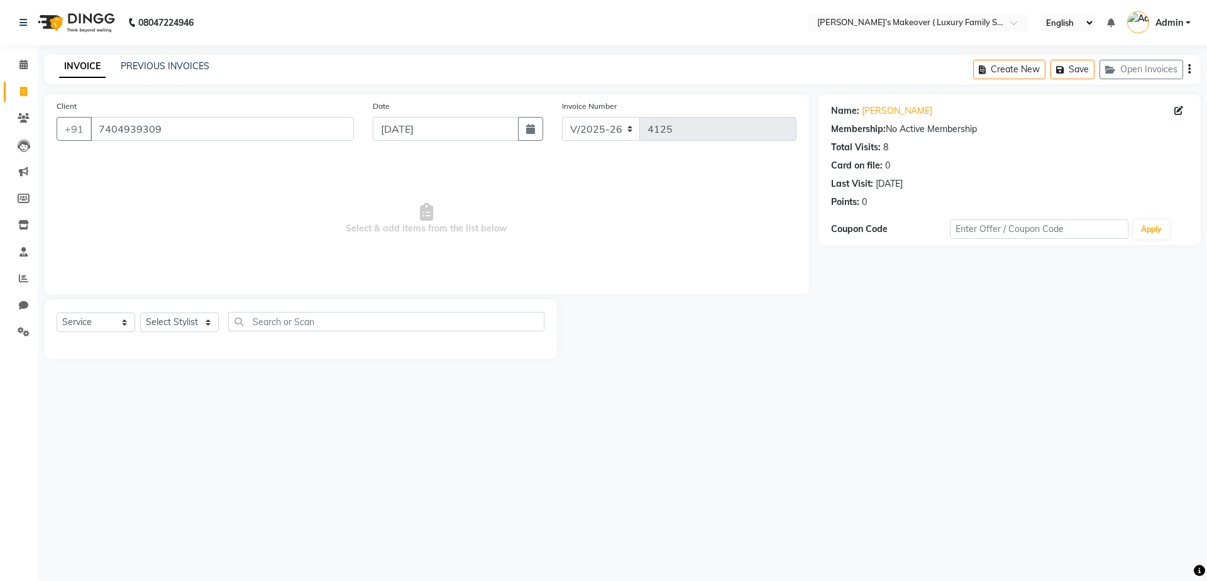
click at [89, 309] on div "Select Service Product Membership Package Voucher Prepaid Gift Card Select Styl…" at bounding box center [300, 329] width 513 height 60
drag, startPoint x: 91, startPoint y: 317, endPoint x: 91, endPoint y: 330, distance: 13.2
click at [91, 318] on select "Select Service Product Membership Package Voucher Prepaid Gift Card" at bounding box center [96, 322] width 79 height 19
click at [57, 313] on select "Select Service Product Membership Package Voucher Prepaid Gift Card" at bounding box center [96, 322] width 79 height 19
click at [157, 326] on select "Select Stylist [PERSON_NAME] [PERSON_NAME] [PERSON_NAME] [PERSON_NAME] [PERSON_…" at bounding box center [179, 322] width 79 height 19
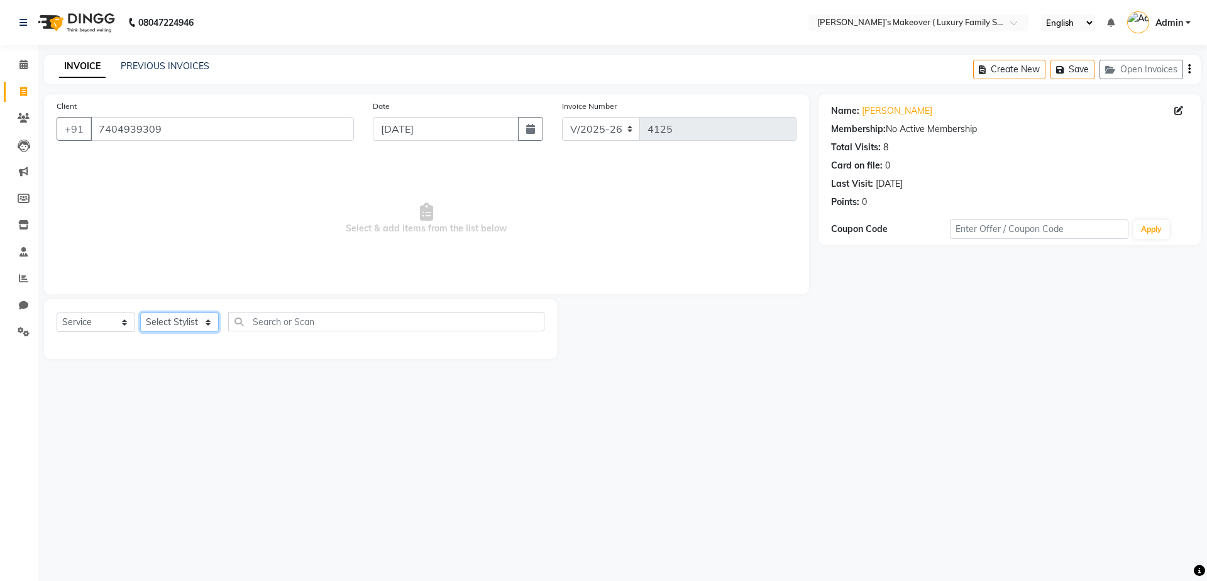
select select "69500"
click at [140, 313] on select "Select Stylist [PERSON_NAME] [PERSON_NAME] [PERSON_NAME] [PERSON_NAME] [PERSON_…" at bounding box center [179, 322] width 79 height 19
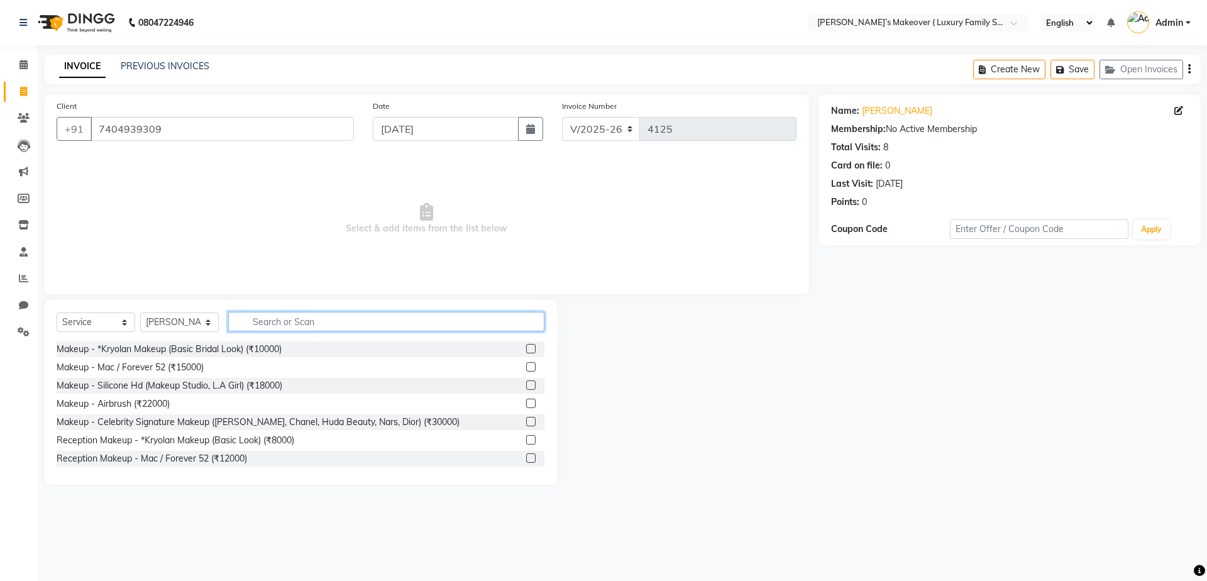
click at [268, 329] on input "text" at bounding box center [386, 321] width 316 height 19
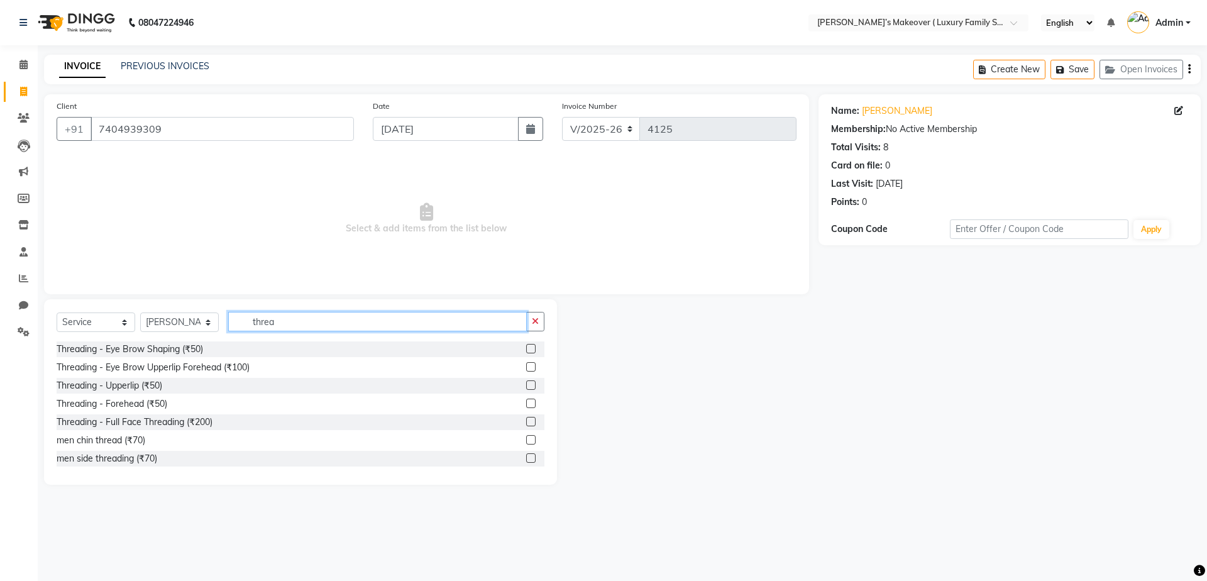
type input "threa"
click at [526, 364] on label at bounding box center [530, 366] width 9 height 9
click at [526, 364] on input "checkbox" at bounding box center [530, 367] width 8 height 8
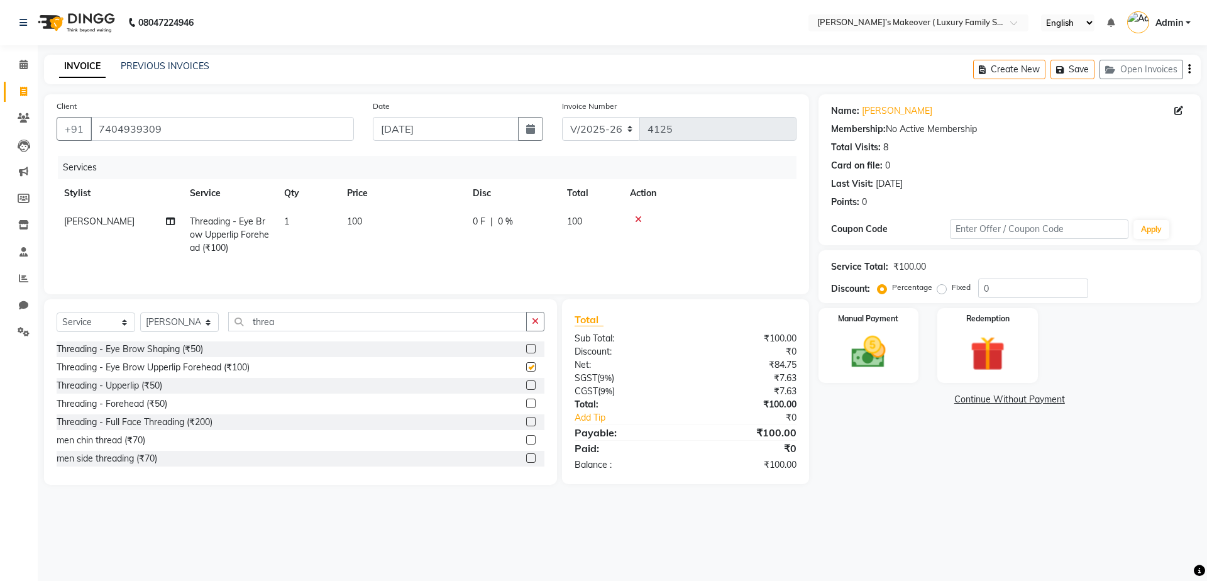
checkbox input "false"
click at [1189, 70] on icon "button" at bounding box center [1190, 69] width 3 height 1
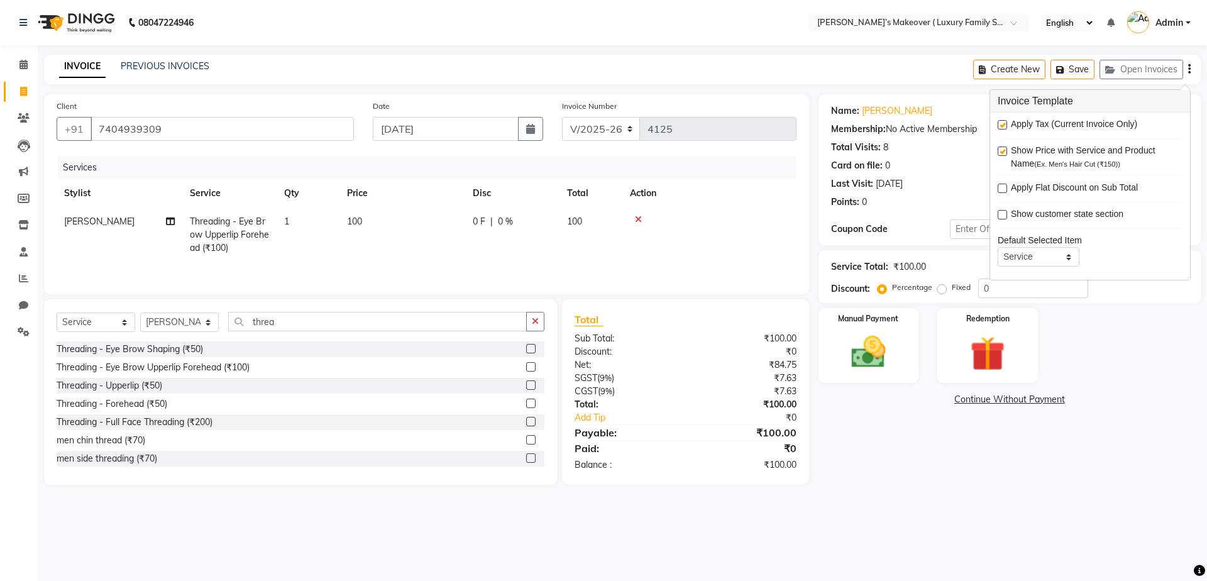
click at [999, 123] on label at bounding box center [1002, 124] width 9 height 9
click at [999, 123] on input "checkbox" at bounding box center [1002, 125] width 8 height 8
checkbox input "false"
click at [907, 335] on div "Manual Payment" at bounding box center [868, 345] width 104 height 77
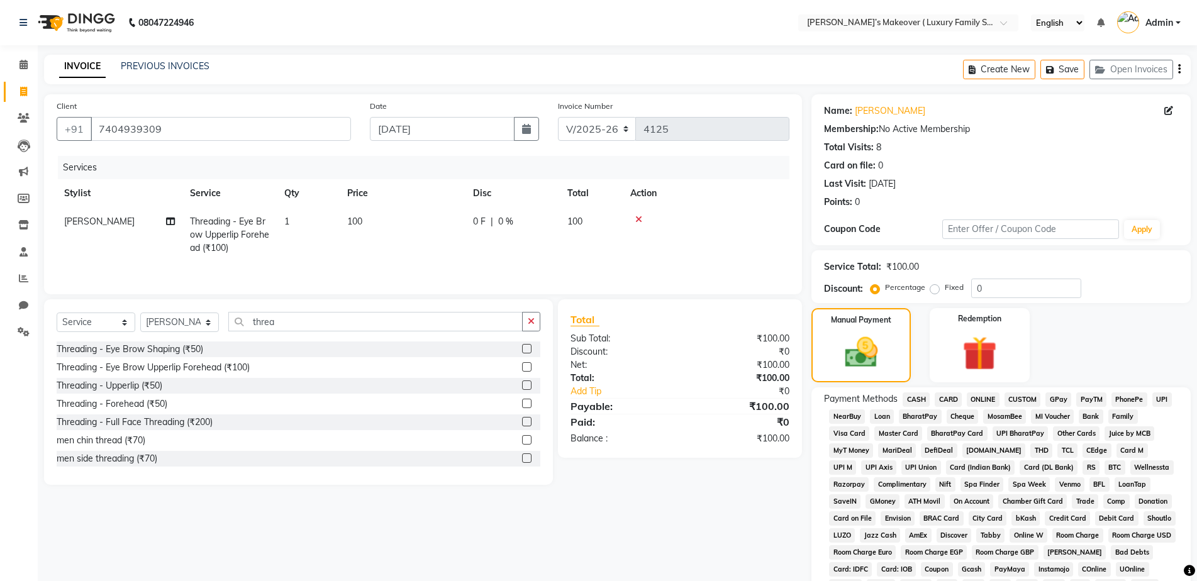
click at [917, 401] on span "CASH" at bounding box center [915, 399] width 27 height 14
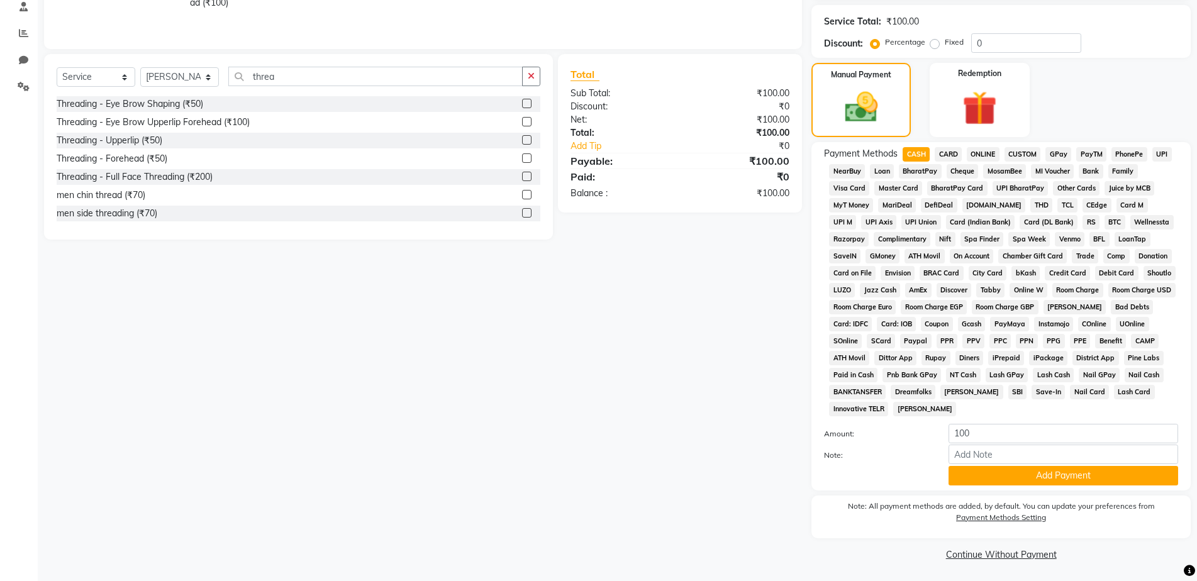
scroll to position [247, 0]
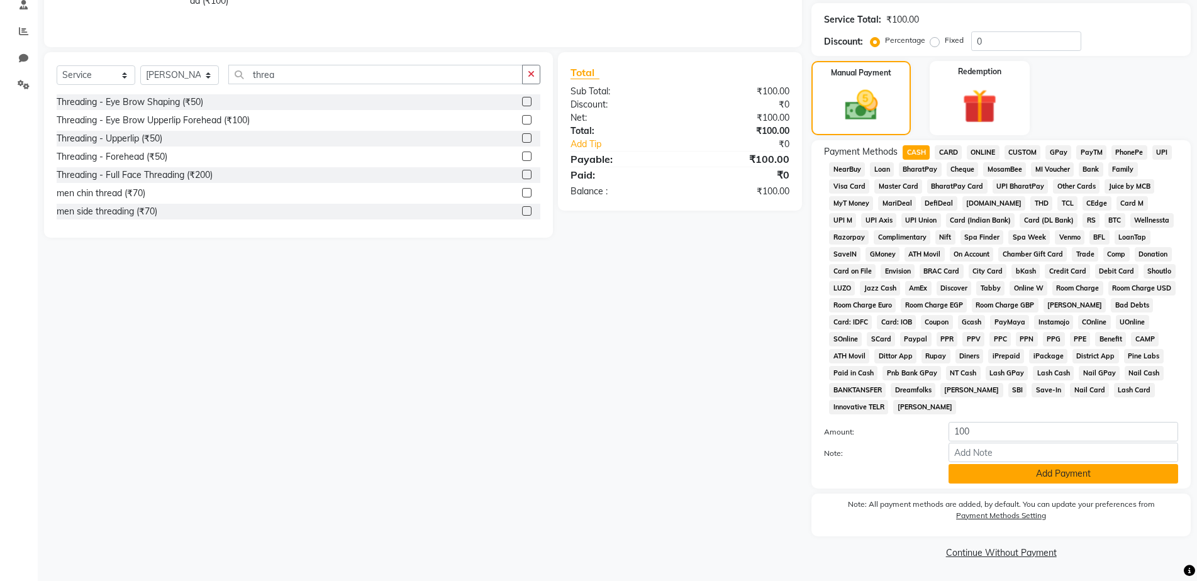
click at [1051, 480] on button "Add Payment" at bounding box center [1063, 473] width 230 height 19
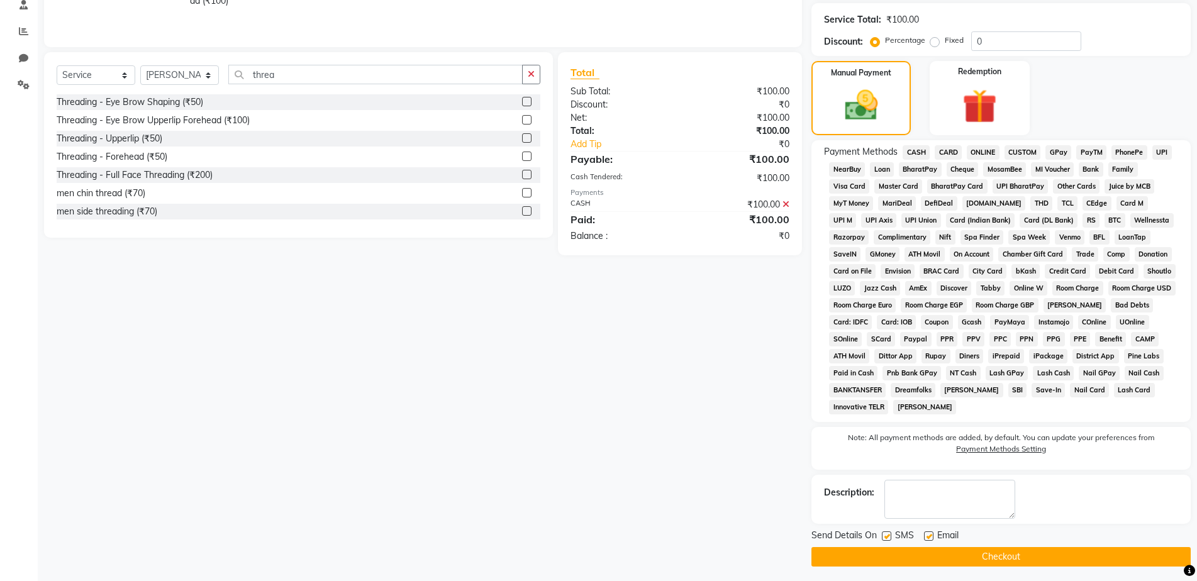
click at [1048, 558] on button "Checkout" at bounding box center [1000, 556] width 379 height 19
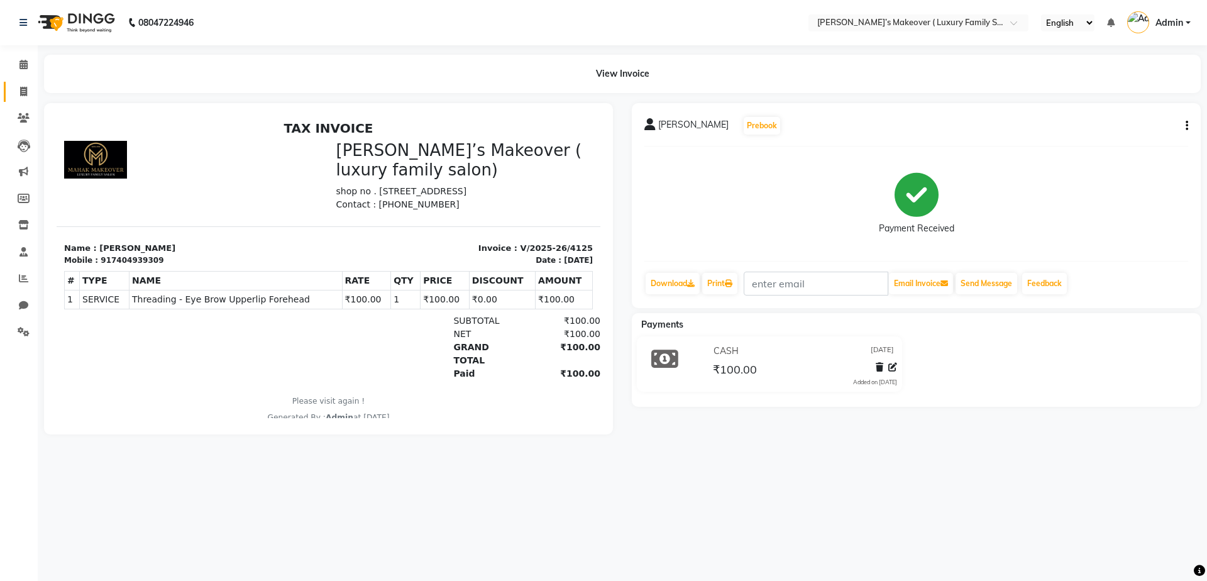
click at [27, 84] on link "Invoice" at bounding box center [19, 92] width 30 height 21
select select "service"
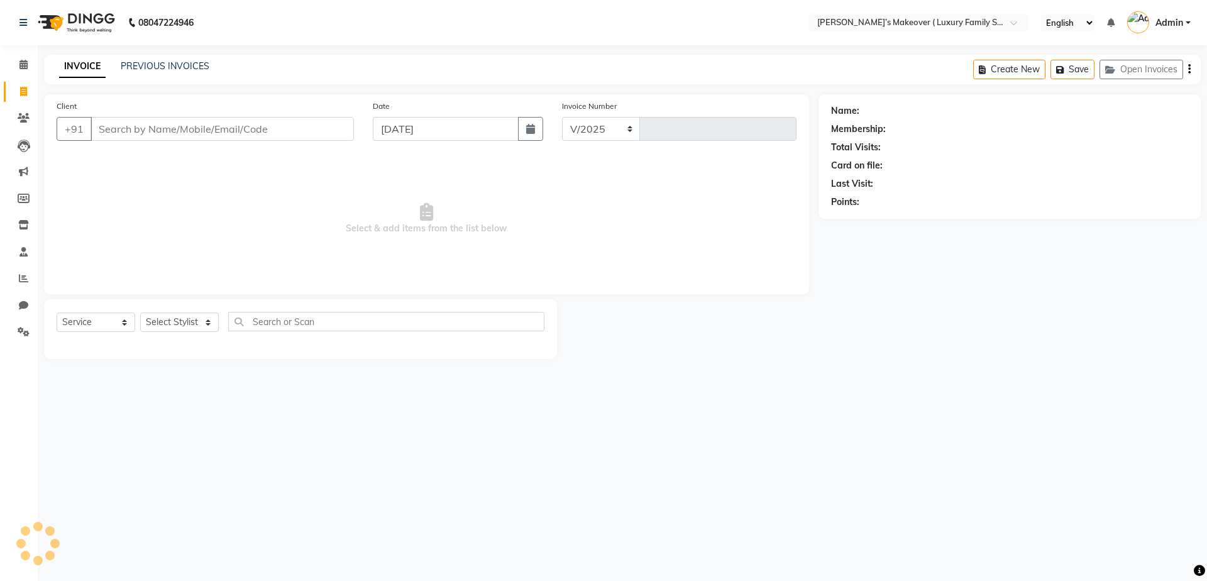
select select "7777"
type input "4126"
click at [186, 123] on input "Client" at bounding box center [222, 129] width 263 height 24
type input "8930946750"
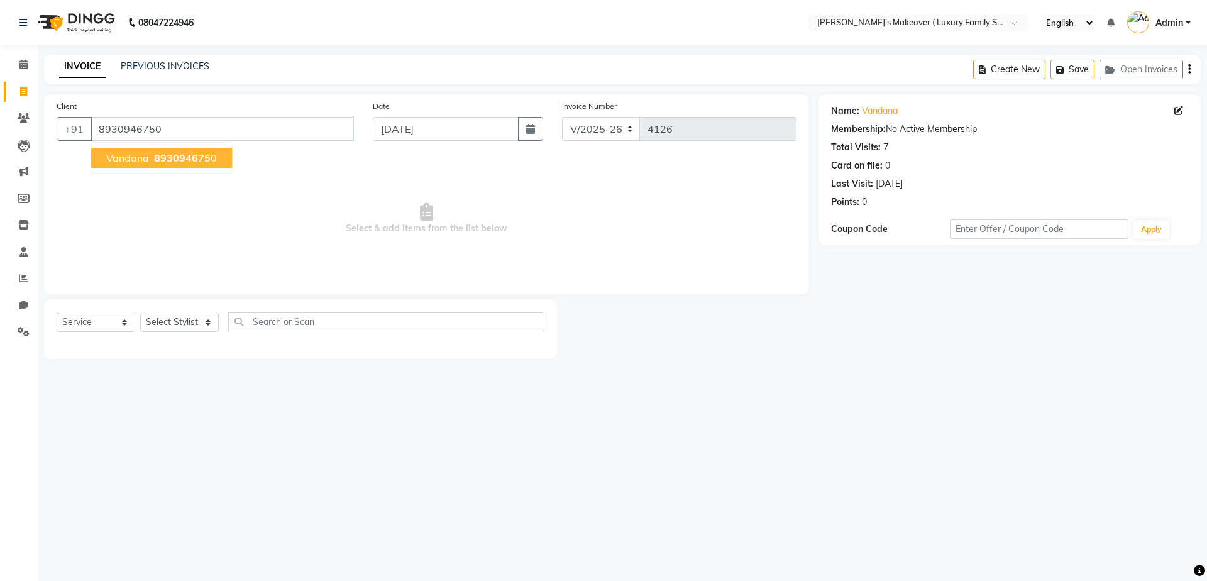
click at [193, 156] on span "893094675" at bounding box center [182, 158] width 57 height 13
click at [96, 320] on select "Select Service Product Membership Package Voucher Prepaid Gift Card" at bounding box center [96, 322] width 79 height 19
click at [57, 313] on select "Select Service Product Membership Package Voucher Prepaid Gift Card" at bounding box center [96, 322] width 79 height 19
click at [164, 321] on select "Select Stylist [PERSON_NAME] [PERSON_NAME] [PERSON_NAME] [PERSON_NAME] [PERSON_…" at bounding box center [179, 322] width 79 height 19
select select "69513"
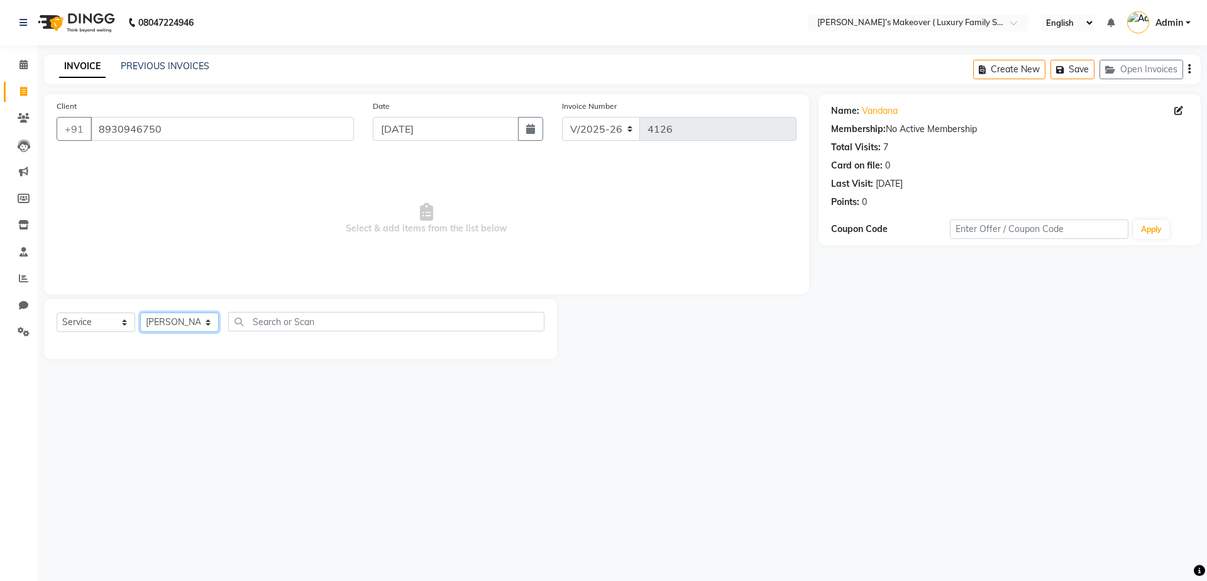
click at [140, 313] on select "Select Stylist [PERSON_NAME] [PERSON_NAME] [PERSON_NAME] [PERSON_NAME] [PERSON_…" at bounding box center [179, 322] width 79 height 19
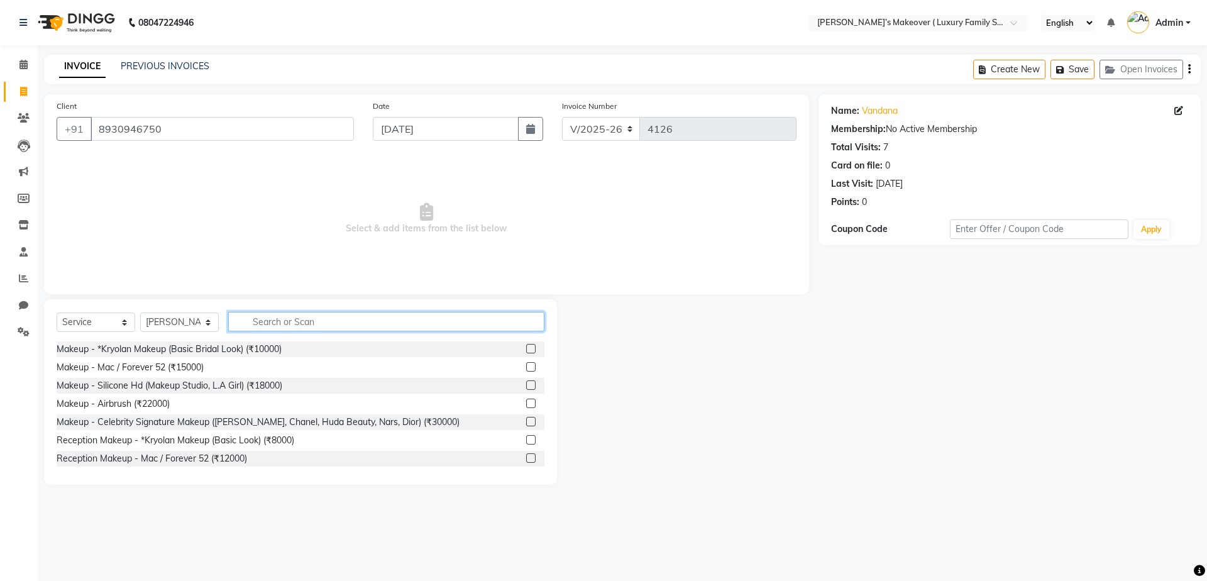
click at [317, 326] on input "text" at bounding box center [386, 321] width 316 height 19
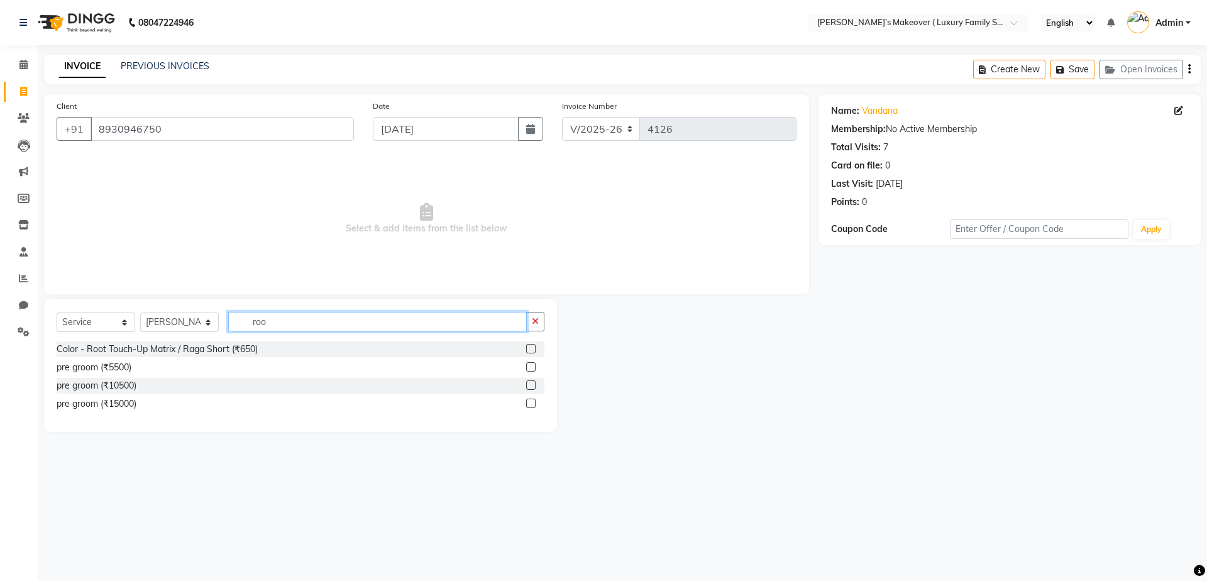
type input "roo"
click at [533, 349] on label at bounding box center [530, 348] width 9 height 9
click at [533, 349] on input "checkbox" at bounding box center [530, 349] width 8 height 8
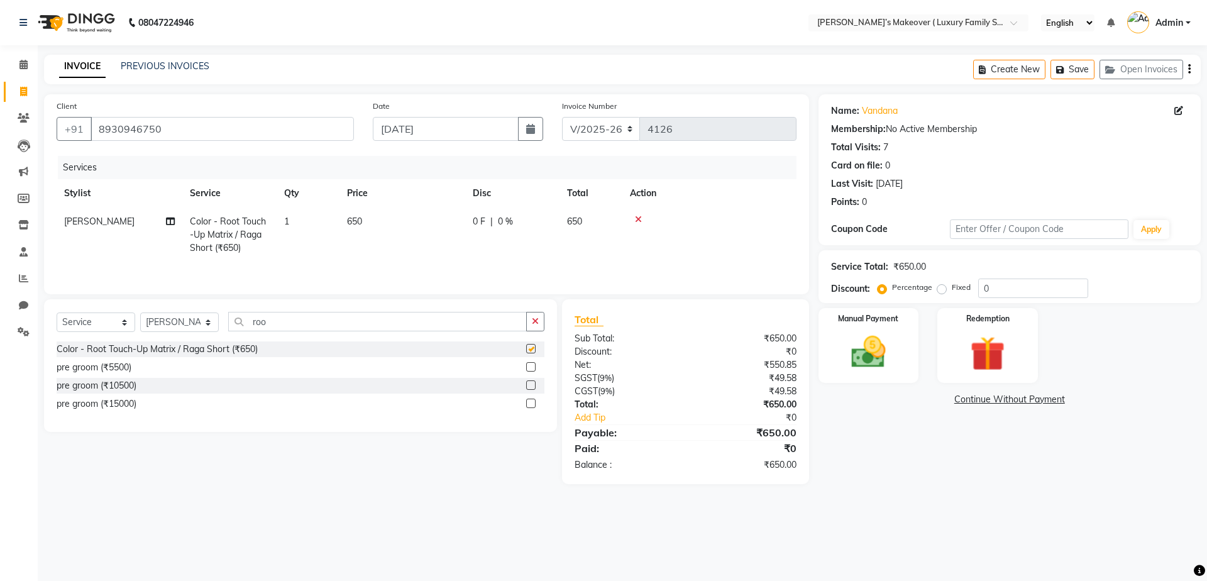
checkbox input "false"
click at [1189, 70] on icon "button" at bounding box center [1190, 69] width 3 height 1
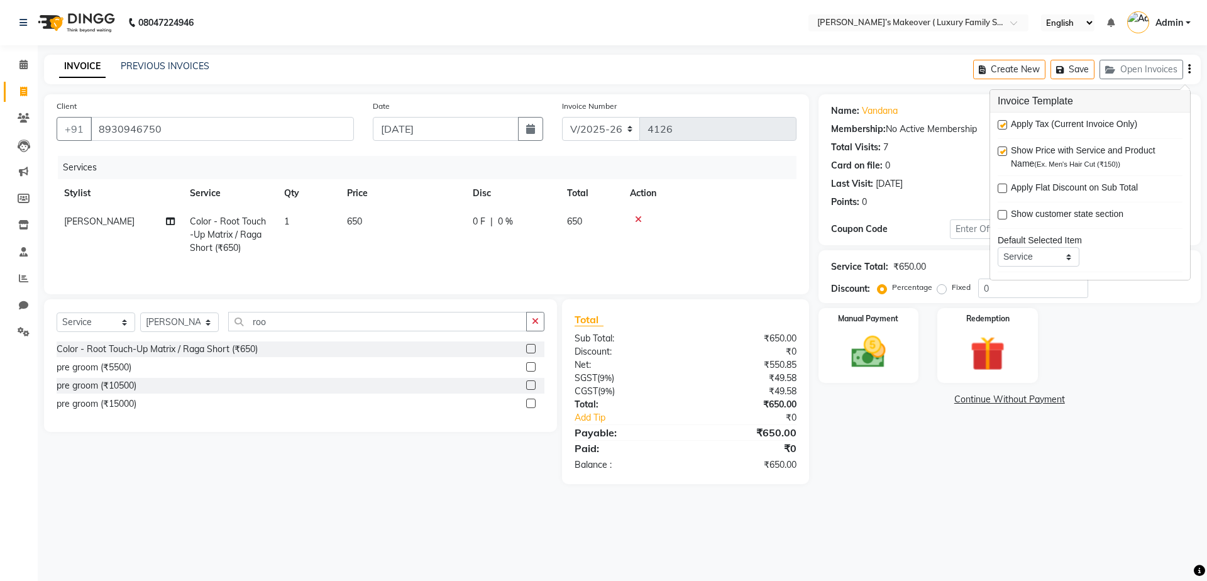
click at [1006, 125] on label at bounding box center [1002, 124] width 9 height 9
click at [1006, 125] on input "checkbox" at bounding box center [1002, 125] width 8 height 8
checkbox input "false"
drag, startPoint x: 863, startPoint y: 323, endPoint x: 868, endPoint y: 331, distance: 9.1
click at [865, 323] on label "Manual Payment" at bounding box center [869, 318] width 63 height 12
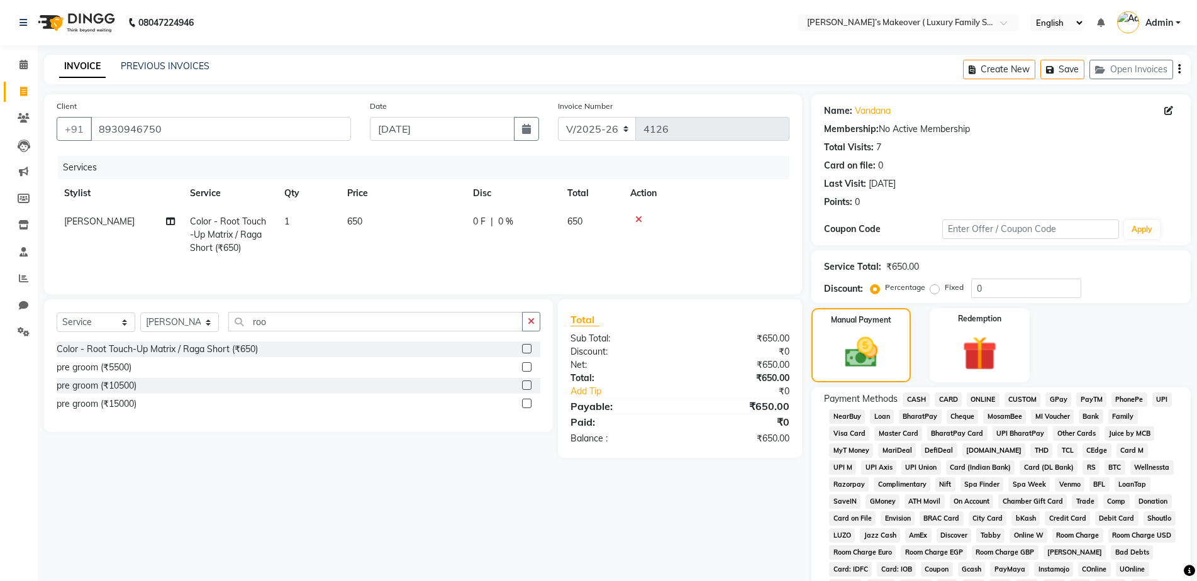
click at [915, 394] on span "CASH" at bounding box center [915, 399] width 27 height 14
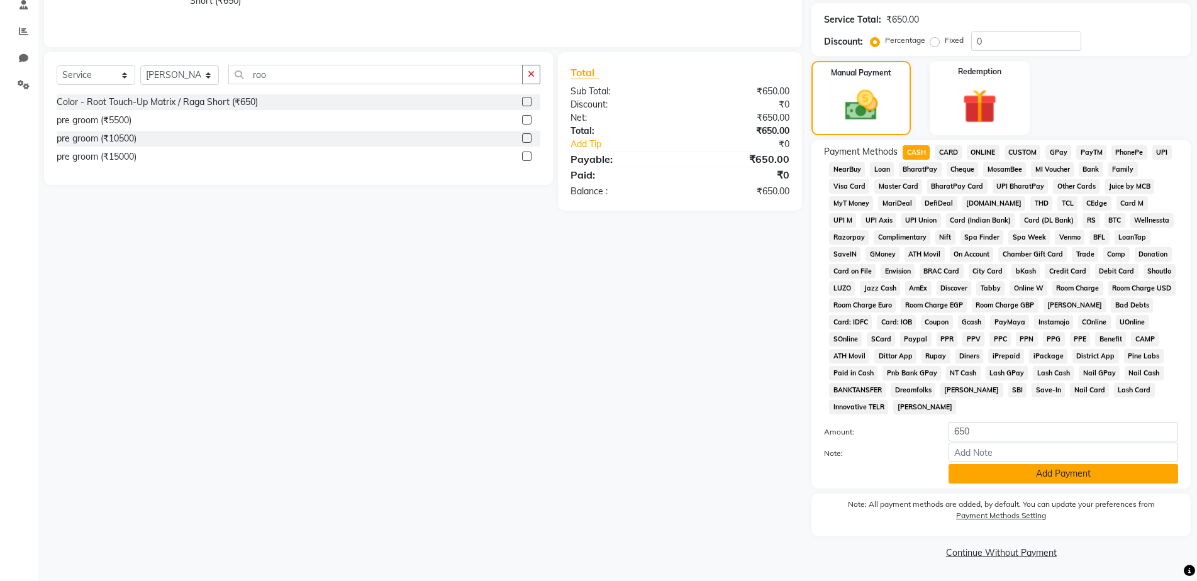
click at [1043, 477] on button "Add Payment" at bounding box center [1063, 473] width 230 height 19
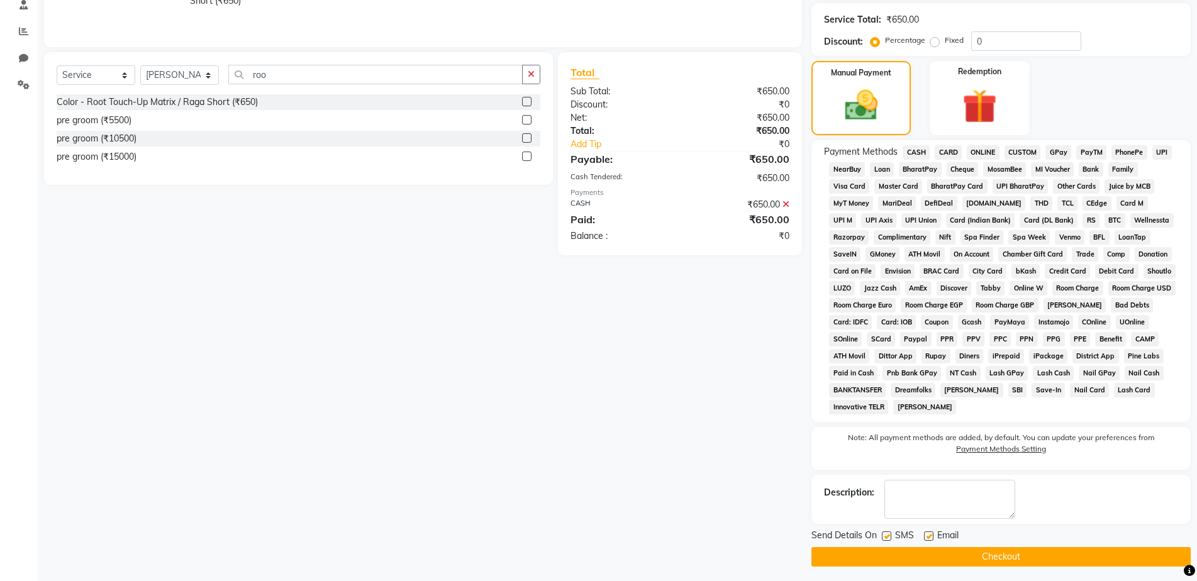
click at [1000, 549] on button "Checkout" at bounding box center [1000, 556] width 379 height 19
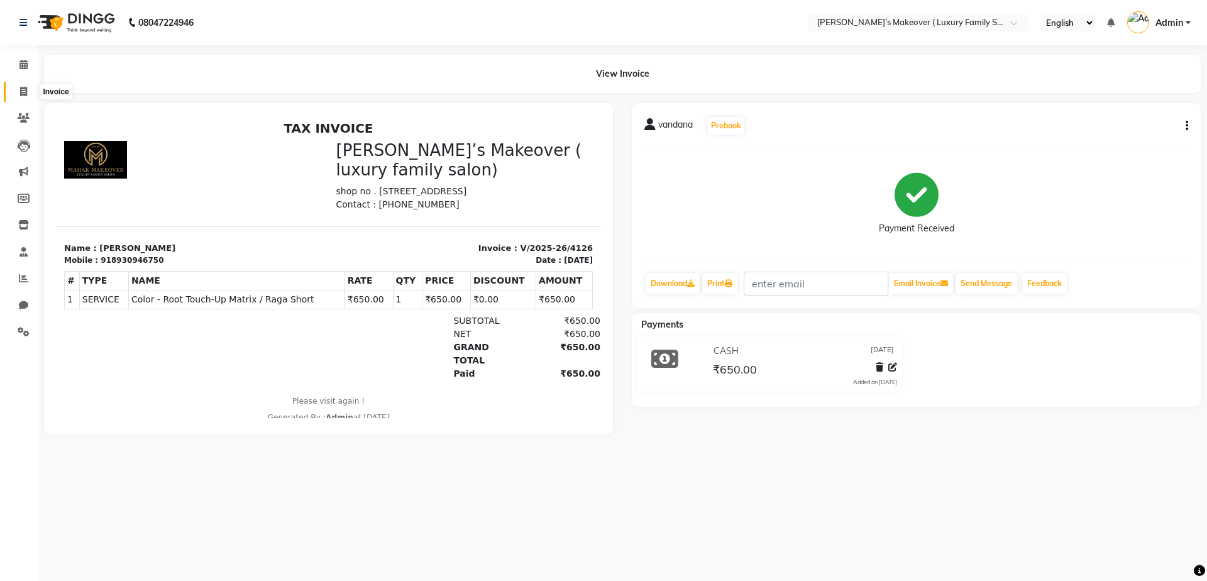
click at [28, 91] on span at bounding box center [24, 92] width 22 height 14
select select "service"
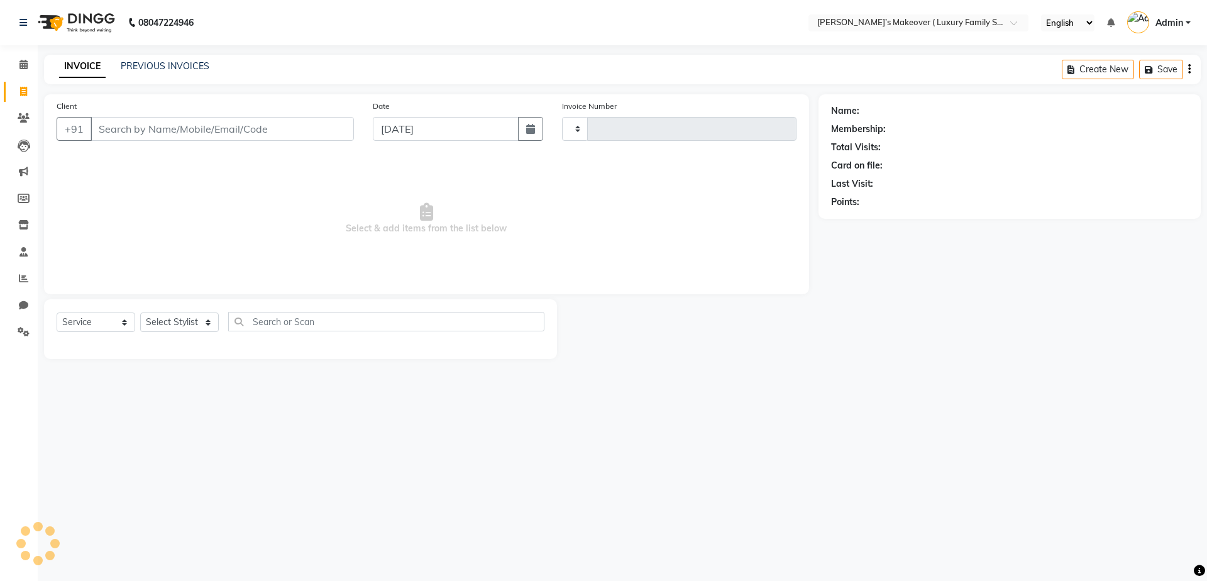
type input "4127"
select select "7777"
click at [101, 323] on select "Select Service Product Membership Package Voucher Prepaid Gift Card" at bounding box center [96, 322] width 79 height 19
select select "product"
click at [57, 313] on select "Select Service Product Membership Package Voucher Prepaid Gift Card" at bounding box center [96, 322] width 79 height 19
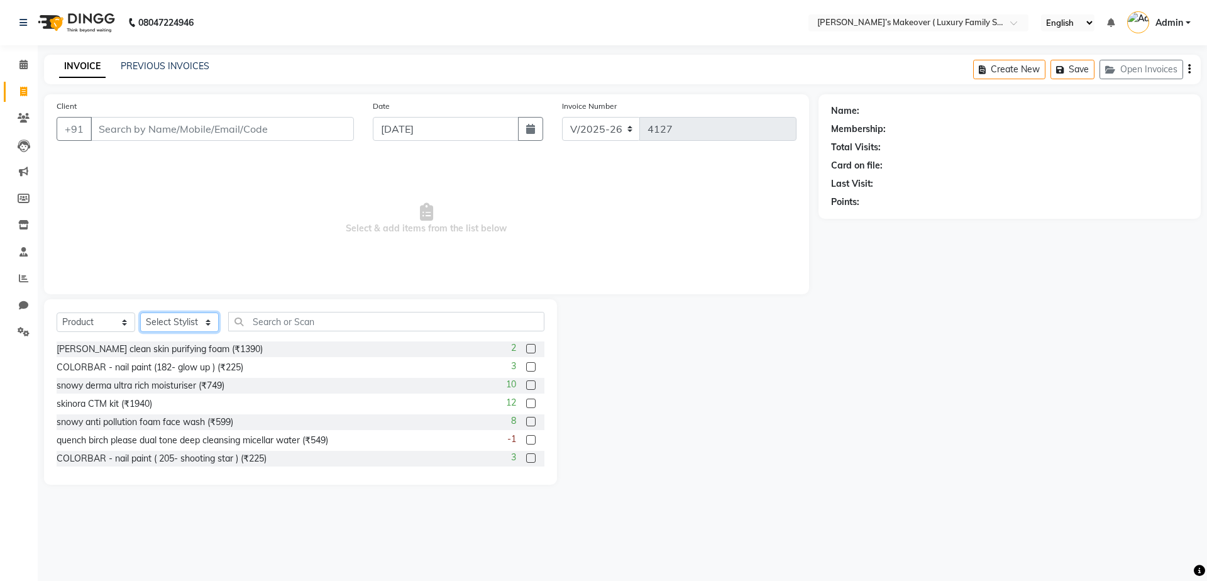
click at [190, 324] on select "Select Stylist [PERSON_NAME] [PERSON_NAME] [PERSON_NAME] [PERSON_NAME] [PERSON_…" at bounding box center [179, 322] width 79 height 19
select select "69514"
click at [140, 313] on select "Select Stylist [PERSON_NAME] [PERSON_NAME] [PERSON_NAME] [PERSON_NAME] [PERSON_…" at bounding box center [179, 322] width 79 height 19
drag, startPoint x: 330, startPoint y: 328, endPoint x: 340, endPoint y: 326, distance: 9.6
click at [340, 326] on input "text" at bounding box center [386, 321] width 316 height 19
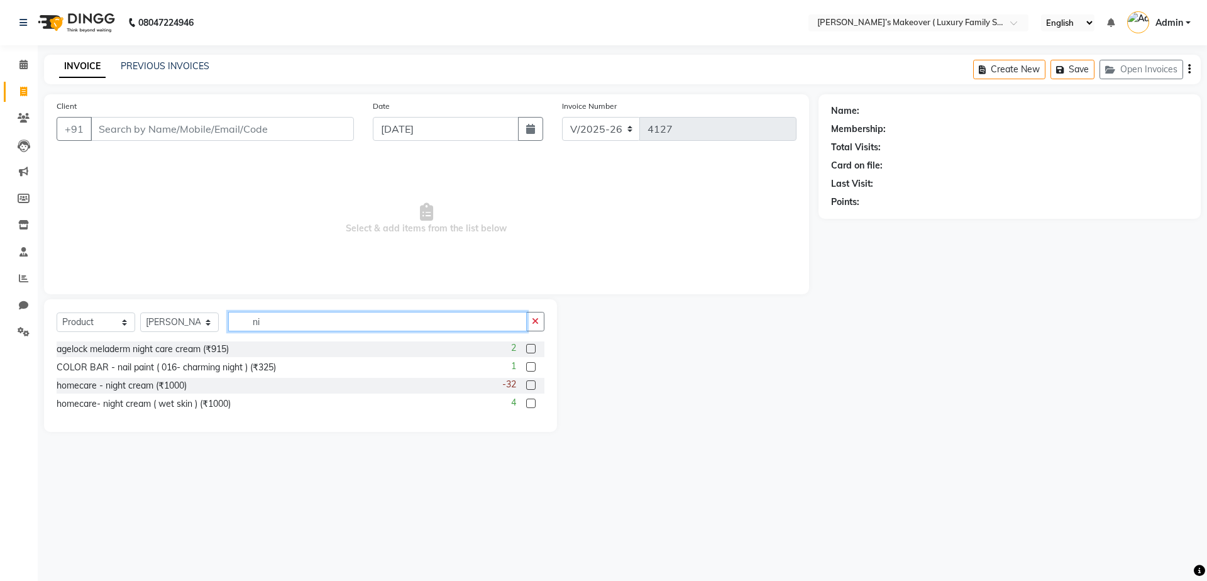
type input "n"
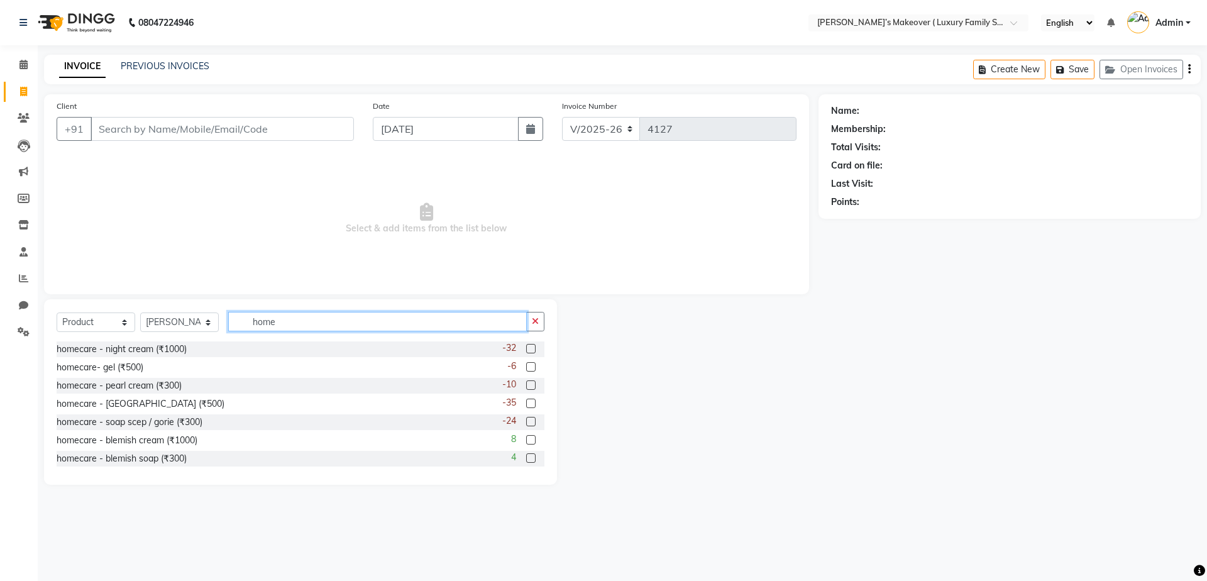
type input "home"
click at [526, 347] on label at bounding box center [530, 348] width 9 height 9
click at [526, 347] on input "checkbox" at bounding box center [530, 349] width 8 height 8
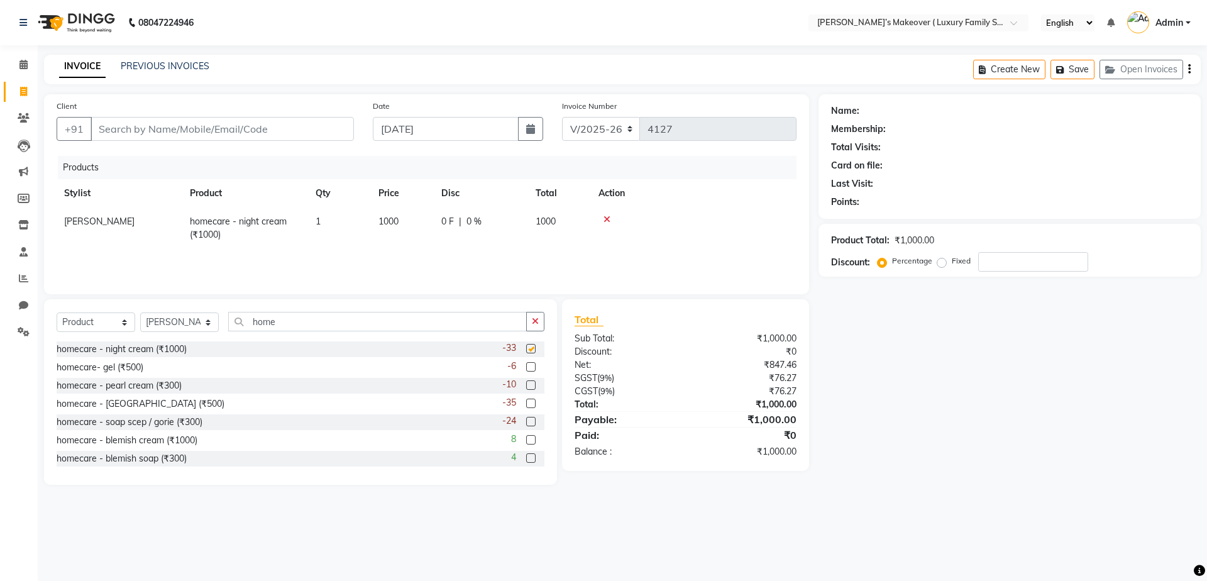
checkbox input "false"
click at [526, 404] on label at bounding box center [530, 403] width 9 height 9
click at [526, 404] on input "checkbox" at bounding box center [530, 404] width 8 height 8
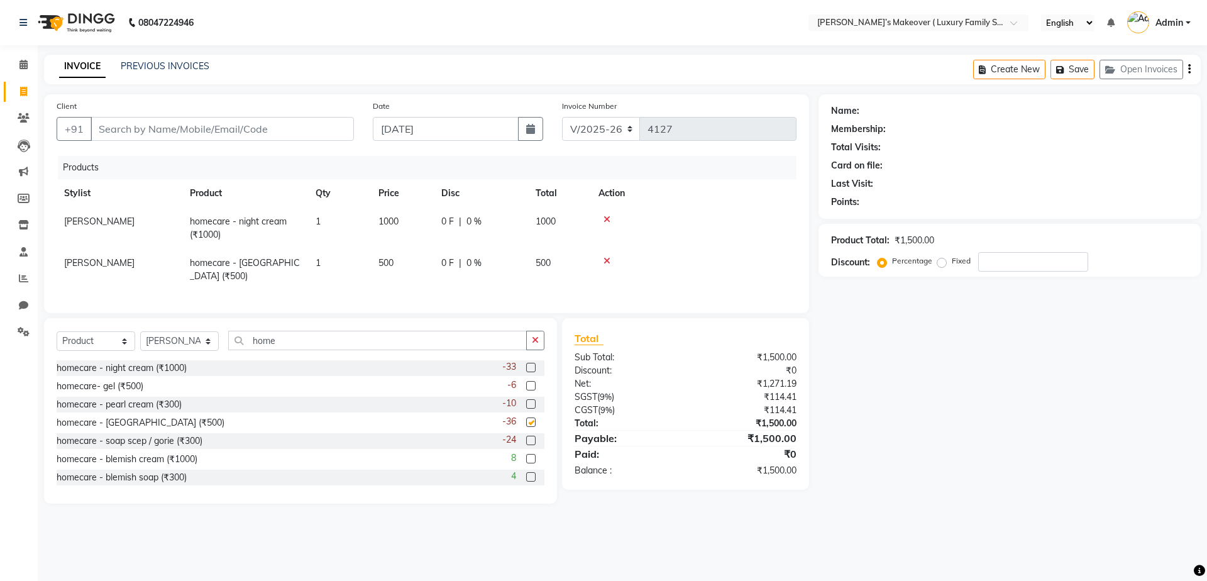
checkbox input "false"
click at [526, 437] on label at bounding box center [530, 440] width 9 height 9
click at [526, 437] on input "checkbox" at bounding box center [530, 441] width 8 height 8
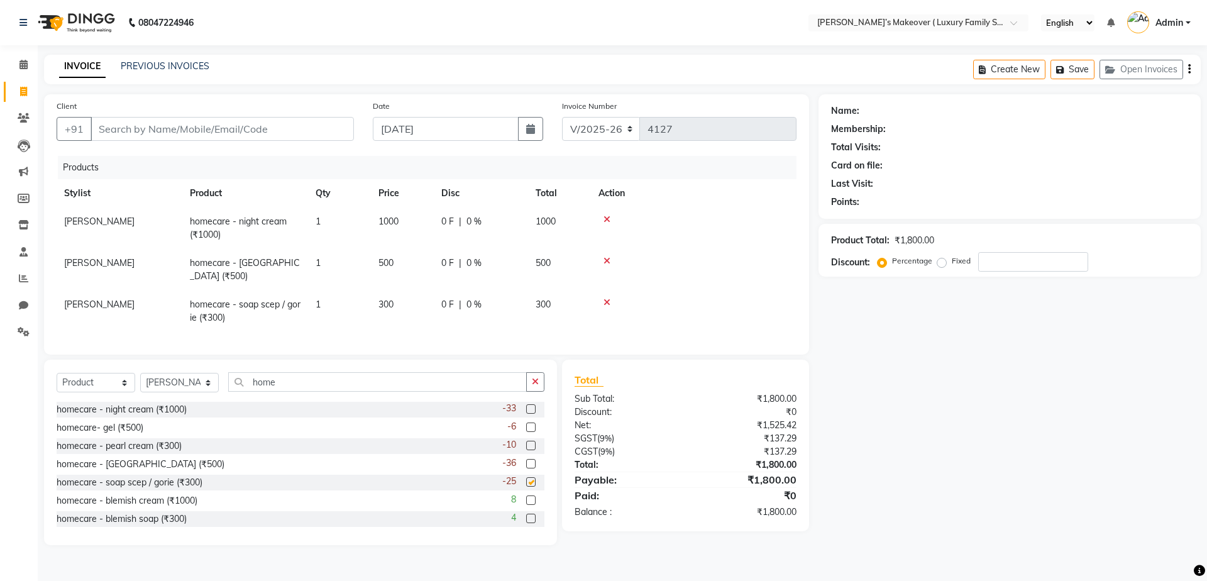
checkbox input "false"
click at [475, 372] on input "home" at bounding box center [377, 381] width 299 height 19
type input "h"
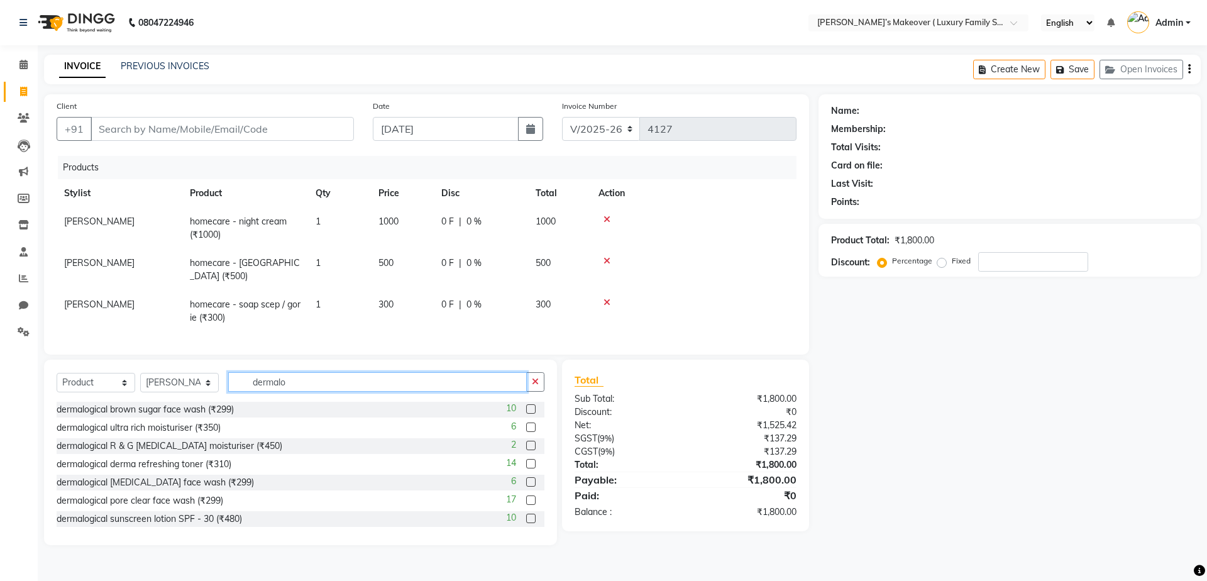
type input "dermalo"
click at [526, 424] on label at bounding box center [530, 427] width 9 height 9
click at [526, 424] on input "checkbox" at bounding box center [530, 428] width 8 height 8
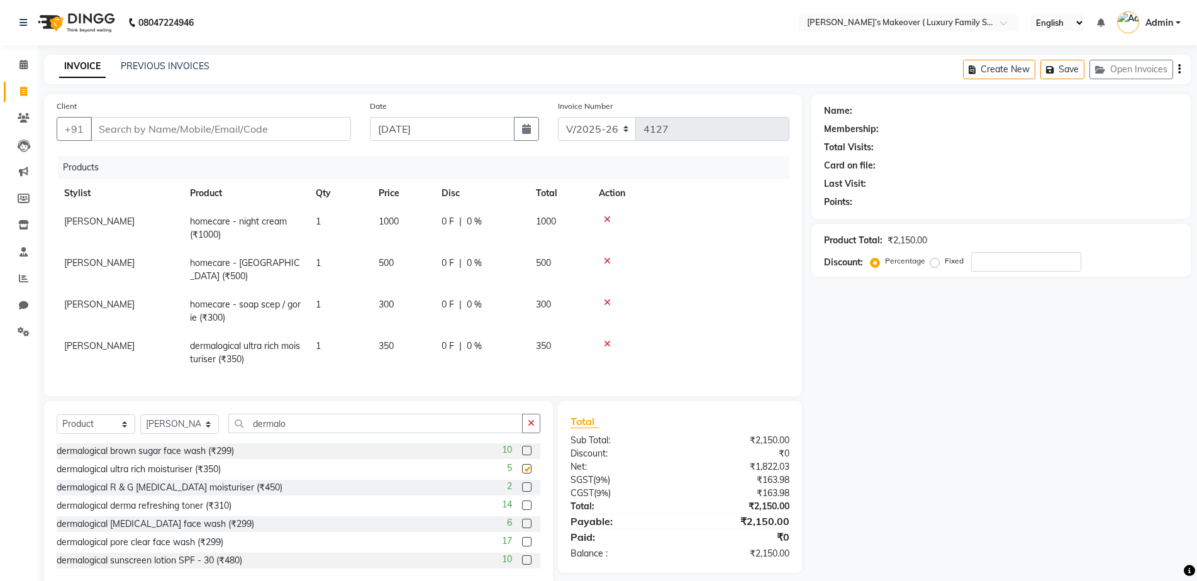
checkbox input "false"
click at [522, 555] on label at bounding box center [526, 557] width 9 height 9
click at [522, 555] on input "checkbox" at bounding box center [526, 559] width 8 height 8
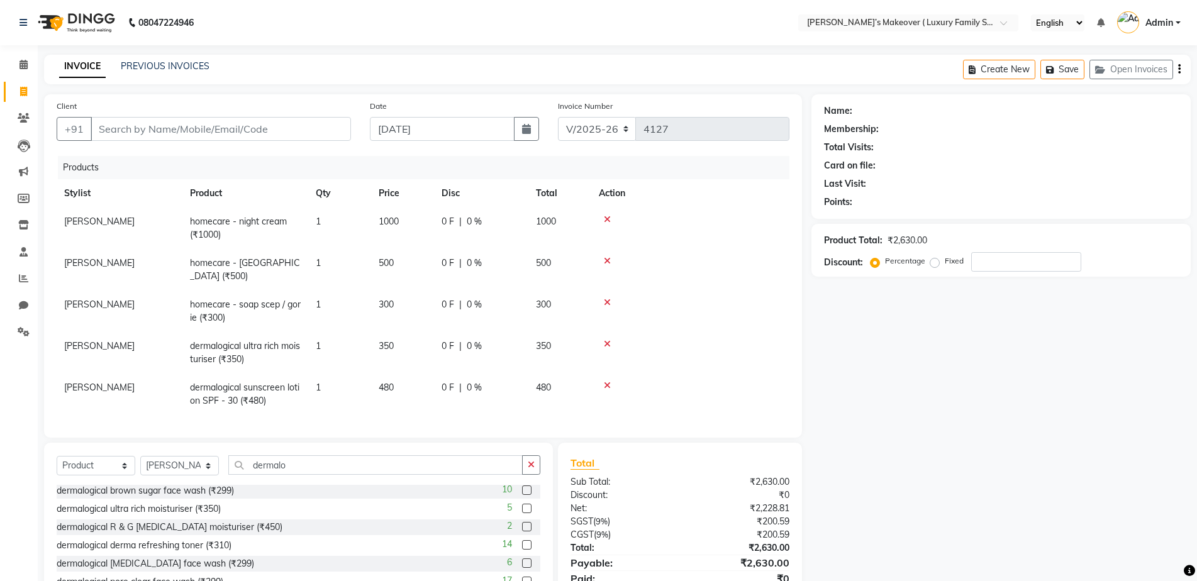
checkbox input "false"
click at [412, 462] on input "dermalo" at bounding box center [375, 464] width 294 height 19
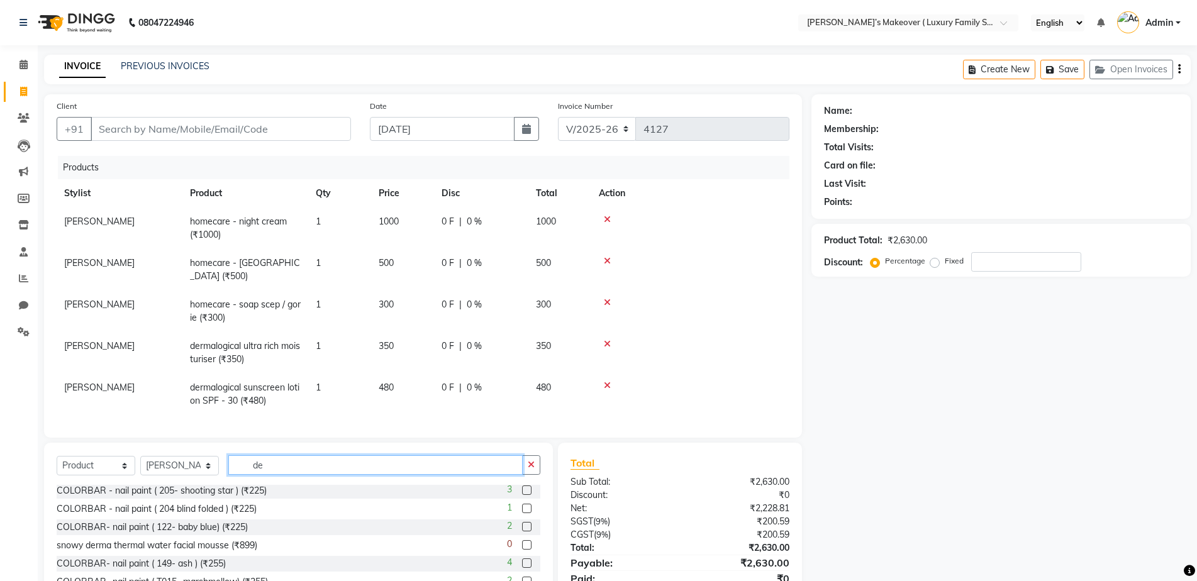
type input "d"
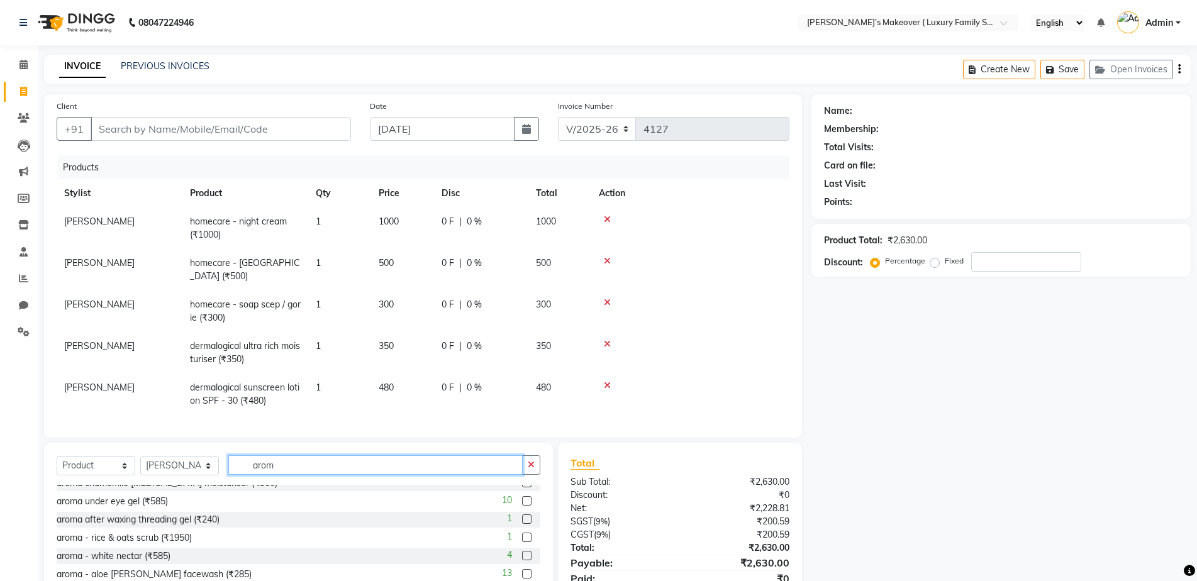
scroll to position [166, 0]
type input "arom"
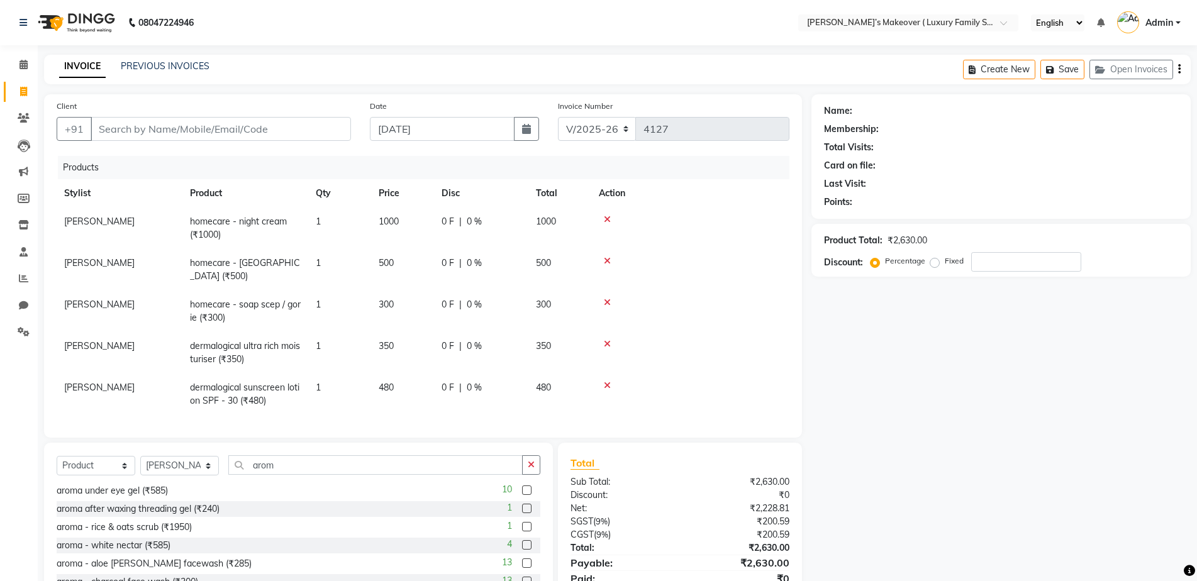
click at [522, 489] on label at bounding box center [526, 489] width 9 height 9
click at [522, 489] on input "checkbox" at bounding box center [526, 491] width 8 height 8
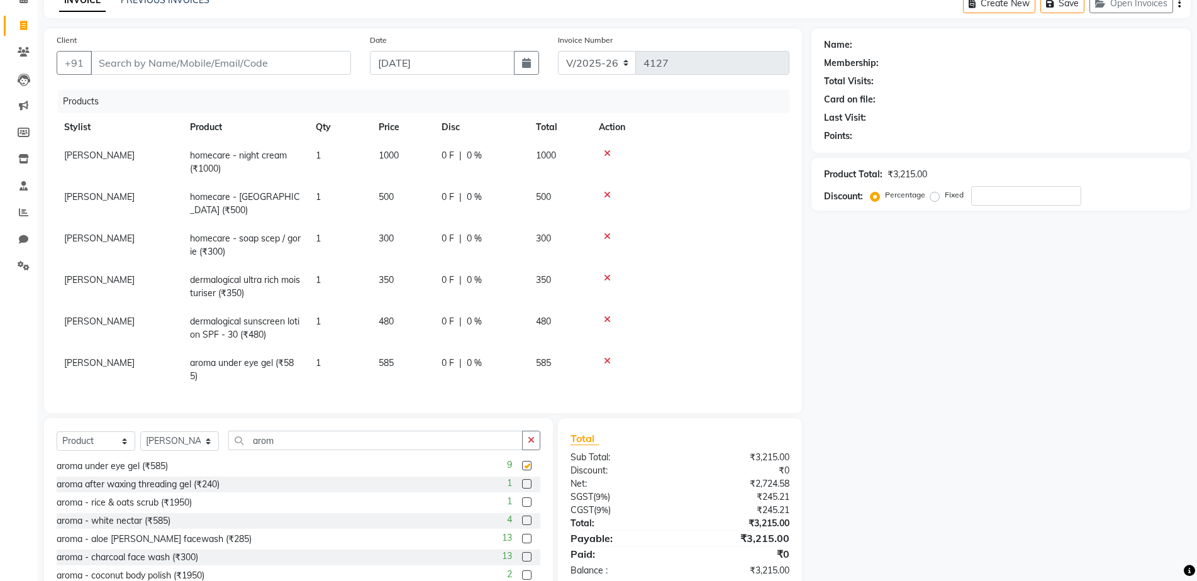
checkbox input "false"
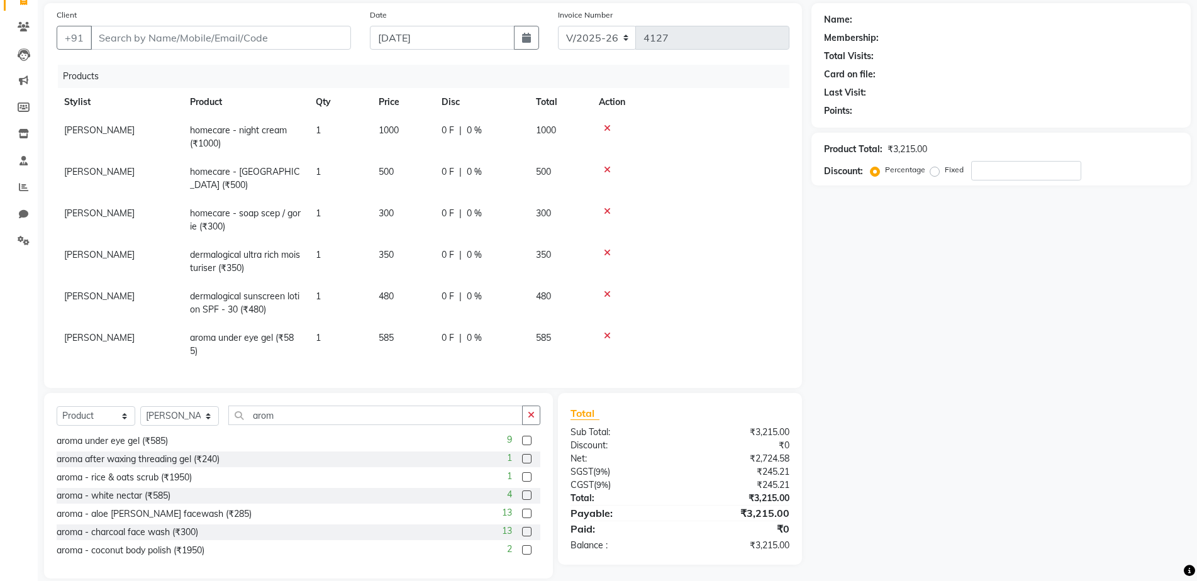
scroll to position [92, 0]
click at [164, 38] on input "Client" at bounding box center [221, 37] width 260 height 24
type input "9"
type input "0"
type input "9991517167"
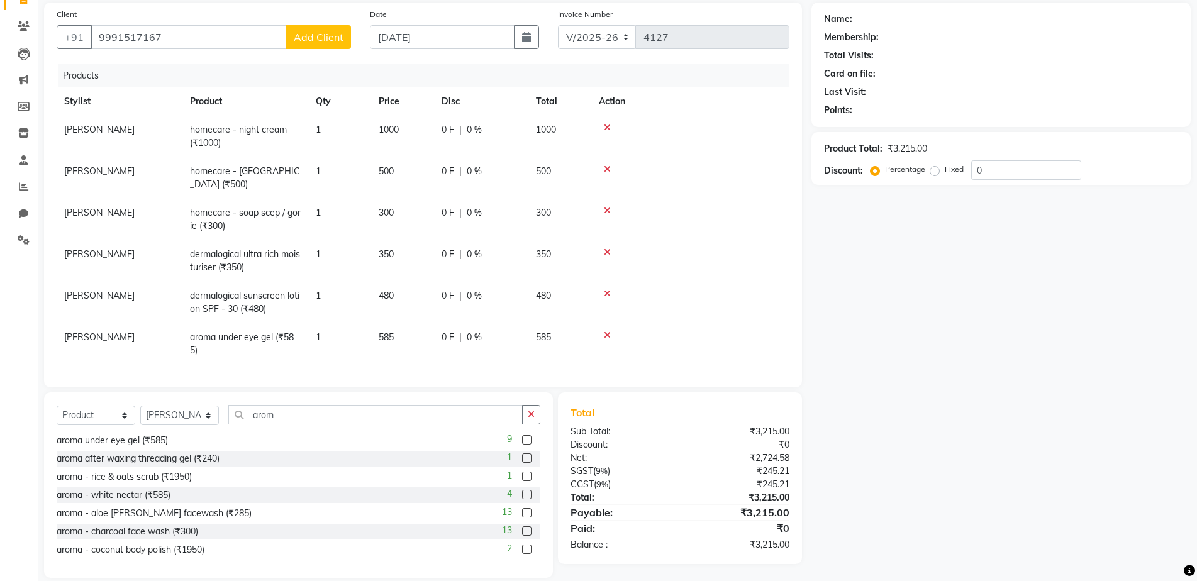
click at [336, 41] on span "Add Client" at bounding box center [319, 37] width 50 height 13
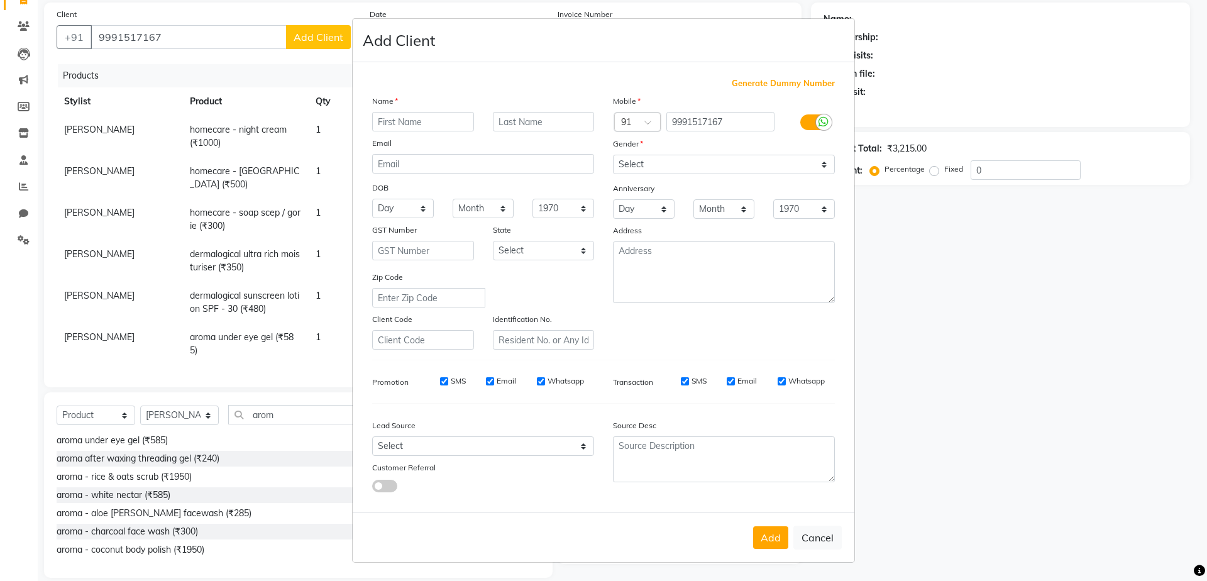
click at [433, 130] on input "text" at bounding box center [423, 121] width 102 height 19
type input "neha"
click at [664, 161] on select "Select [DEMOGRAPHIC_DATA] [DEMOGRAPHIC_DATA] Other Prefer Not To Say" at bounding box center [724, 164] width 222 height 19
select select "[DEMOGRAPHIC_DATA]"
click at [613, 155] on select "Select [DEMOGRAPHIC_DATA] [DEMOGRAPHIC_DATA] Other Prefer Not To Say" at bounding box center [724, 164] width 222 height 19
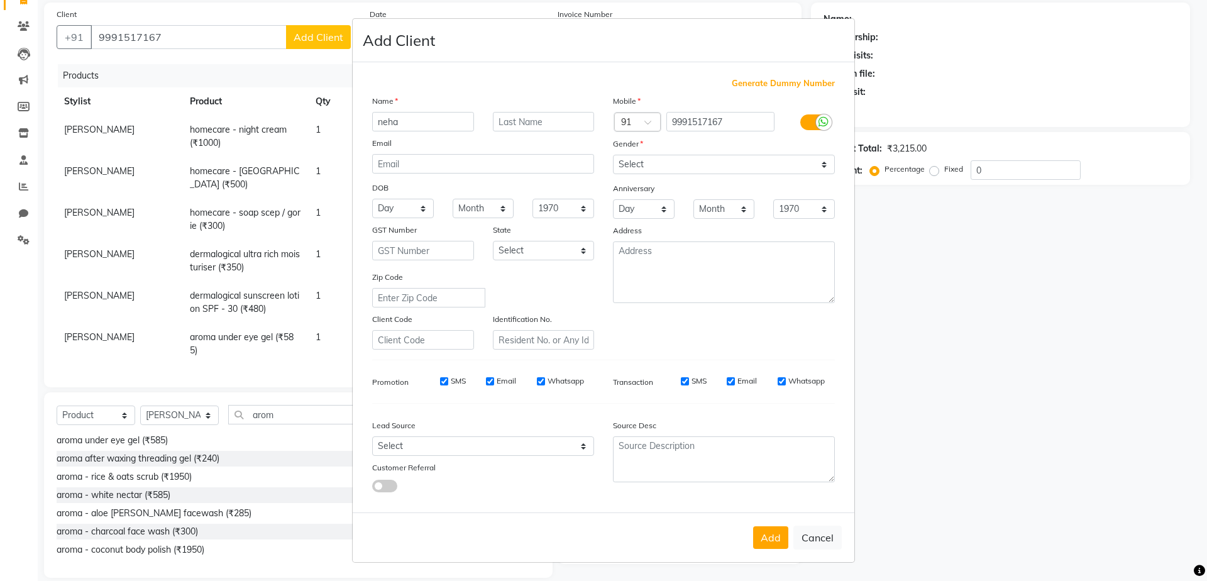
click at [766, 538] on button "Add" at bounding box center [770, 537] width 35 height 23
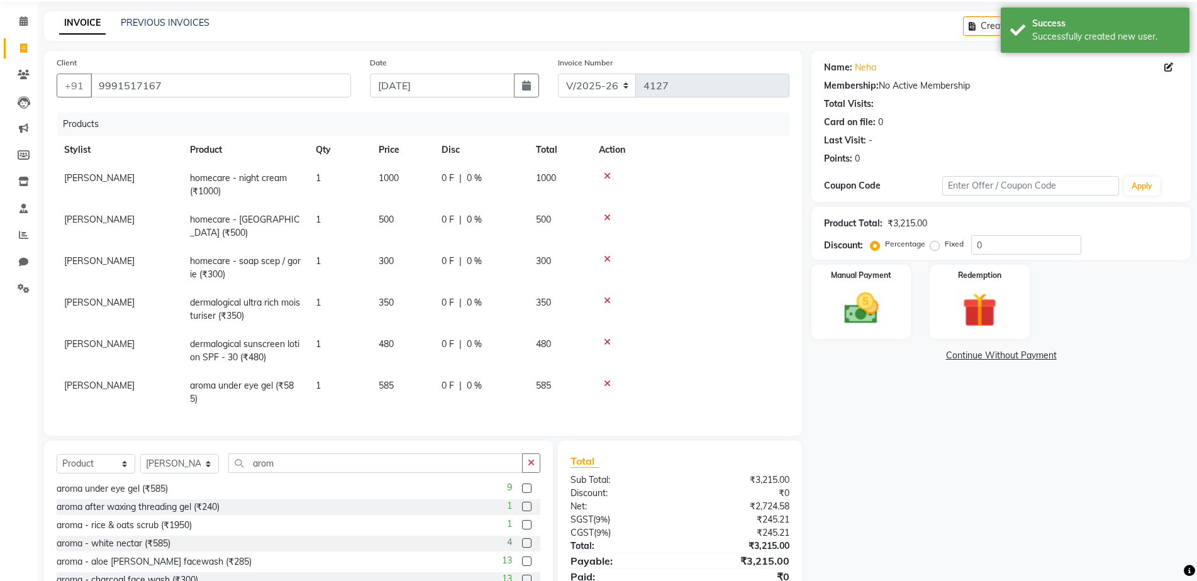
scroll to position [0, 0]
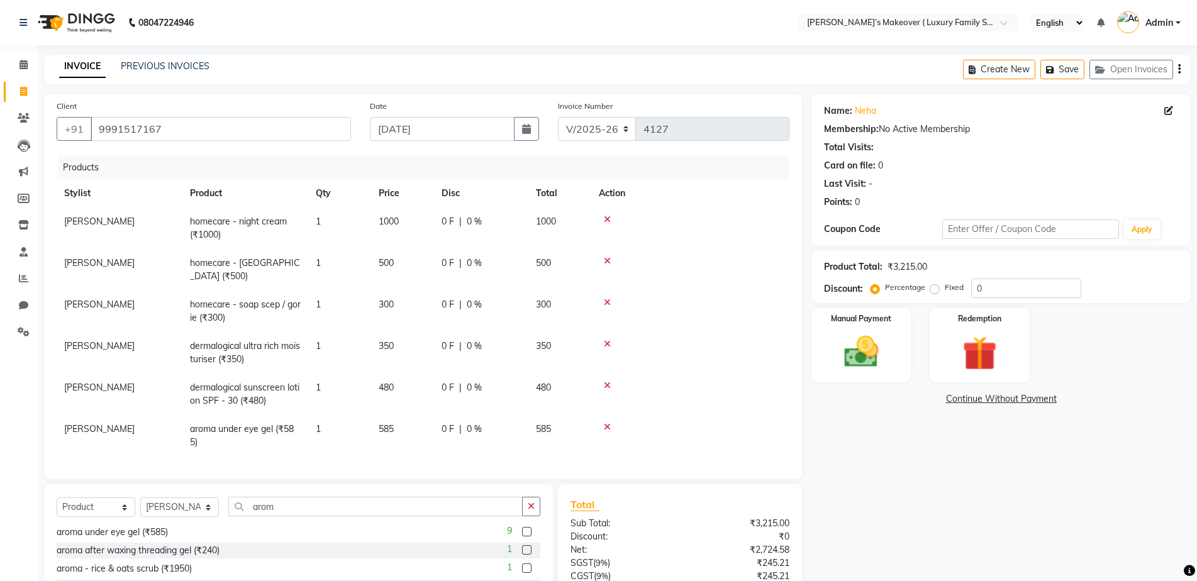
click at [1178, 70] on icon "button" at bounding box center [1179, 69] width 3 height 1
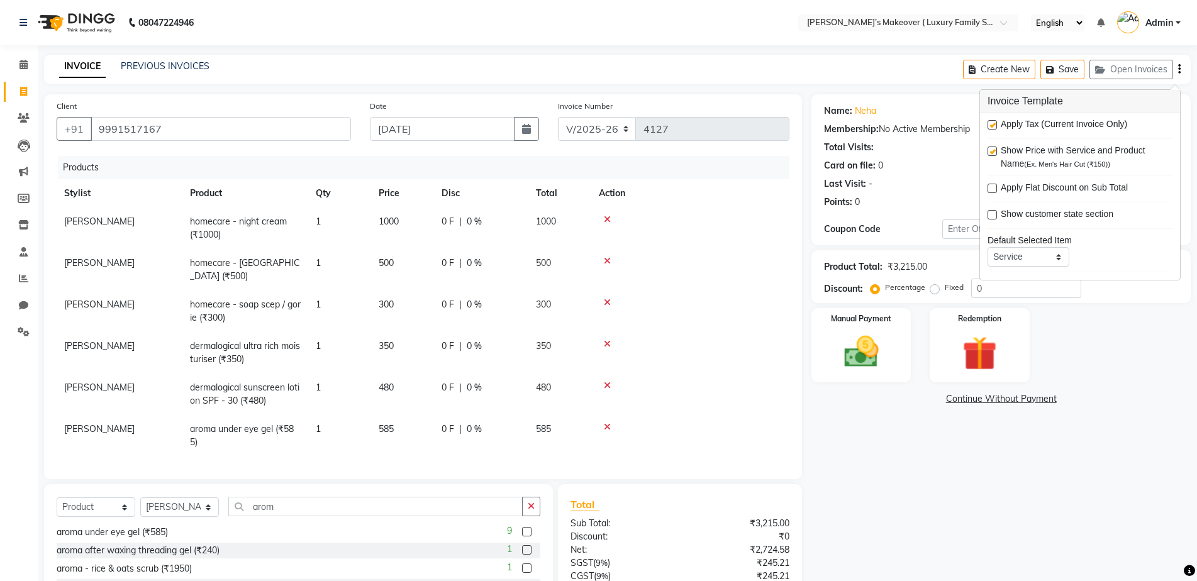
click at [990, 126] on label at bounding box center [991, 124] width 9 height 9
click at [990, 126] on input "checkbox" at bounding box center [991, 125] width 8 height 8
checkbox input "false"
click at [879, 336] on img at bounding box center [861, 351] width 58 height 41
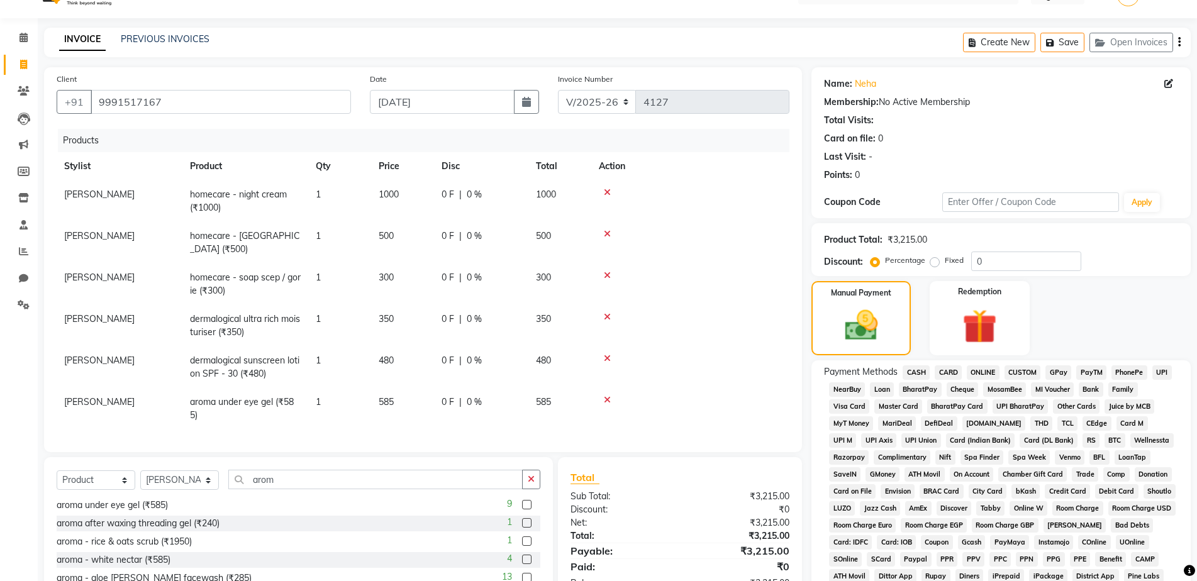
scroll to position [180, 0]
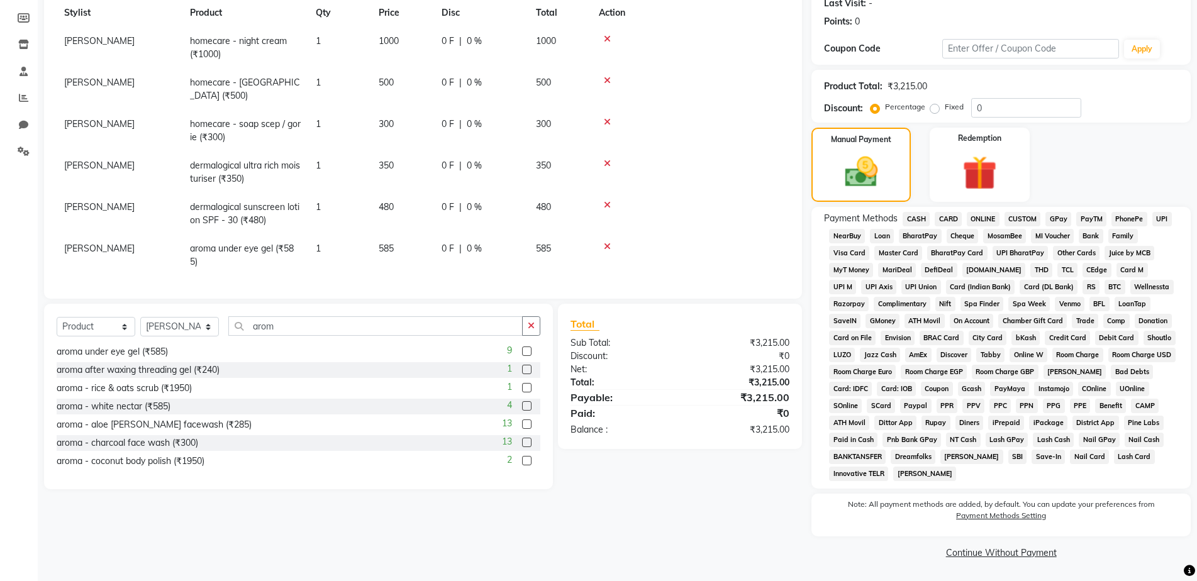
click at [977, 219] on span "ONLINE" at bounding box center [983, 219] width 33 height 14
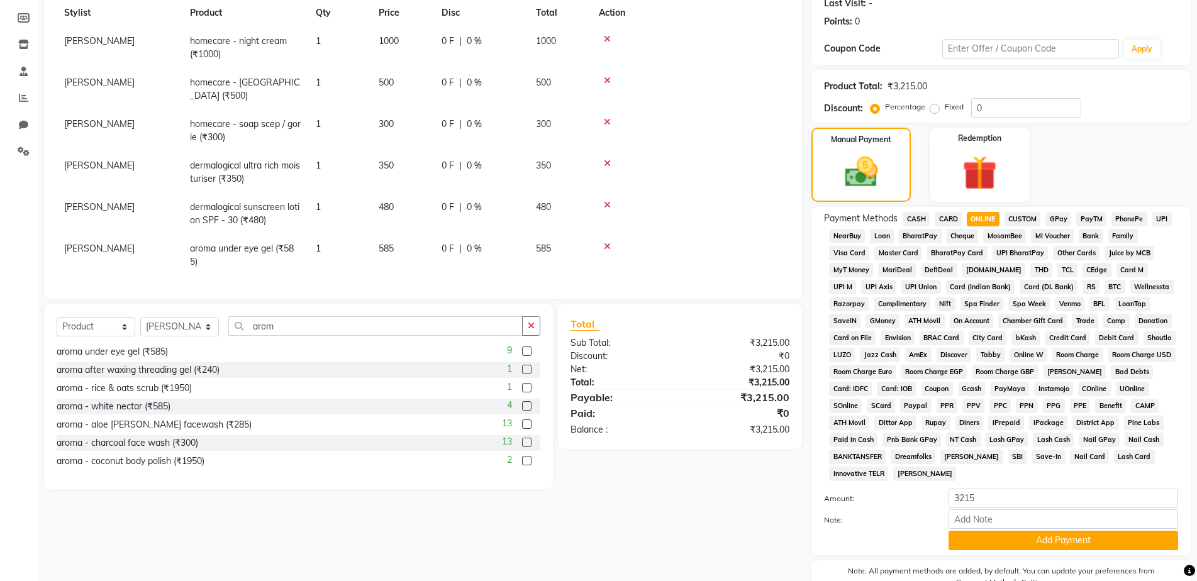
click at [912, 218] on span "CASH" at bounding box center [915, 219] width 27 height 14
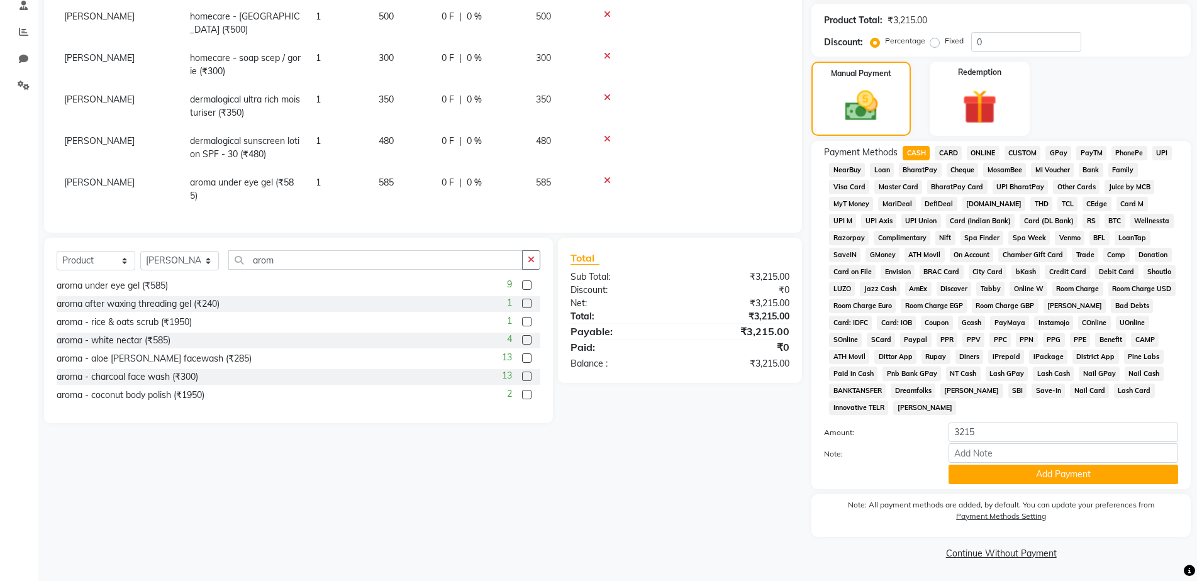
scroll to position [247, 0]
click at [1025, 446] on input "Note:" at bounding box center [1063, 452] width 230 height 19
click at [1042, 428] on input "3215" at bounding box center [1063, 431] width 230 height 19
type input "3"
type input "2200"
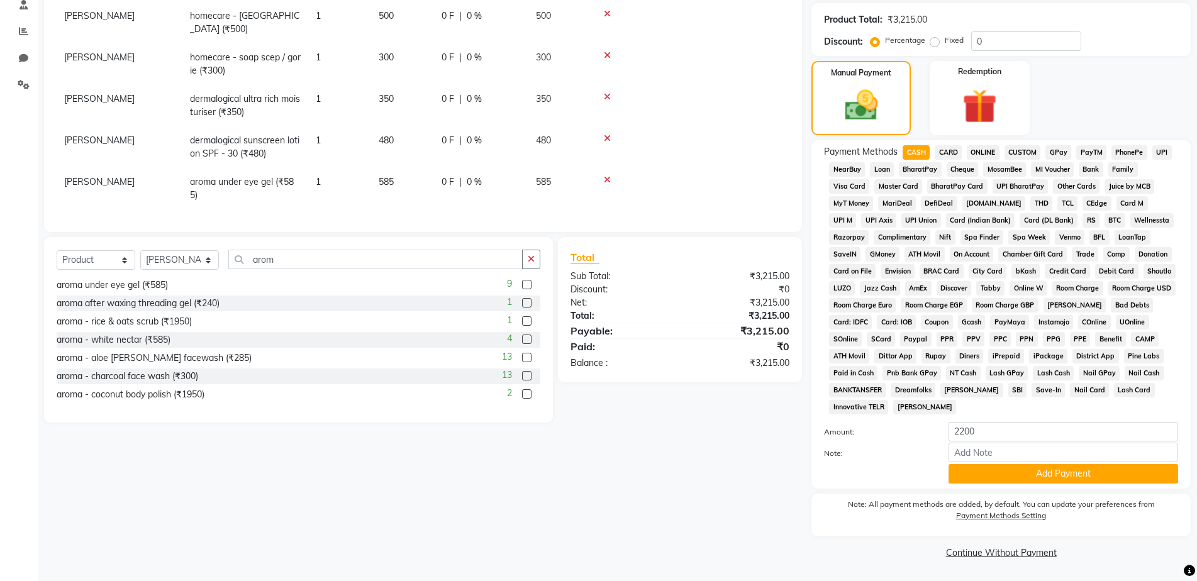
click at [945, 42] on label "Fixed" at bounding box center [954, 40] width 19 height 11
click at [934, 42] on input "Fixed" at bounding box center [937, 40] width 9 height 9
radio input "true"
click at [1062, 33] on input "0" at bounding box center [1026, 40] width 110 height 19
type input "015"
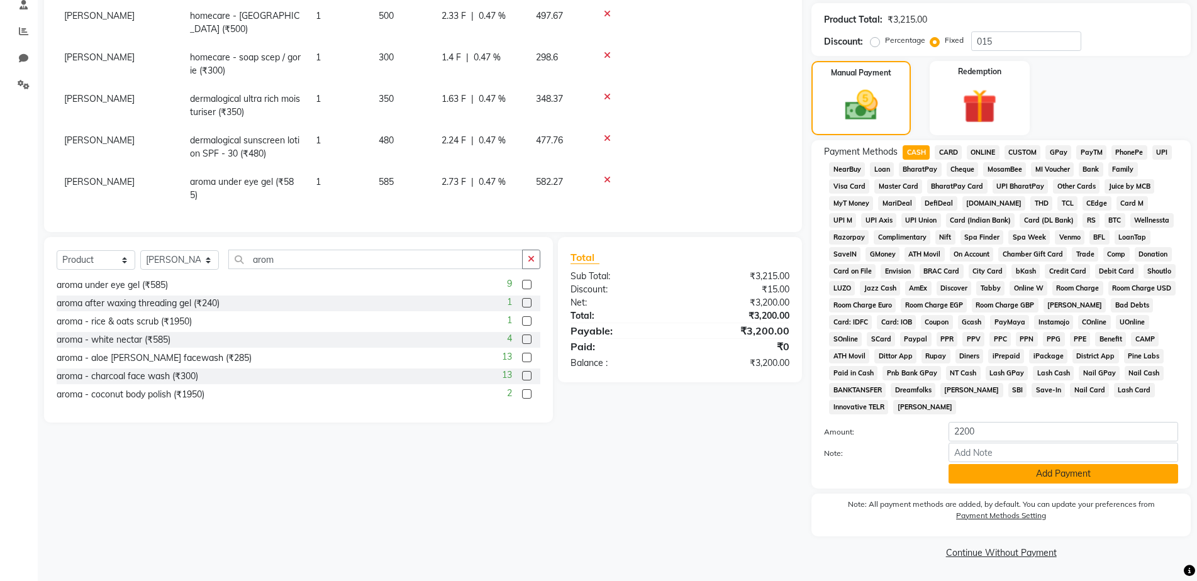
click at [1063, 473] on button "Add Payment" at bounding box center [1063, 473] width 230 height 19
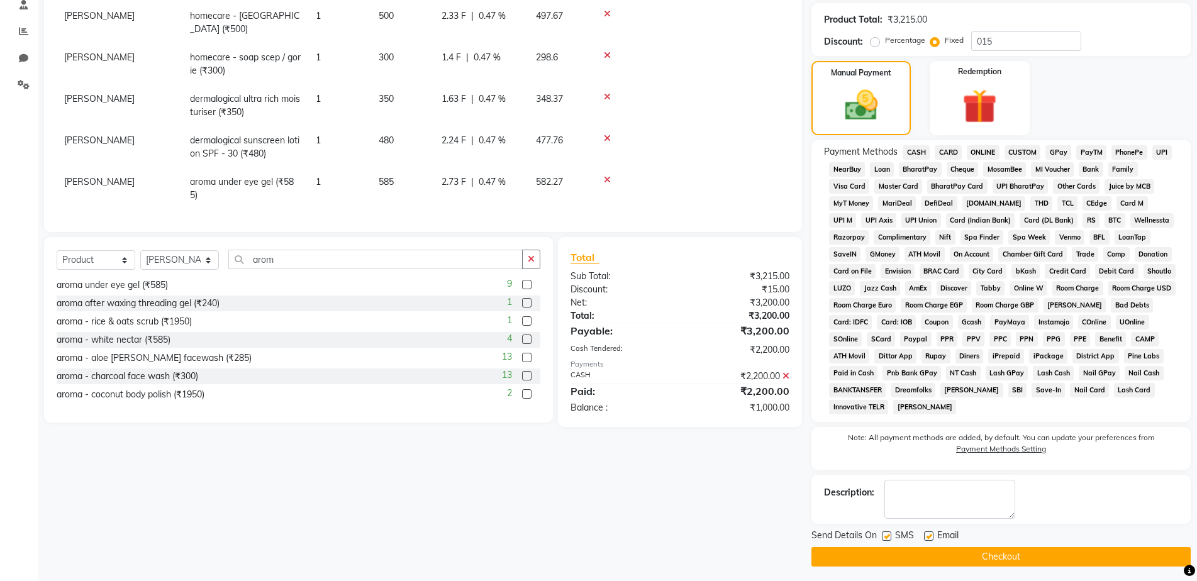
scroll to position [252, 0]
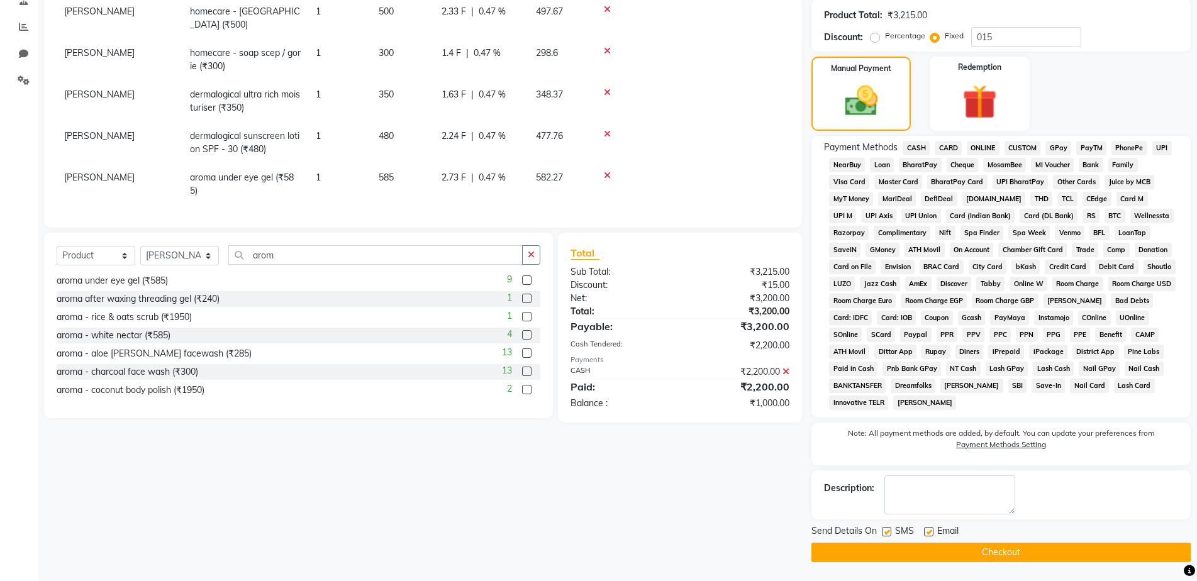
click at [1007, 552] on button "Checkout" at bounding box center [1000, 552] width 379 height 19
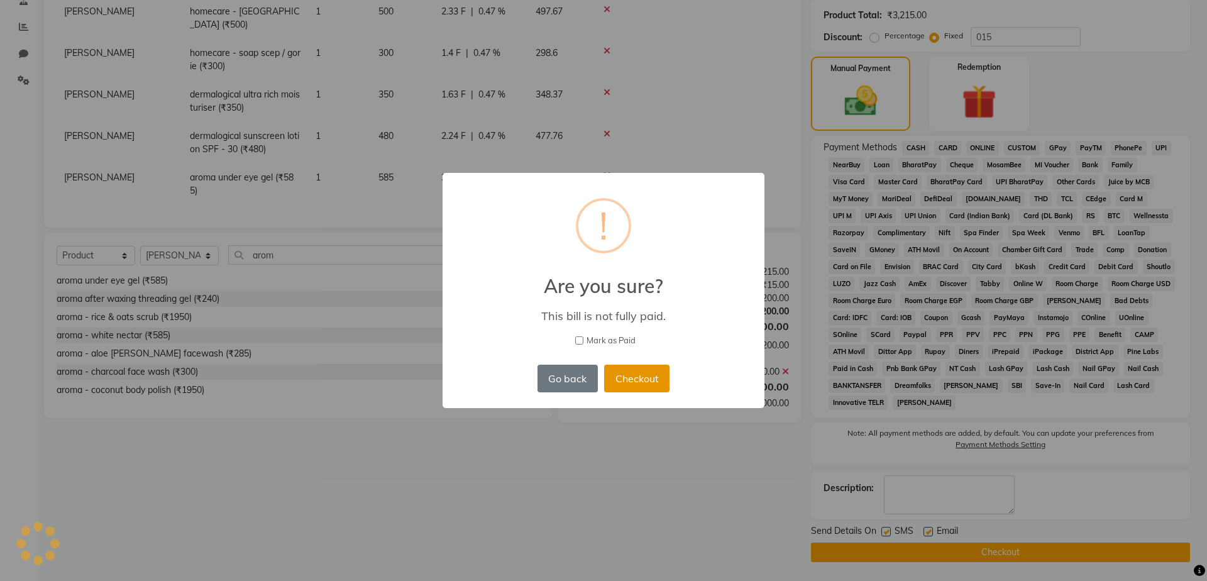
click at [638, 374] on button "Checkout" at bounding box center [636, 379] width 65 height 28
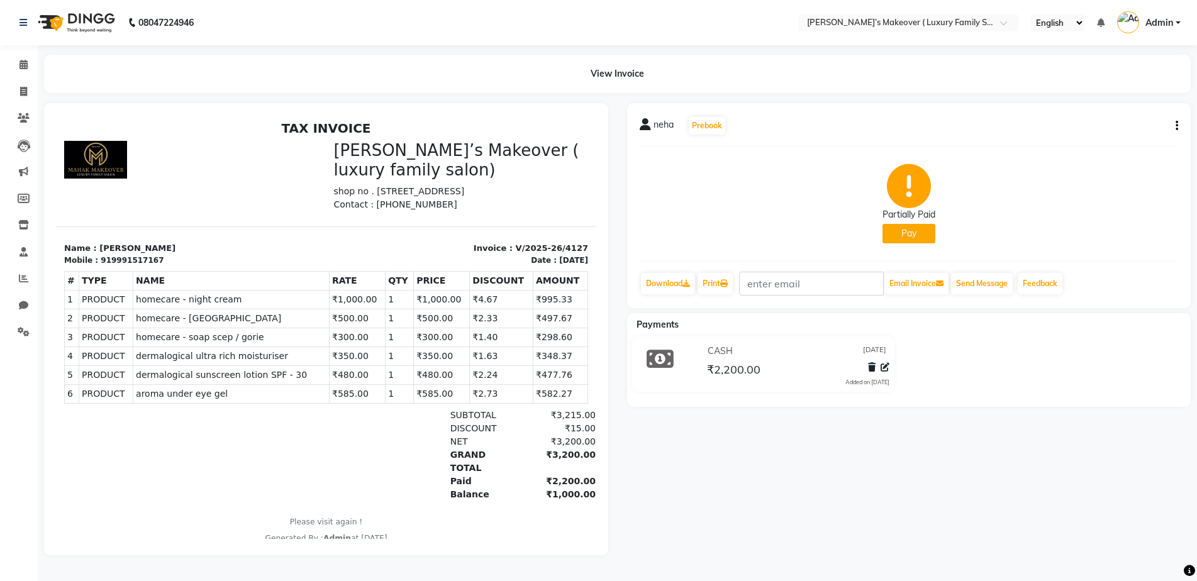
scroll to position [4, 0]
click at [25, 225] on icon at bounding box center [23, 224] width 11 height 9
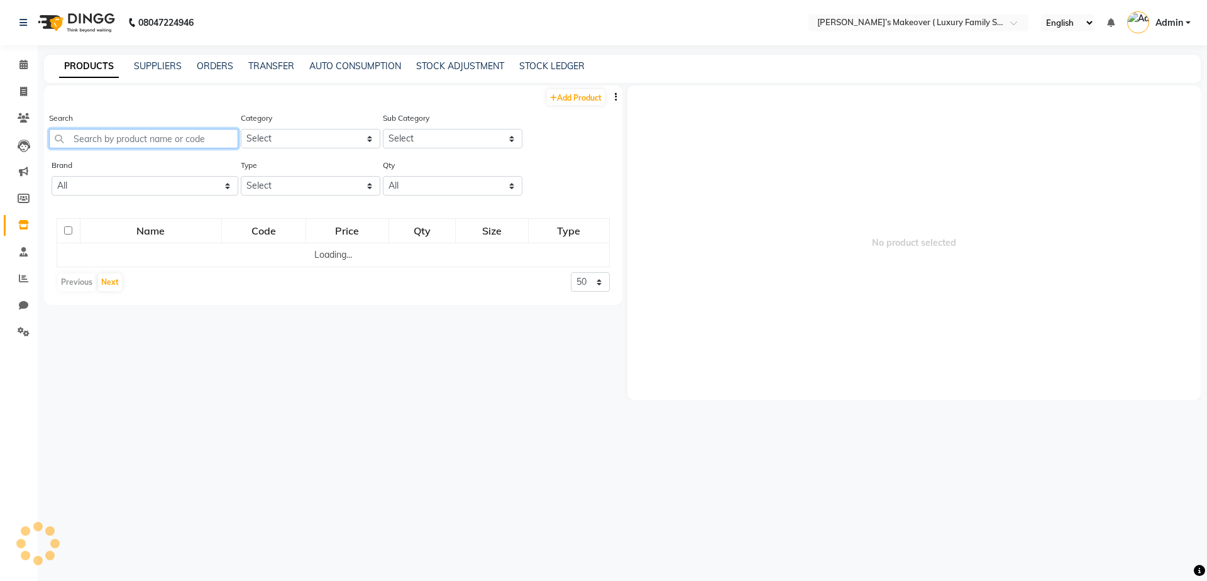
click at [171, 134] on input "text" at bounding box center [143, 138] width 189 height 19
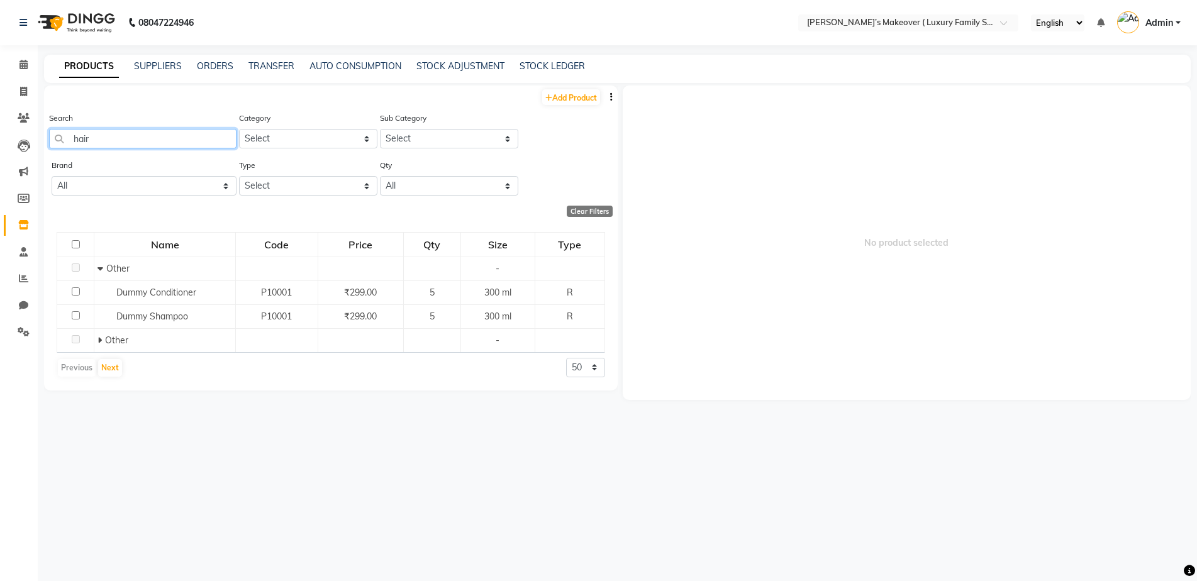
type input "hair"
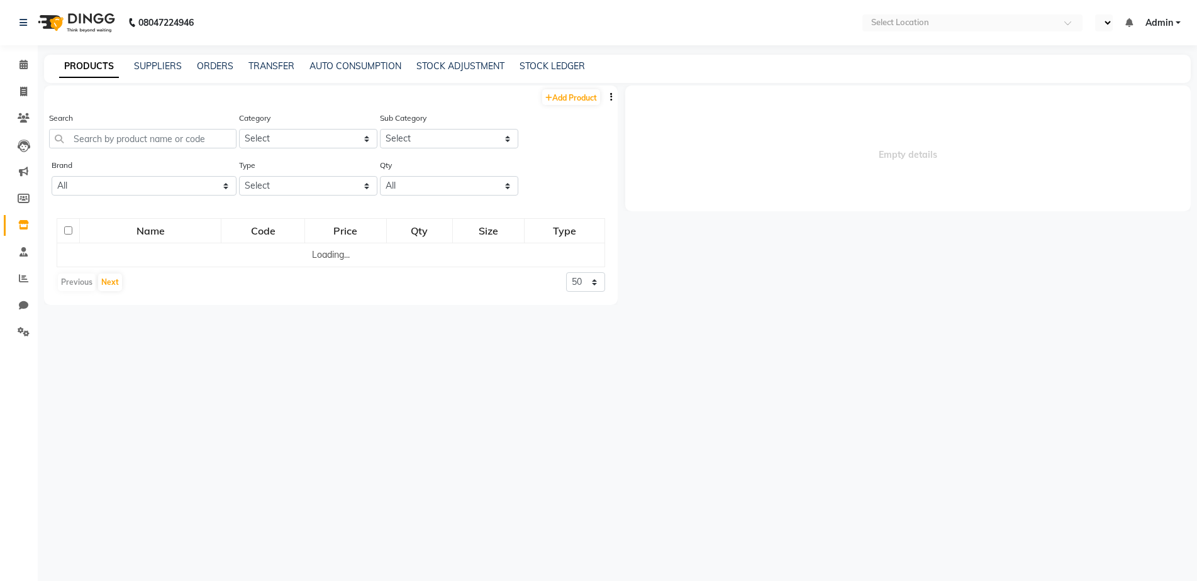
select select
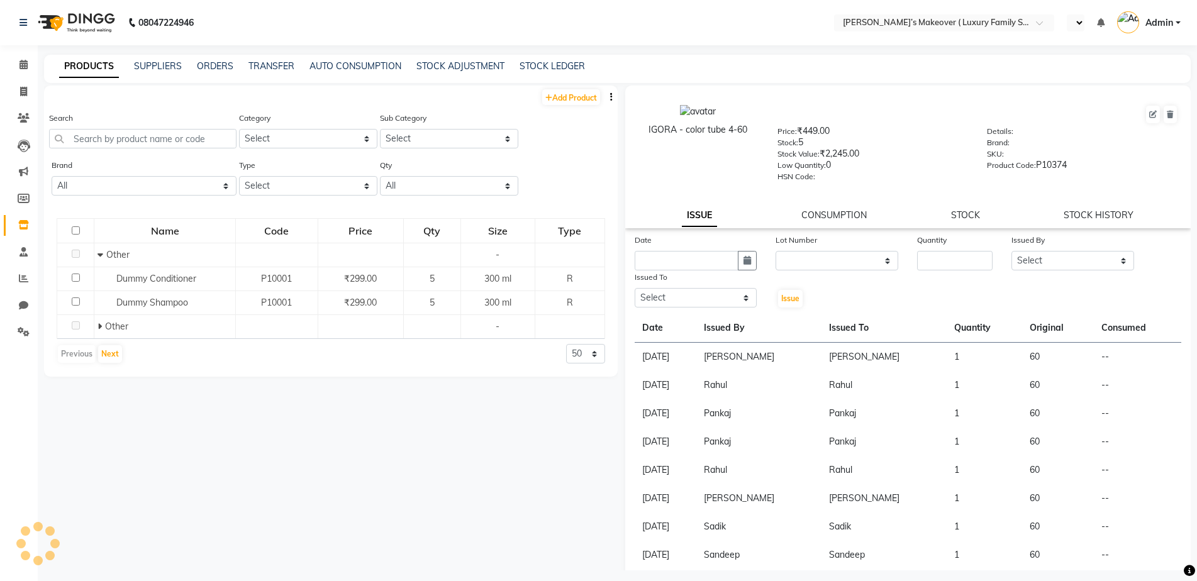
select select "en"
click at [177, 132] on input "text" at bounding box center [142, 138] width 187 height 19
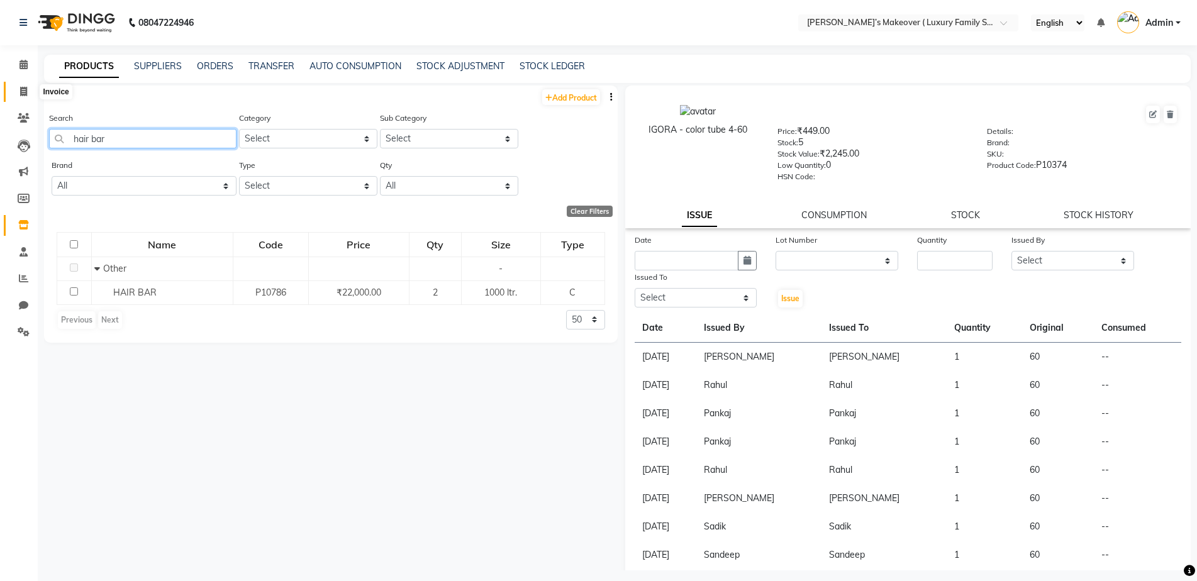
type input "hair bar"
click at [25, 93] on icon at bounding box center [23, 91] width 7 height 9
select select "service"
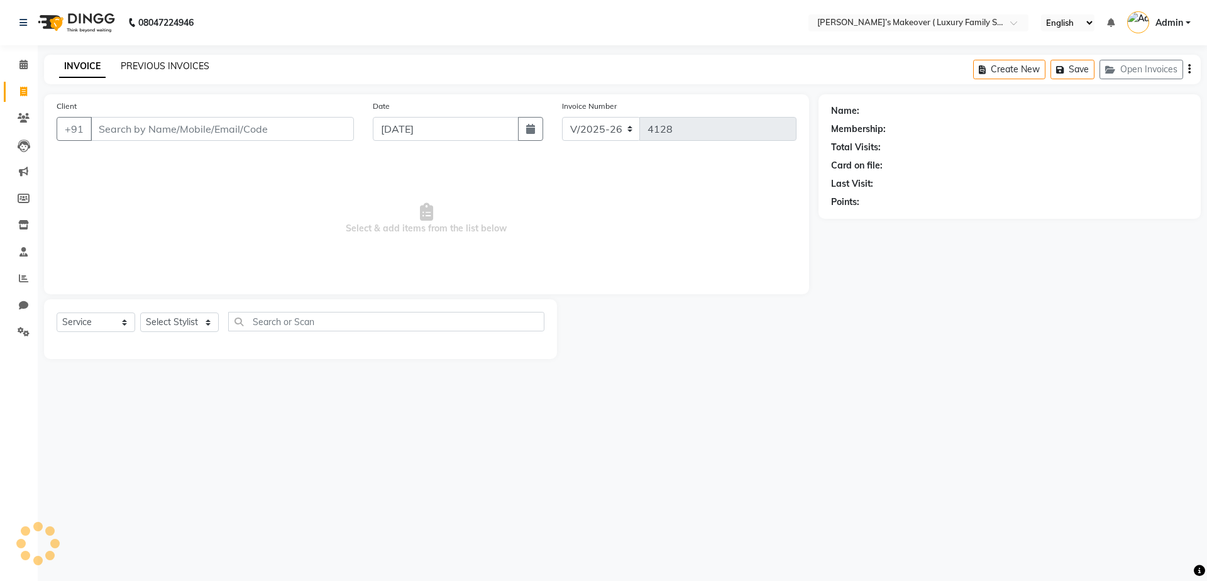
click at [181, 69] on link "PREVIOUS INVOICES" at bounding box center [165, 65] width 89 height 11
